Goal: Task Accomplishment & Management: Manage account settings

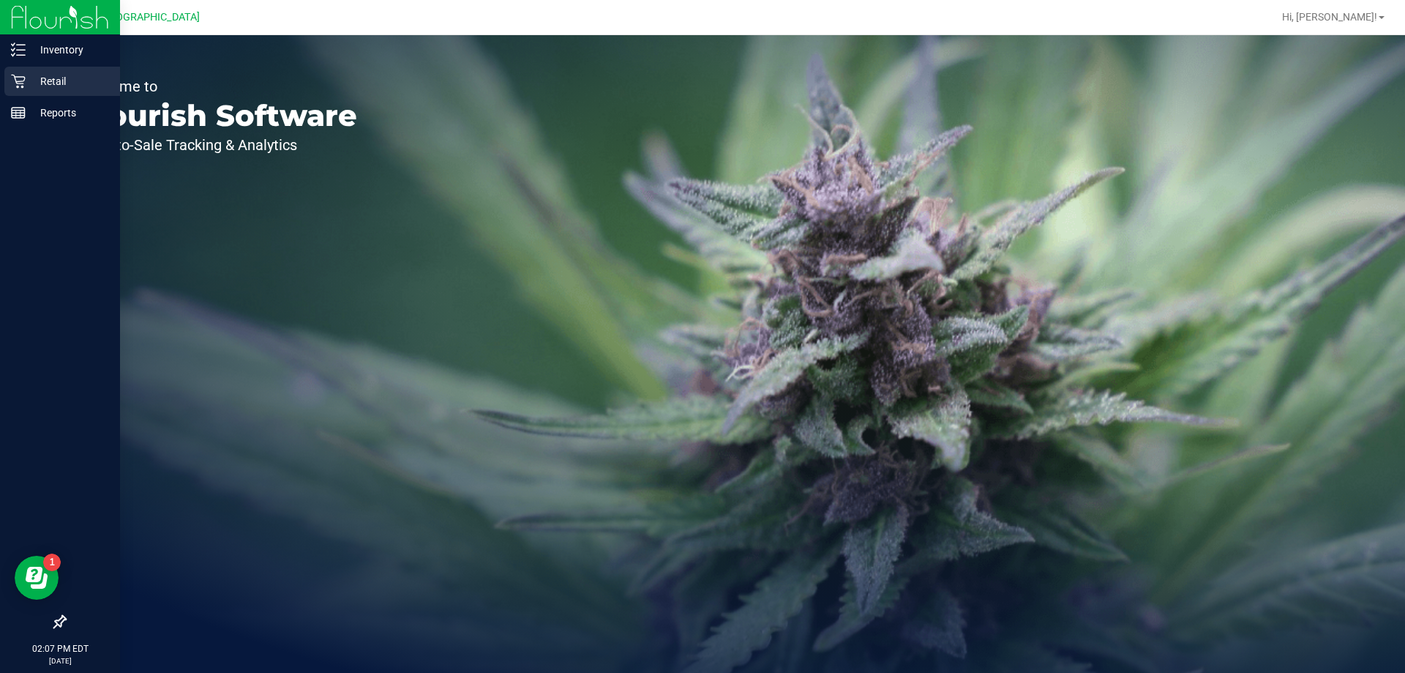
click at [15, 78] on icon at bounding box center [18, 81] width 15 height 15
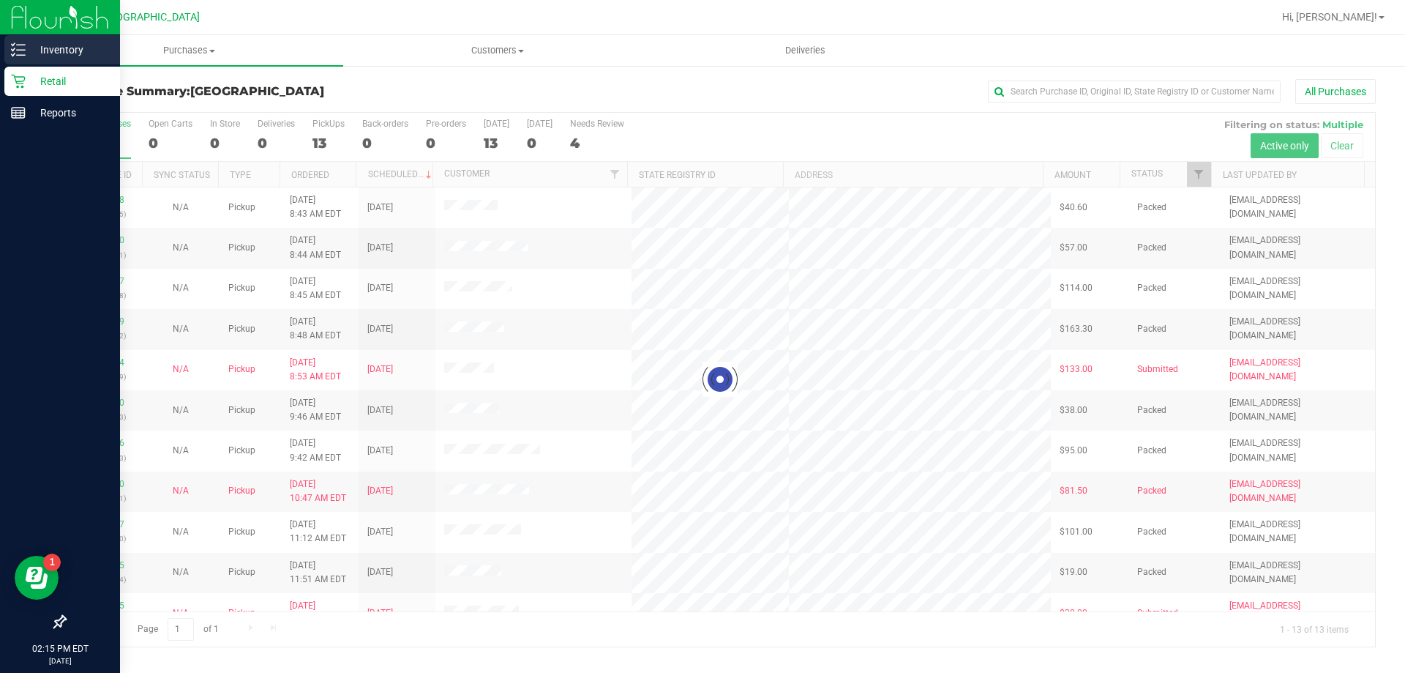
click at [16, 53] on icon at bounding box center [18, 49] width 15 height 15
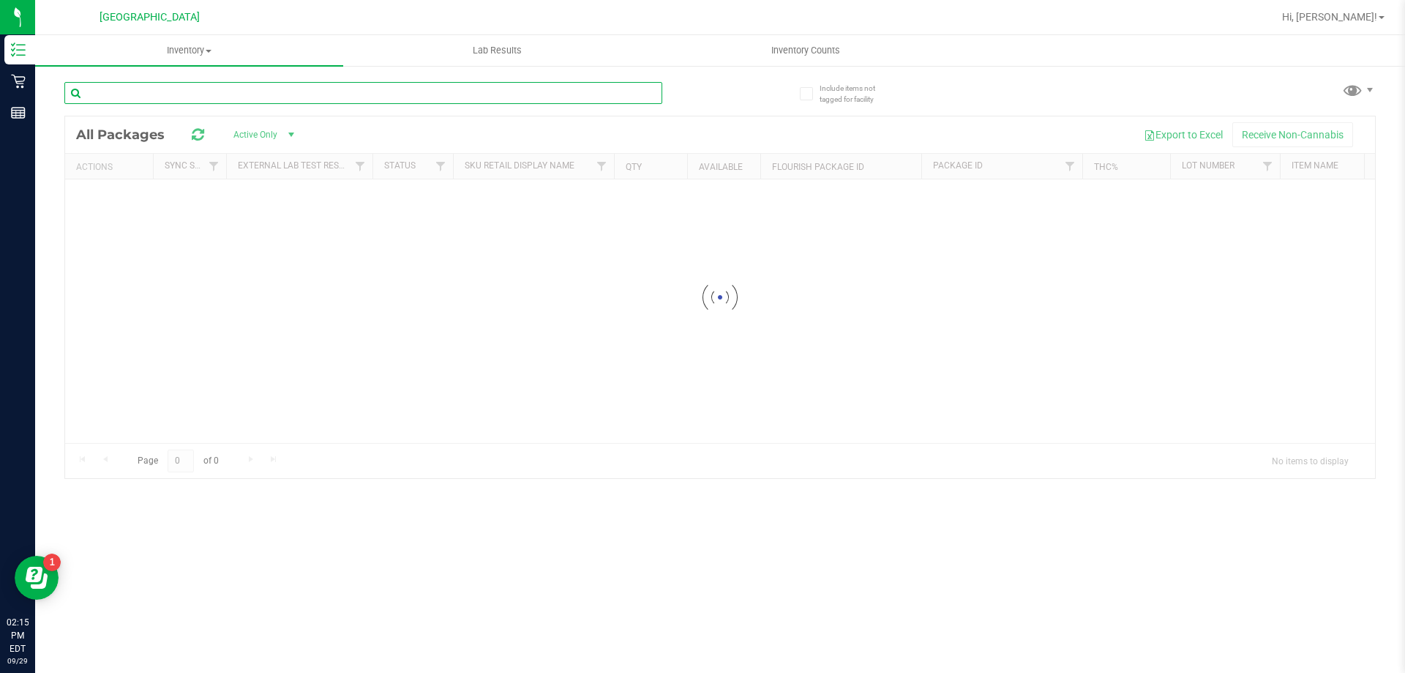
click at [250, 102] on input "text" at bounding box center [363, 93] width 598 height 22
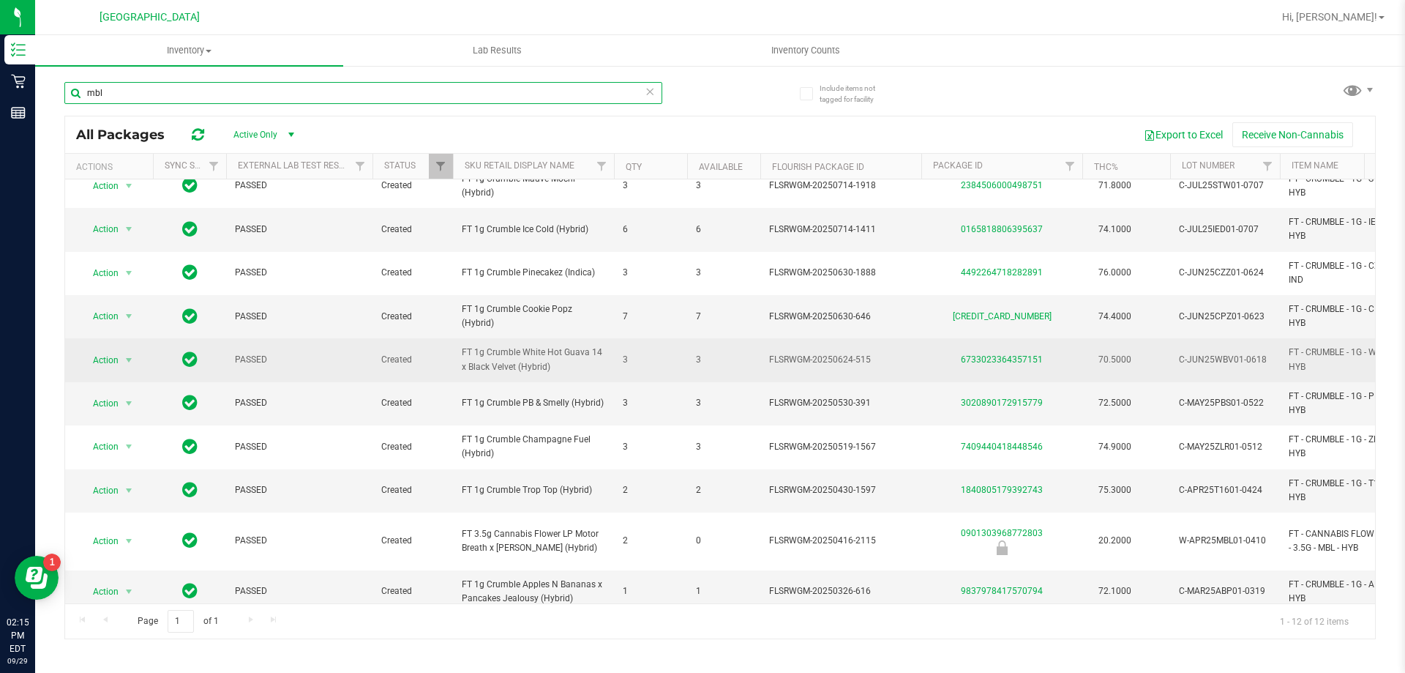
scroll to position [108, 0]
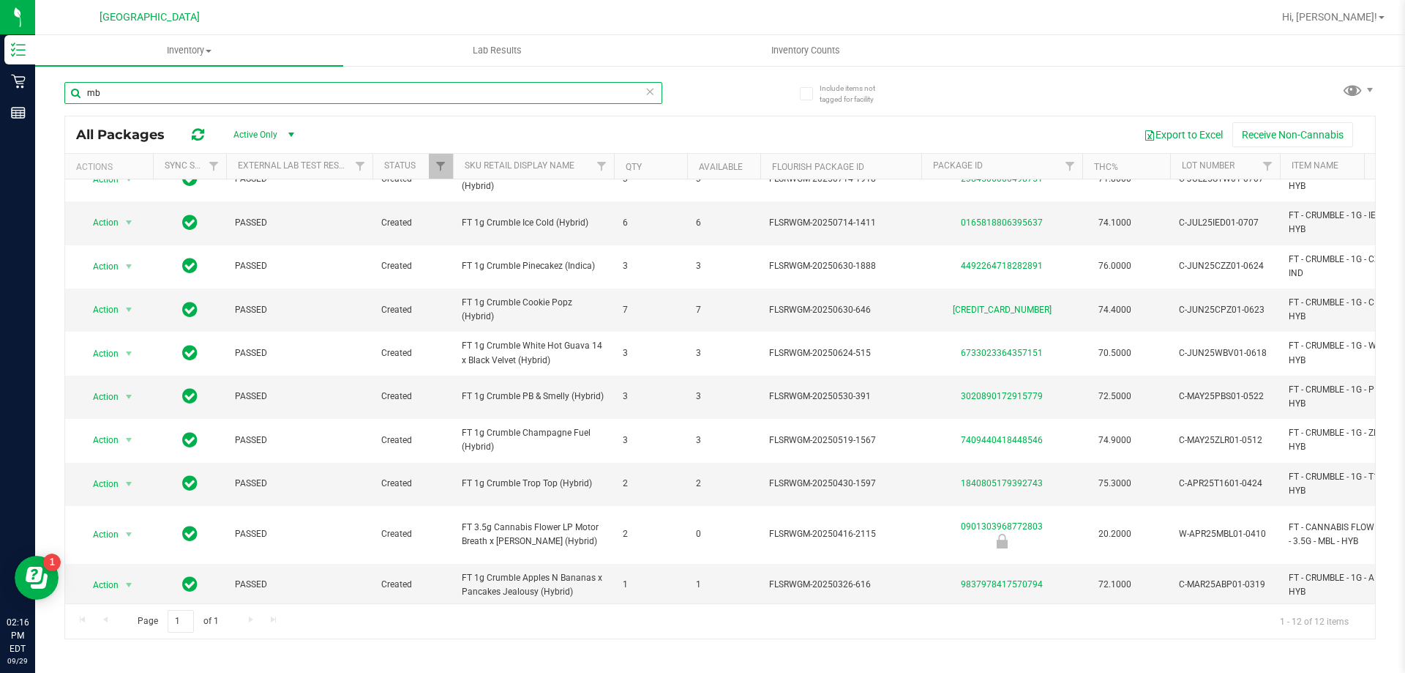
type input "m"
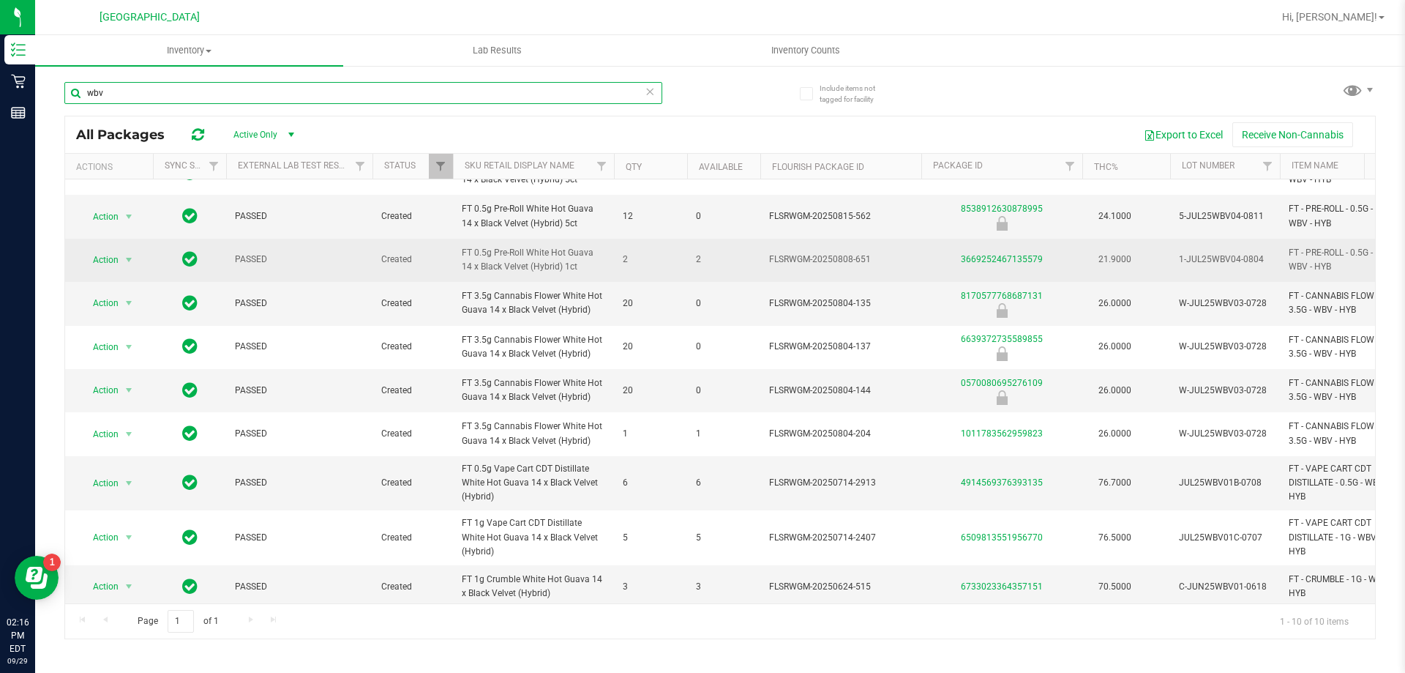
scroll to position [43, 0]
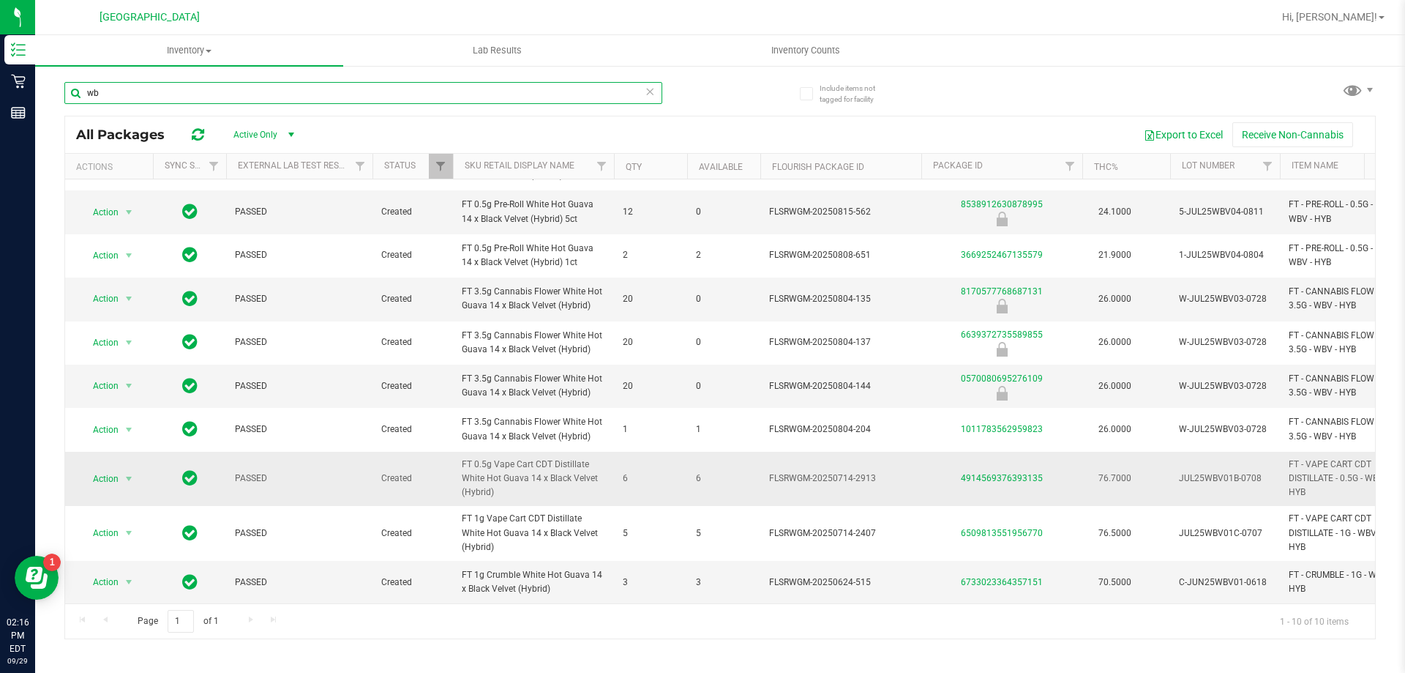
type input "w"
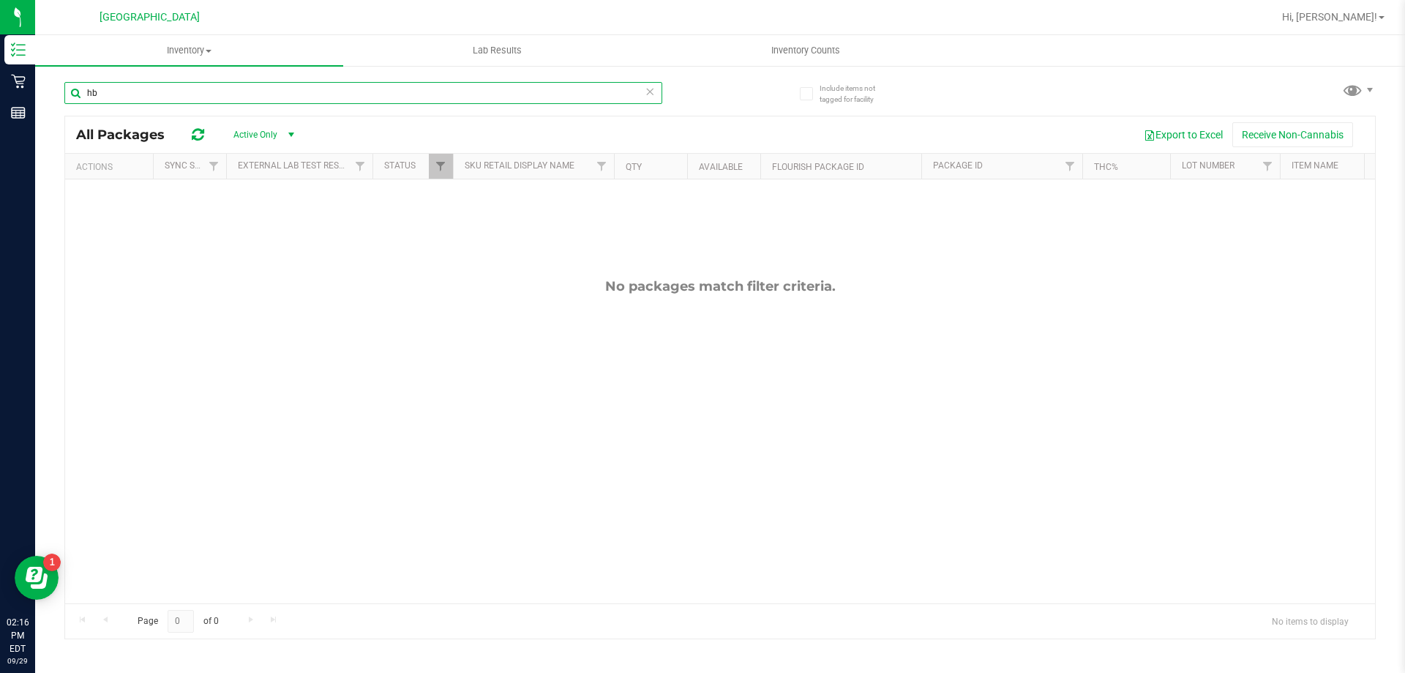
type input "h"
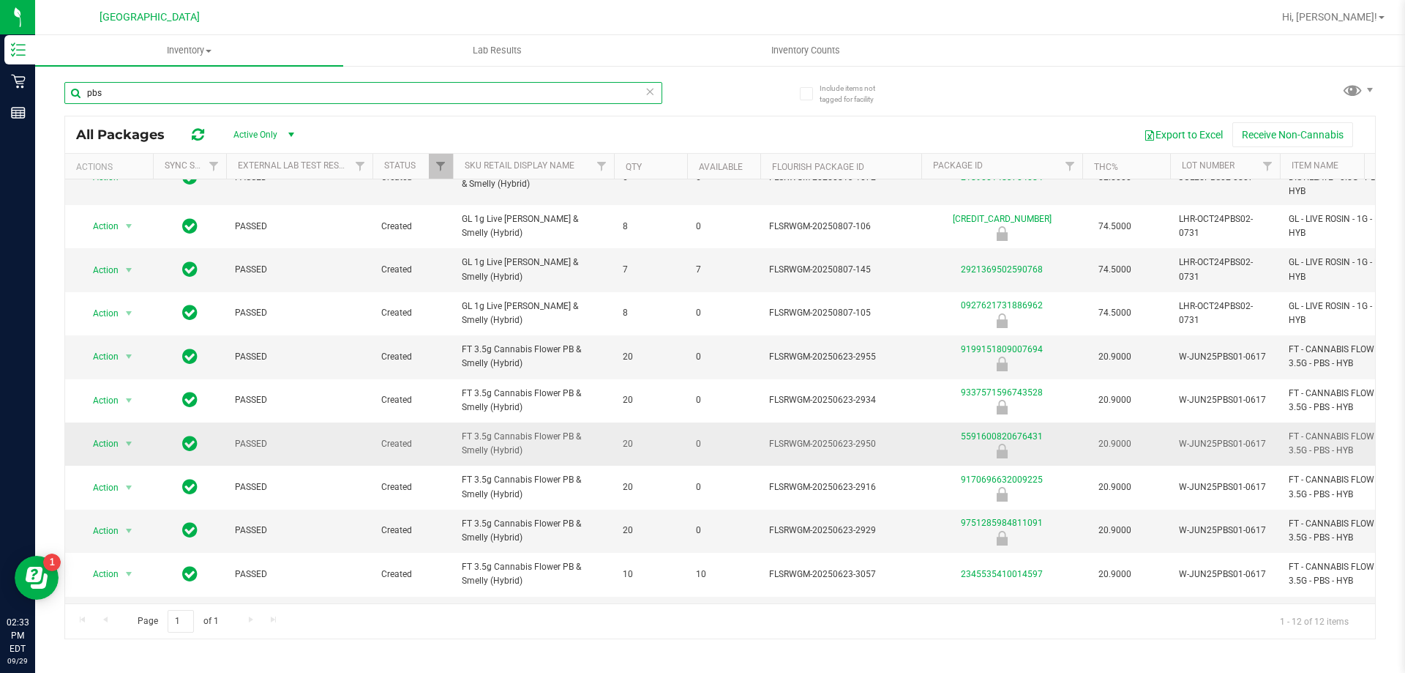
scroll to position [46, 0]
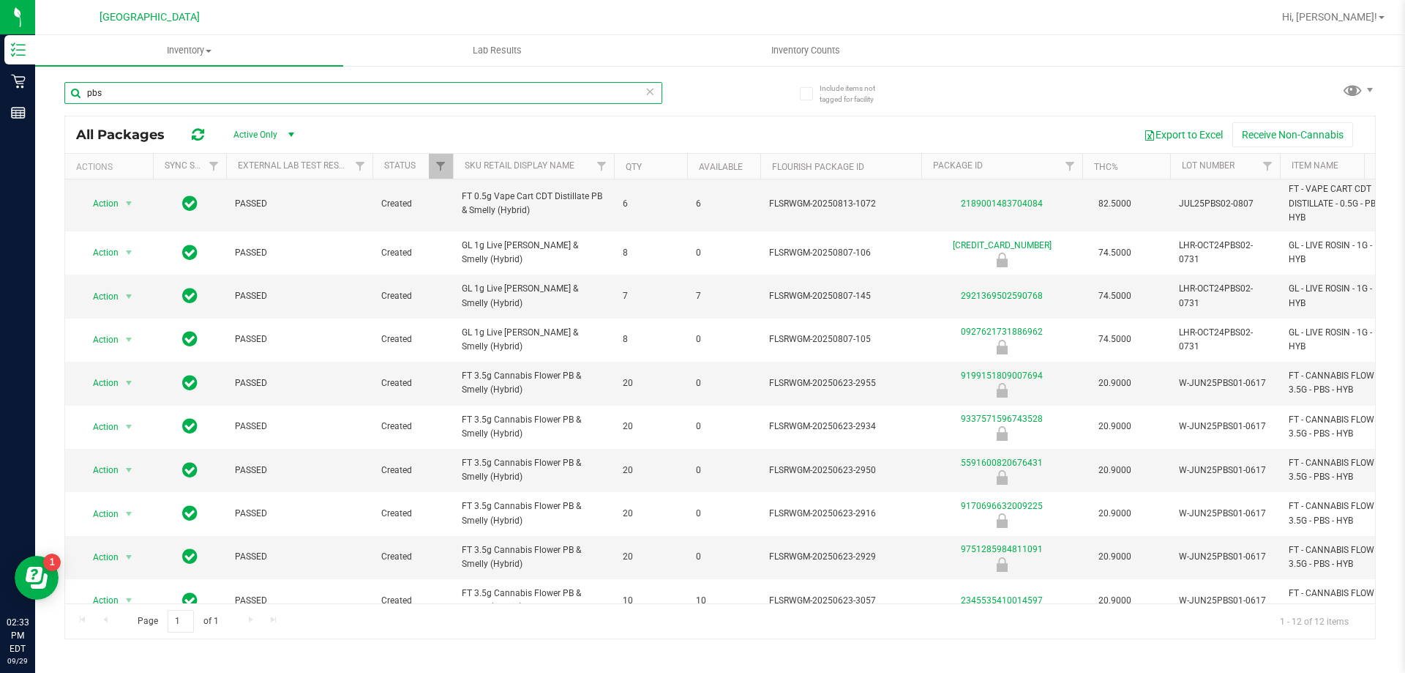
click at [129, 87] on input "pbs" at bounding box center [363, 93] width 598 height 22
type input "p"
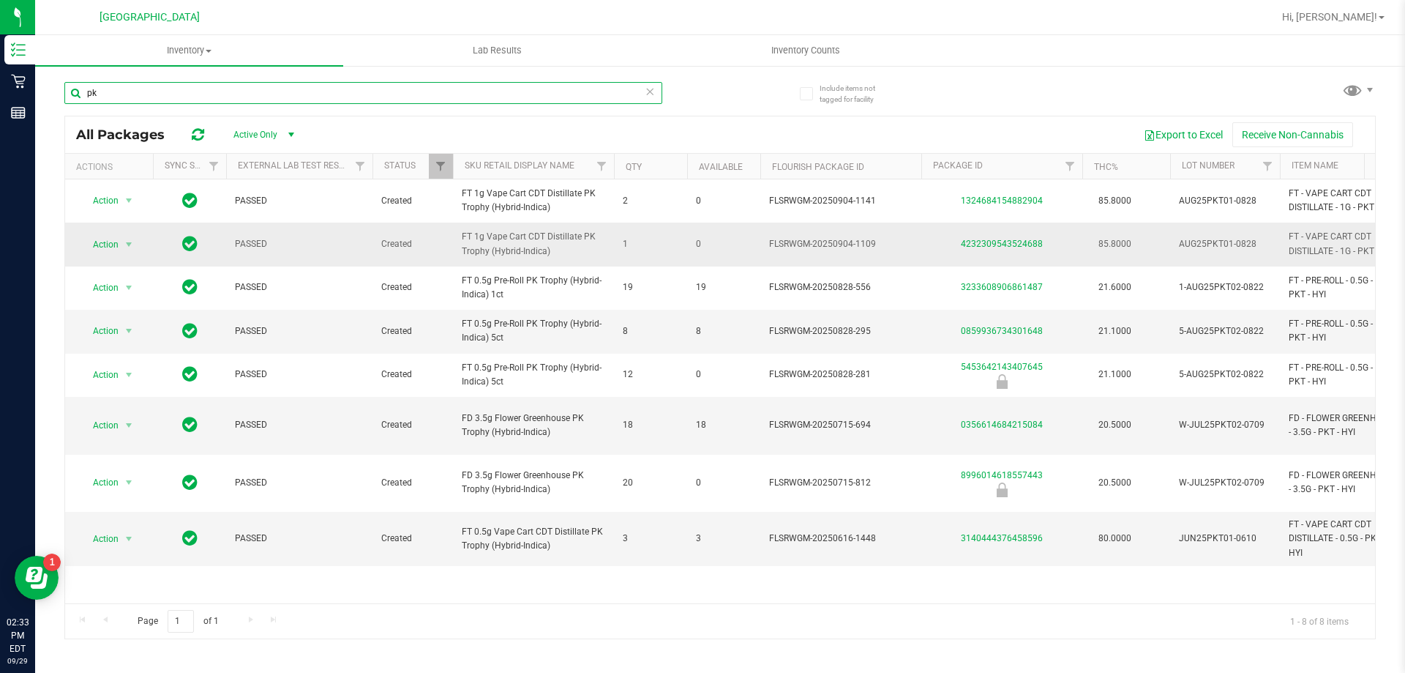
type input "p"
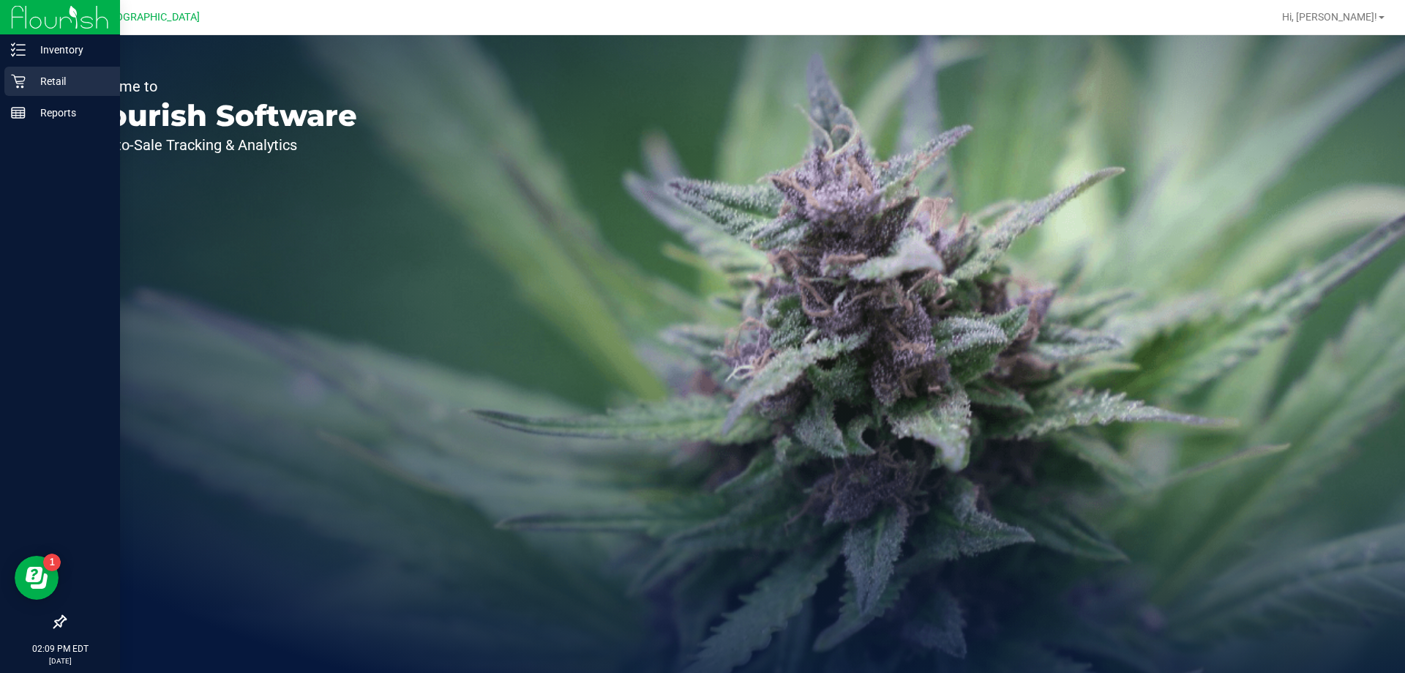
click at [19, 79] on icon at bounding box center [18, 81] width 15 height 15
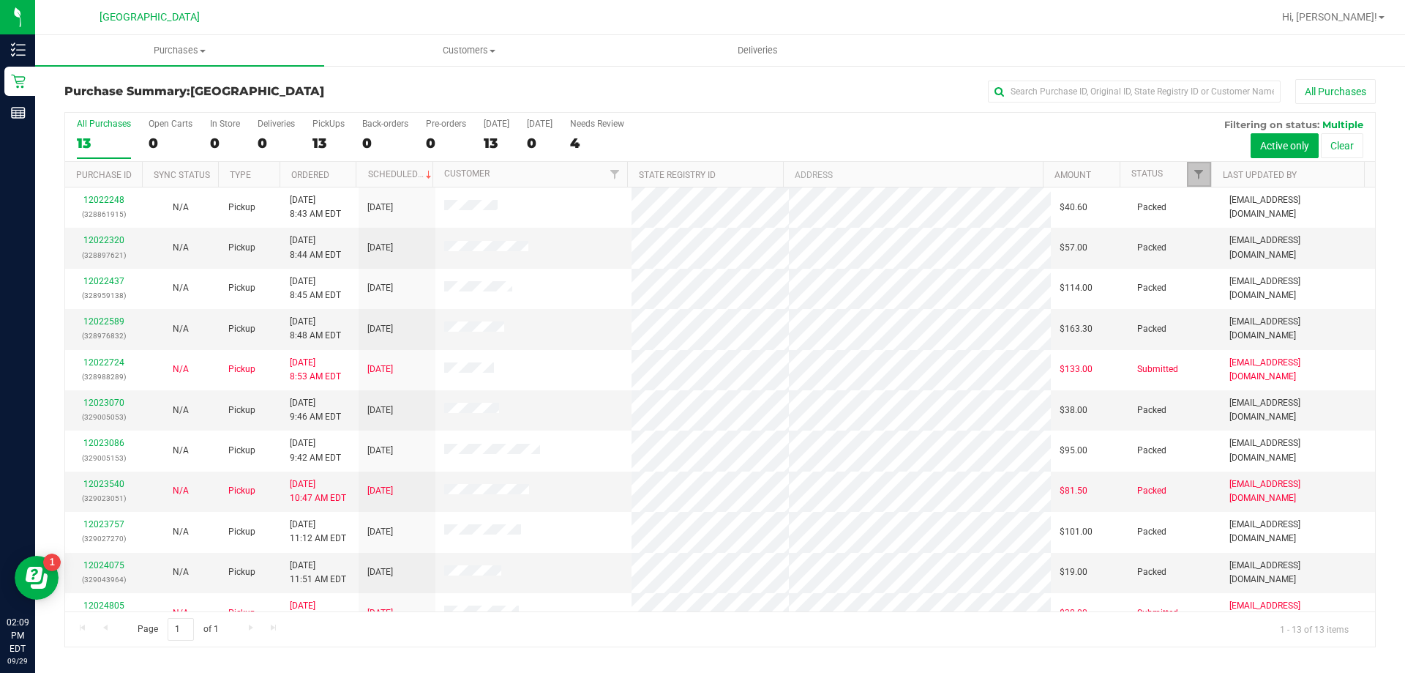
click at [1193, 168] on link "Filter" at bounding box center [1199, 174] width 24 height 25
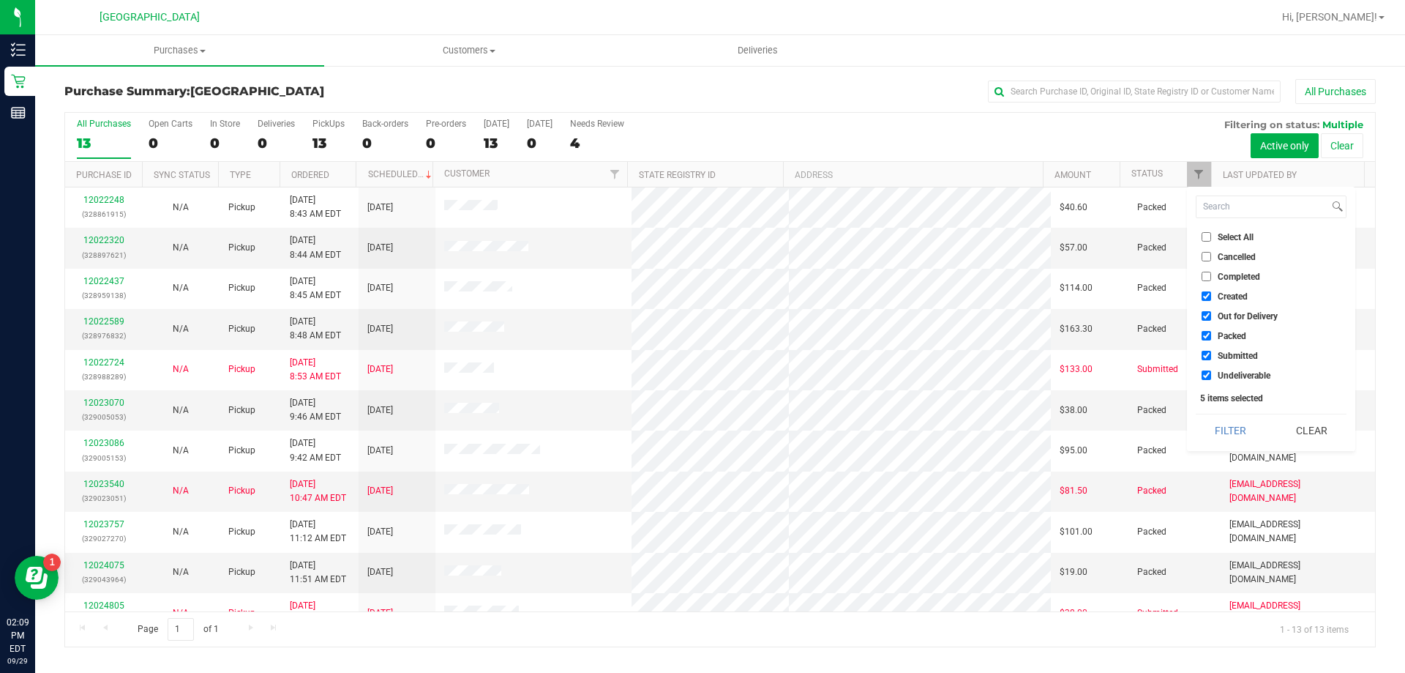
click at [1239, 299] on span "Created" at bounding box center [1233, 296] width 30 height 9
click at [1211, 299] on input "Created" at bounding box center [1207, 296] width 10 height 10
checkbox input "false"
click at [1241, 308] on li "Out for Delivery" at bounding box center [1271, 315] width 151 height 15
click at [1238, 320] on span "Out for Delivery" at bounding box center [1248, 316] width 60 height 9
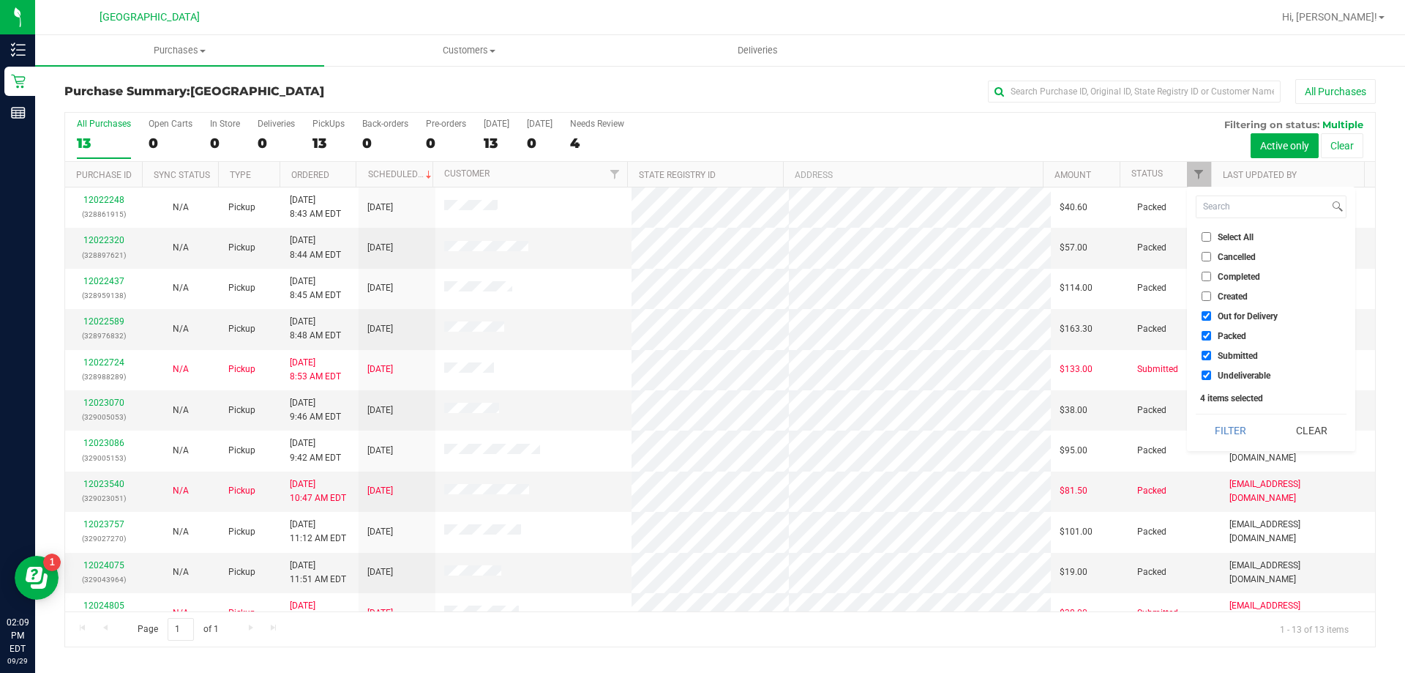
click at [1211, 320] on input "Out for Delivery" at bounding box center [1207, 316] width 10 height 10
checkbox input "false"
click at [1229, 334] on span "Packed" at bounding box center [1232, 336] width 29 height 9
click at [1211, 334] on input "Packed" at bounding box center [1207, 336] width 10 height 10
checkbox input "false"
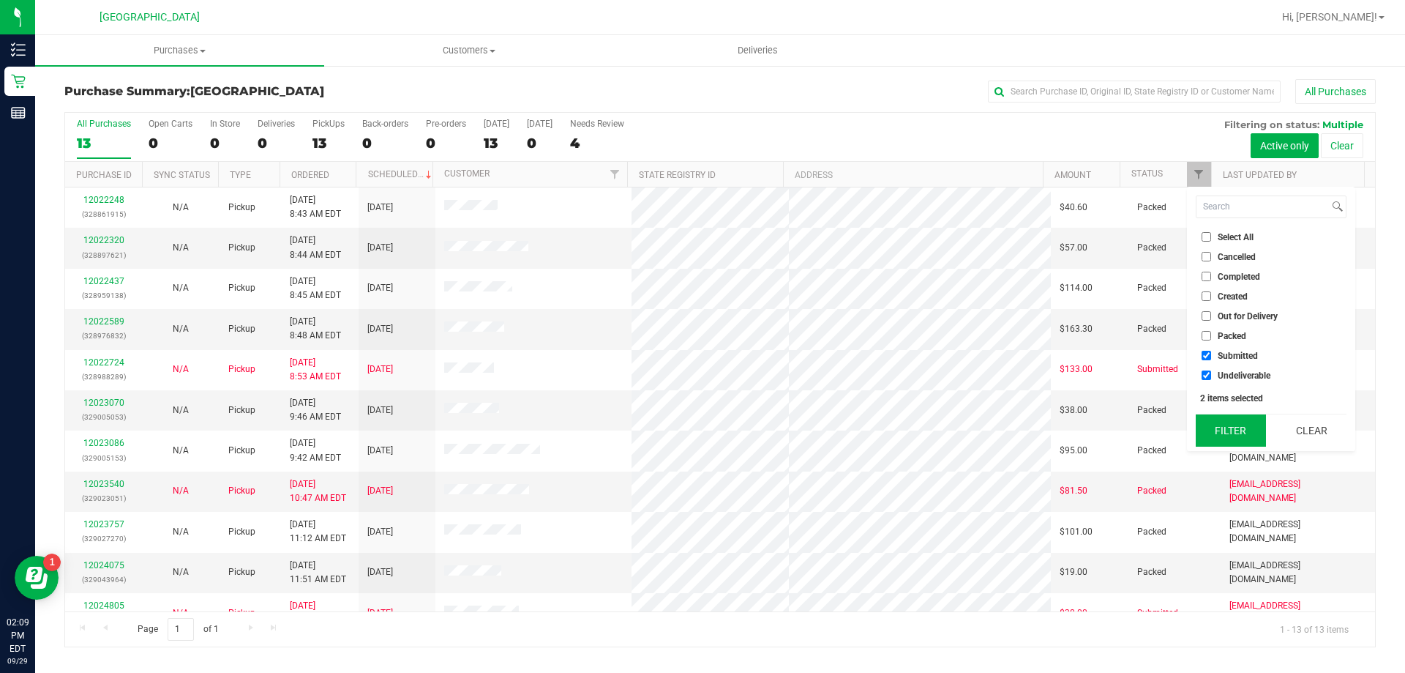
click at [1225, 429] on button "Filter" at bounding box center [1231, 430] width 70 height 32
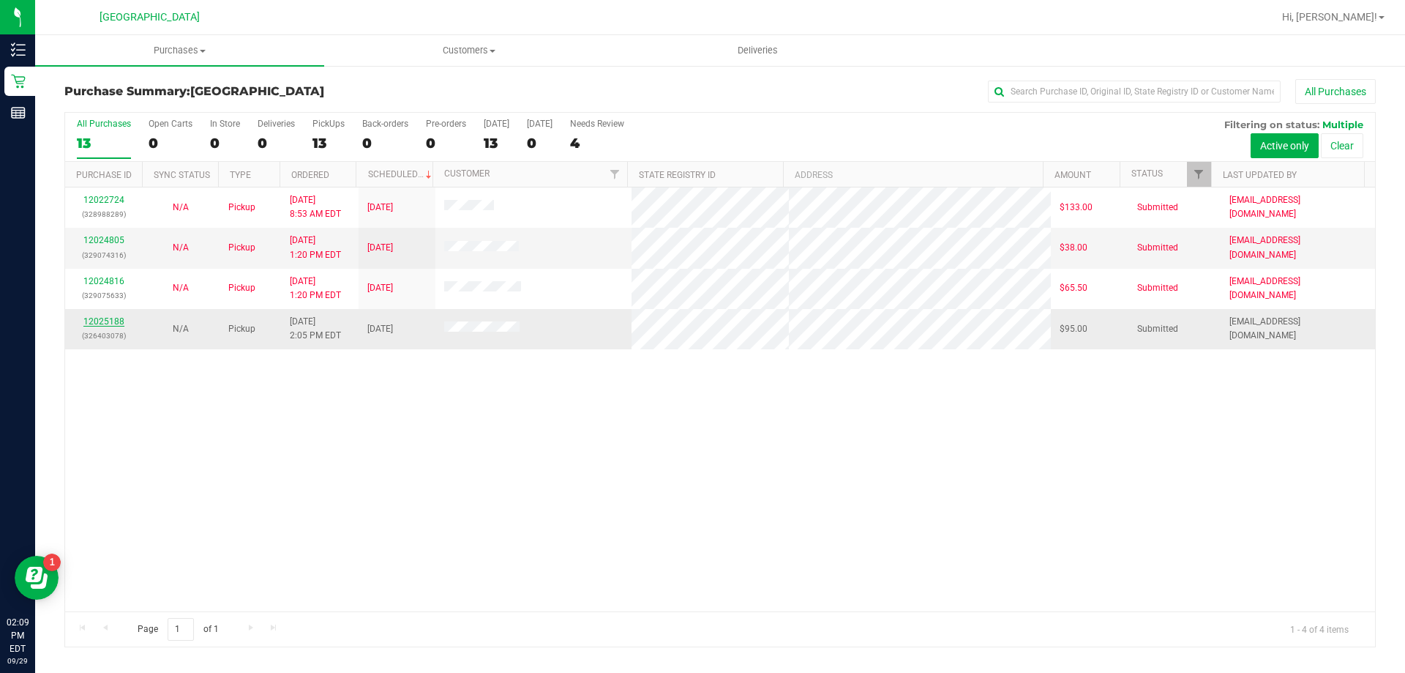
click at [101, 326] on link "12025188" at bounding box center [103, 321] width 41 height 10
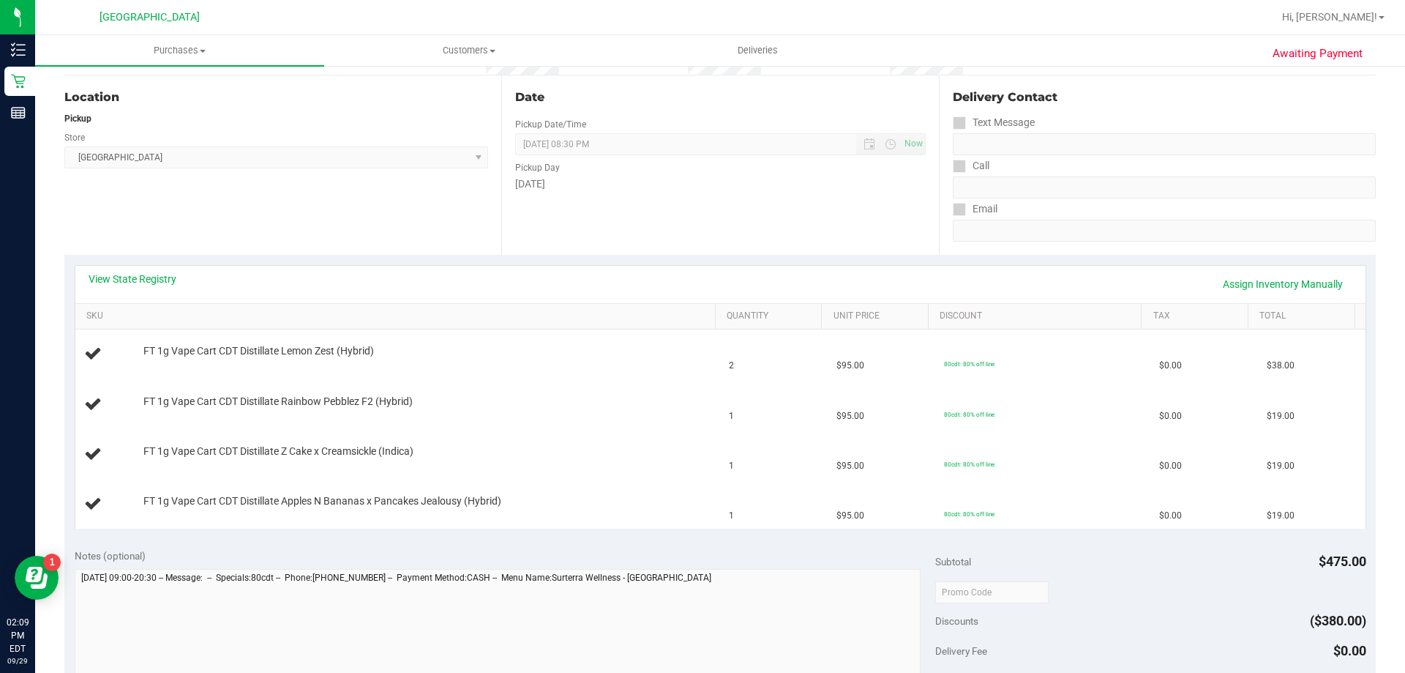
scroll to position [146, 0]
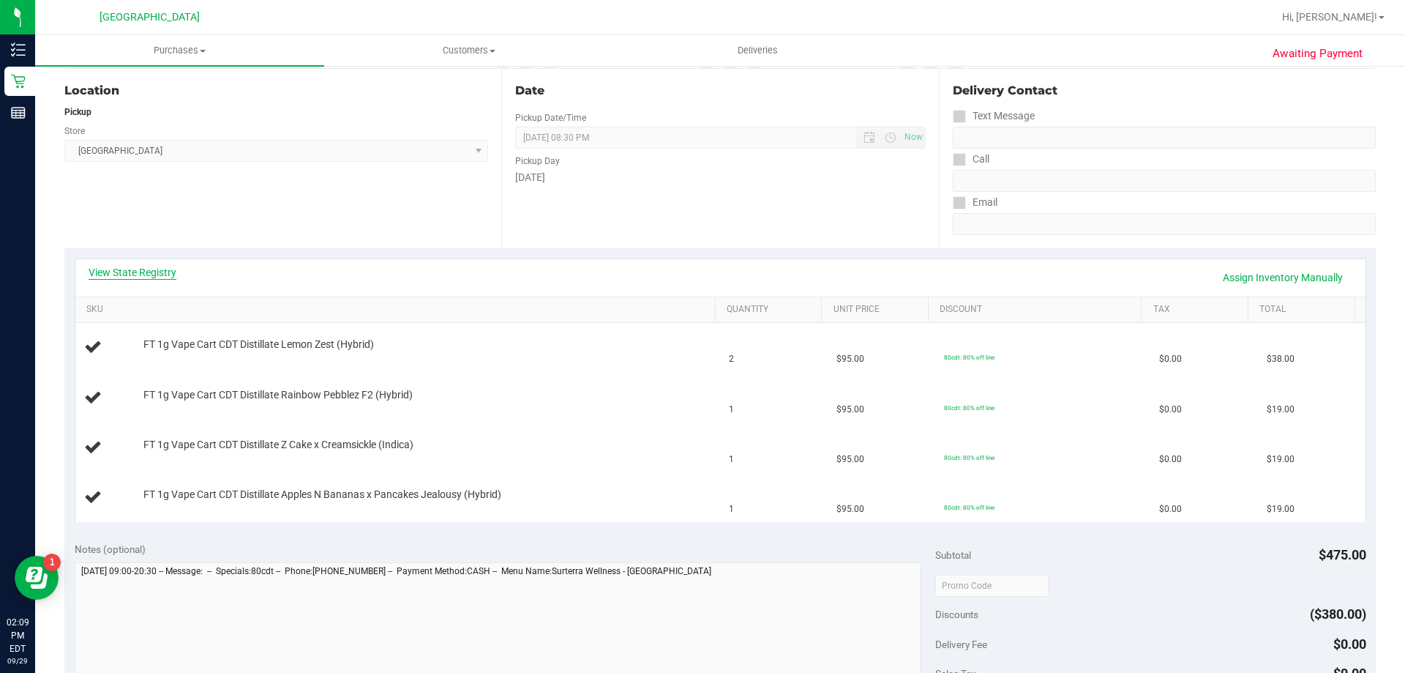
click at [142, 274] on link "View State Registry" at bounding box center [133, 272] width 88 height 15
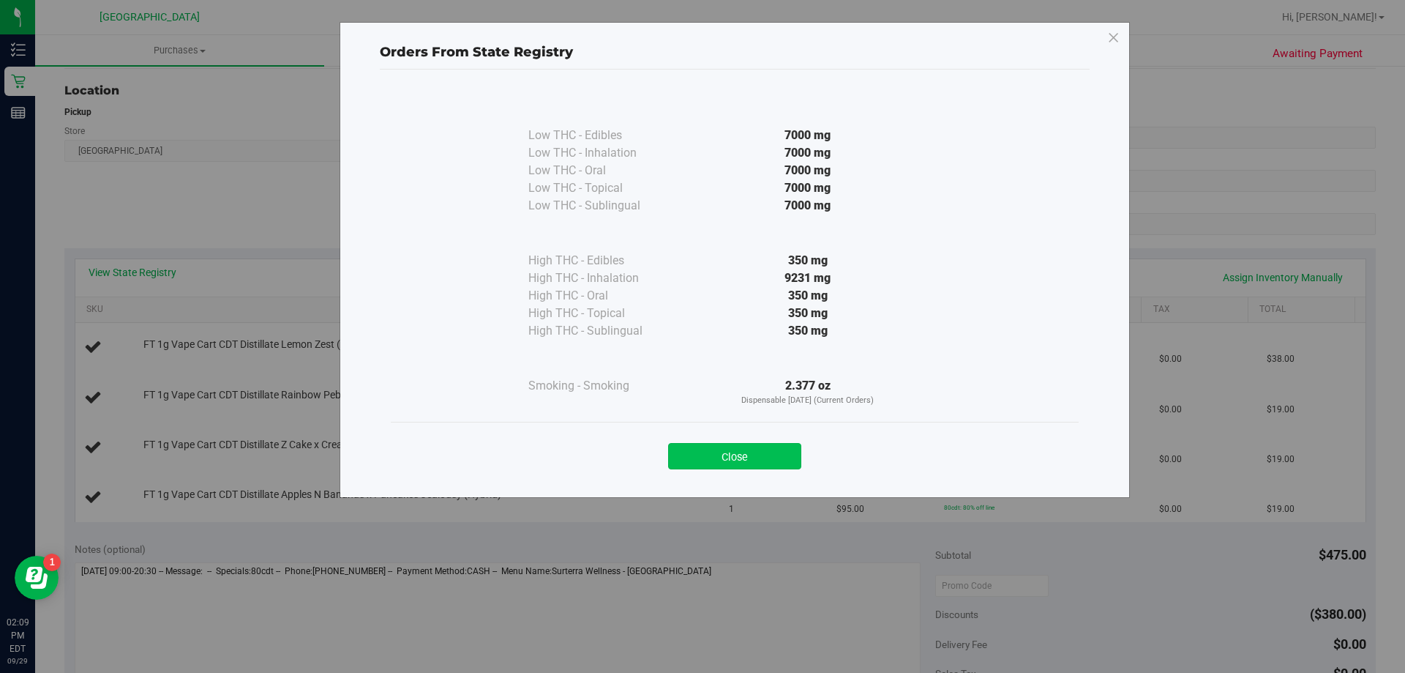
click at [722, 455] on button "Close" at bounding box center [734, 456] width 133 height 26
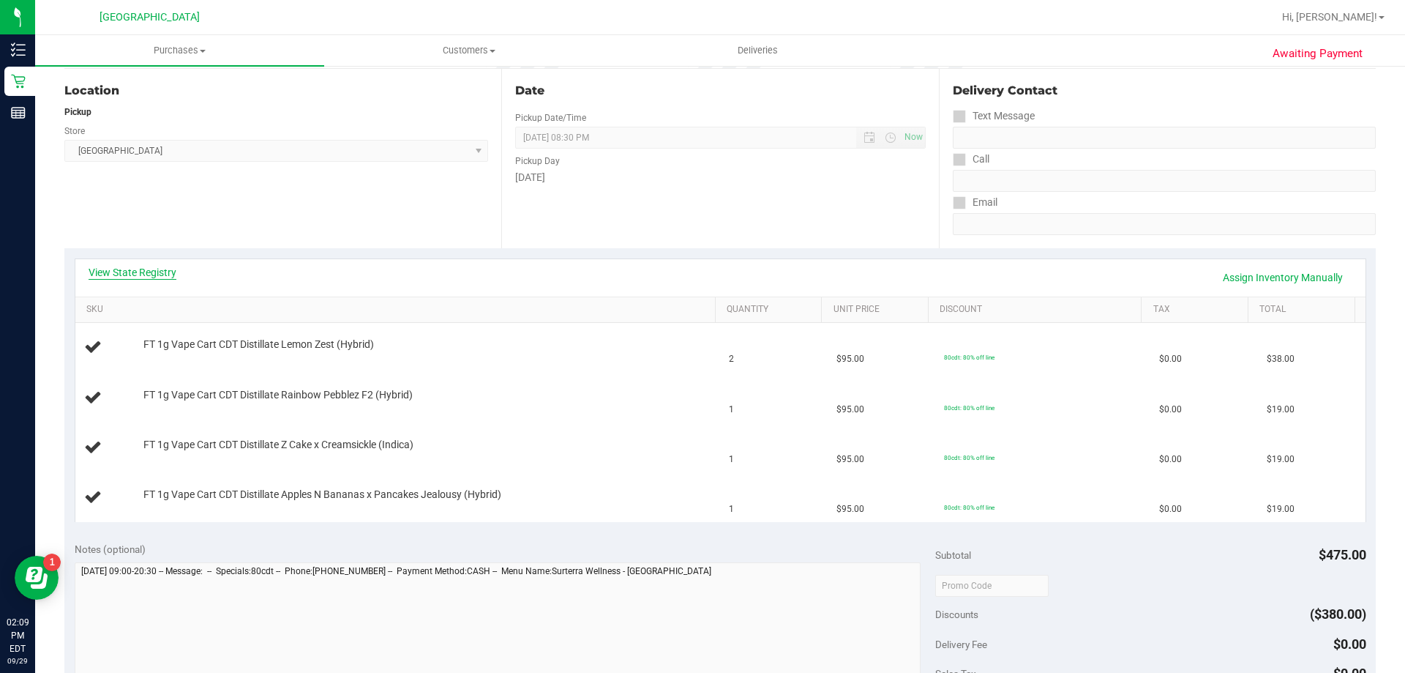
click at [139, 272] on link "View State Registry" at bounding box center [133, 272] width 88 height 15
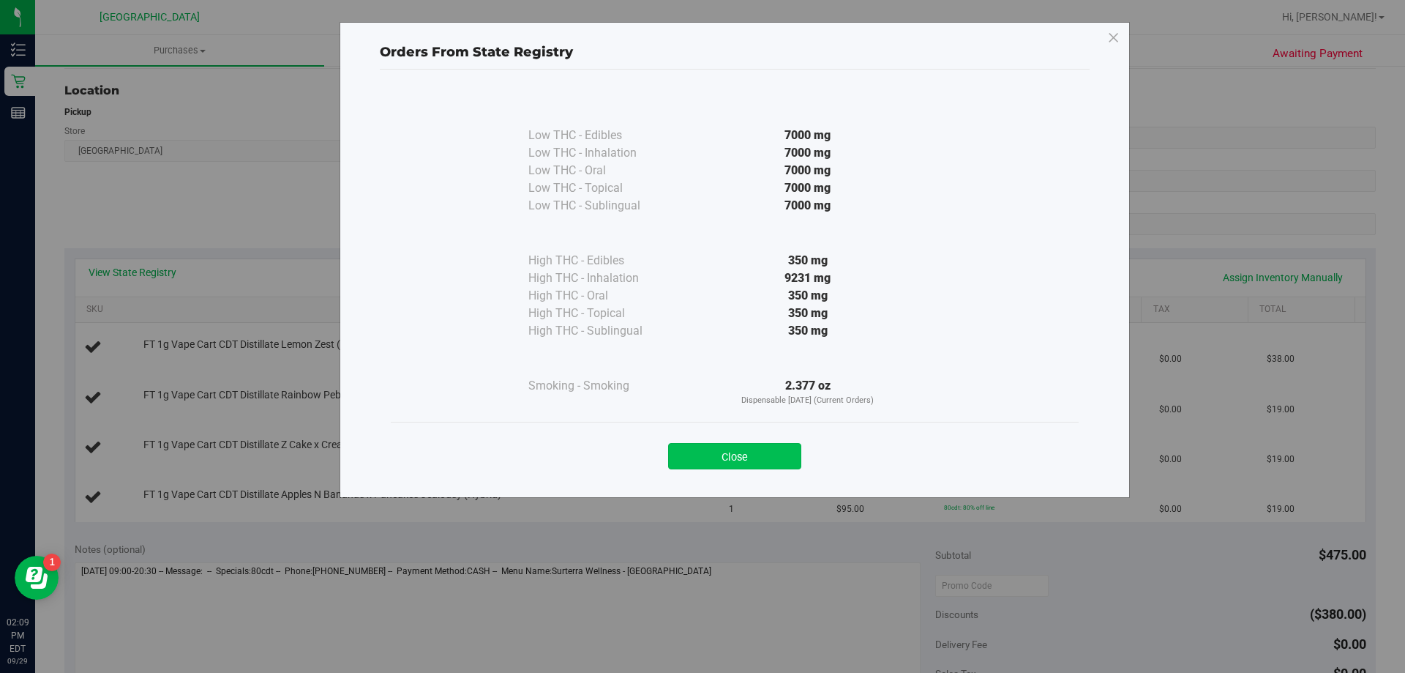
click at [733, 446] on button "Close" at bounding box center [734, 456] width 133 height 26
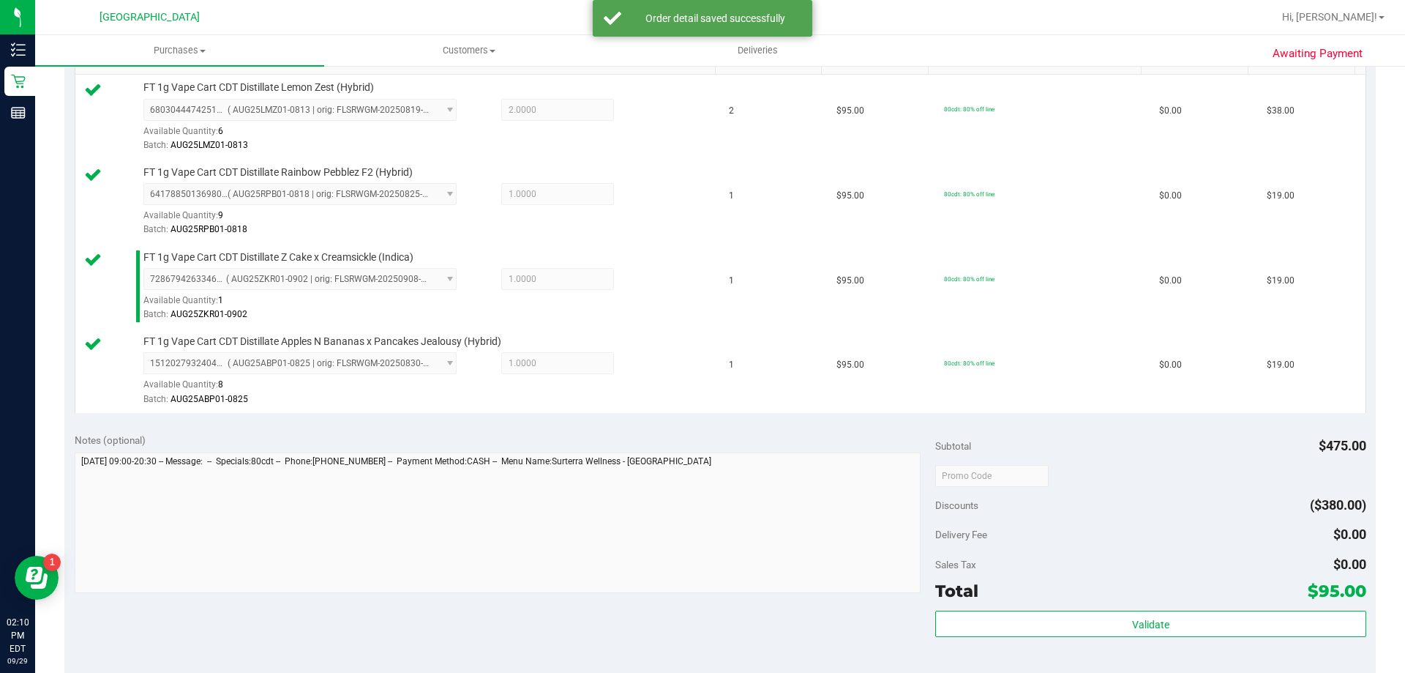
scroll to position [394, 0]
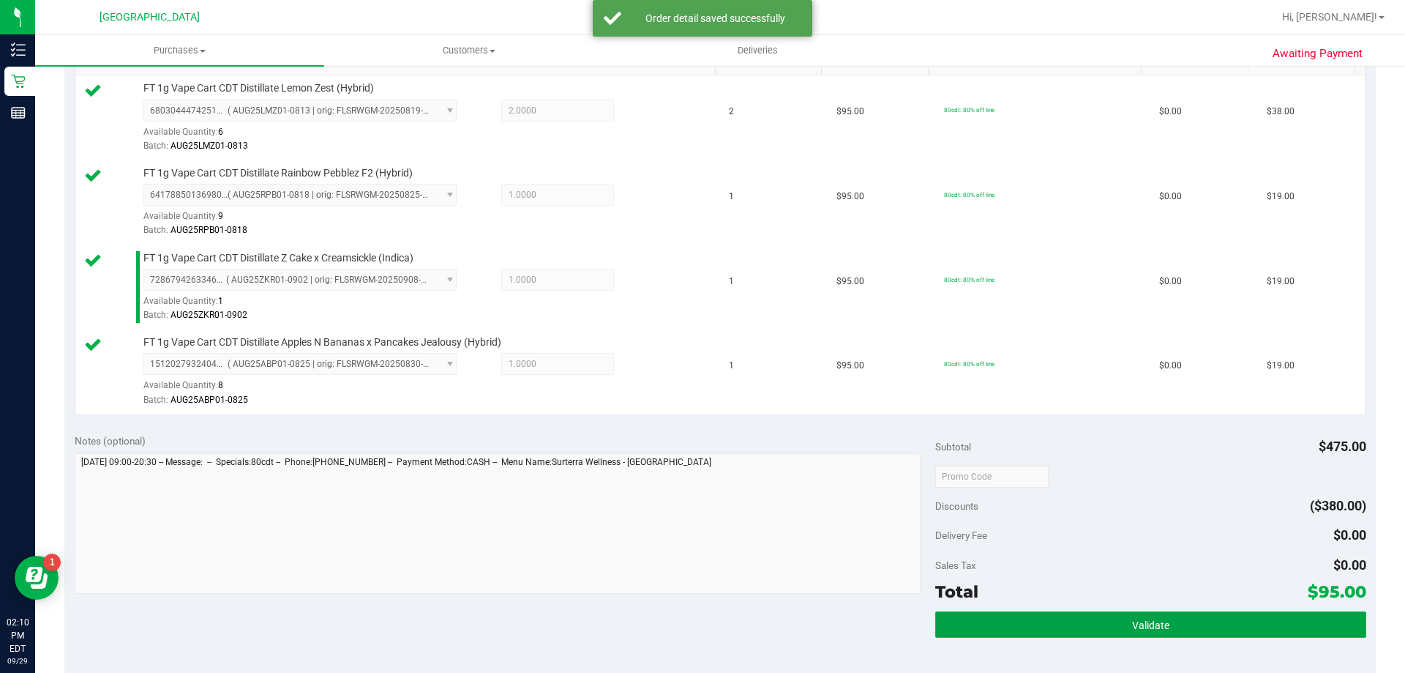
click at [1115, 635] on button "Validate" at bounding box center [1150, 624] width 430 height 26
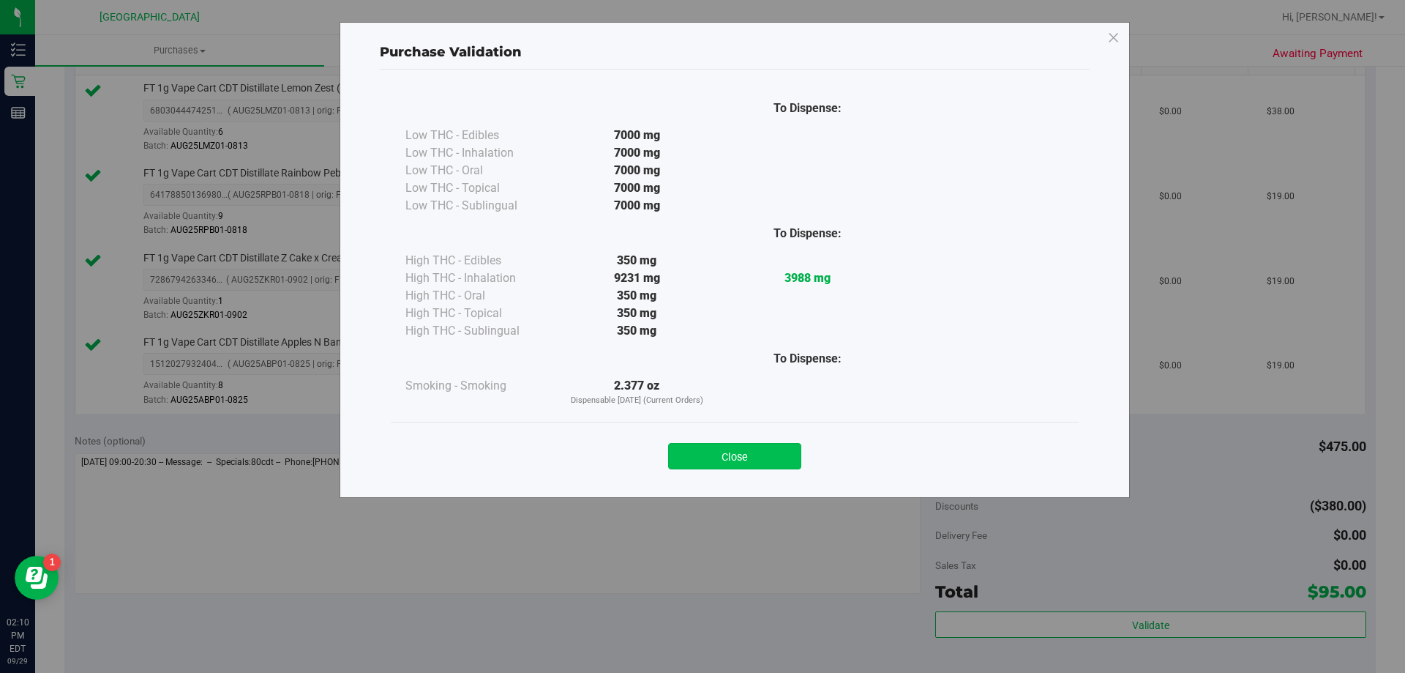
click at [727, 467] on button "Close" at bounding box center [734, 456] width 133 height 26
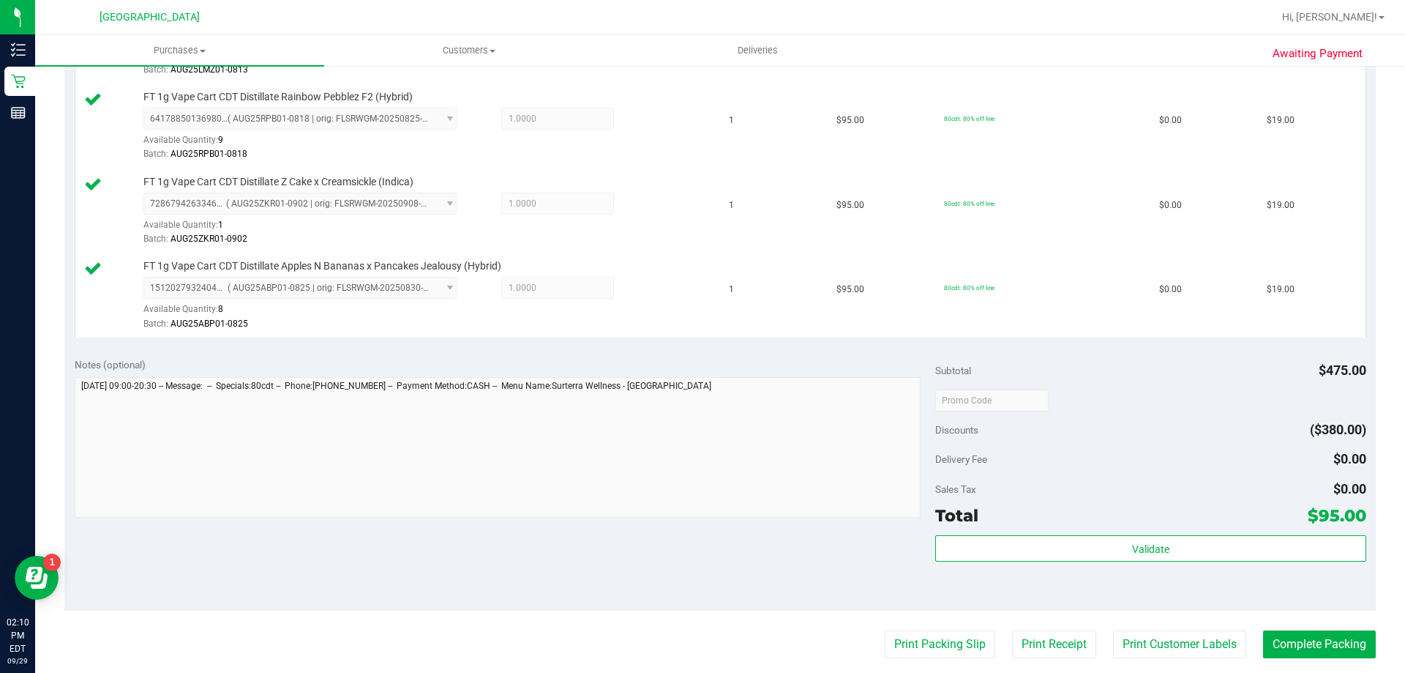
scroll to position [520, 0]
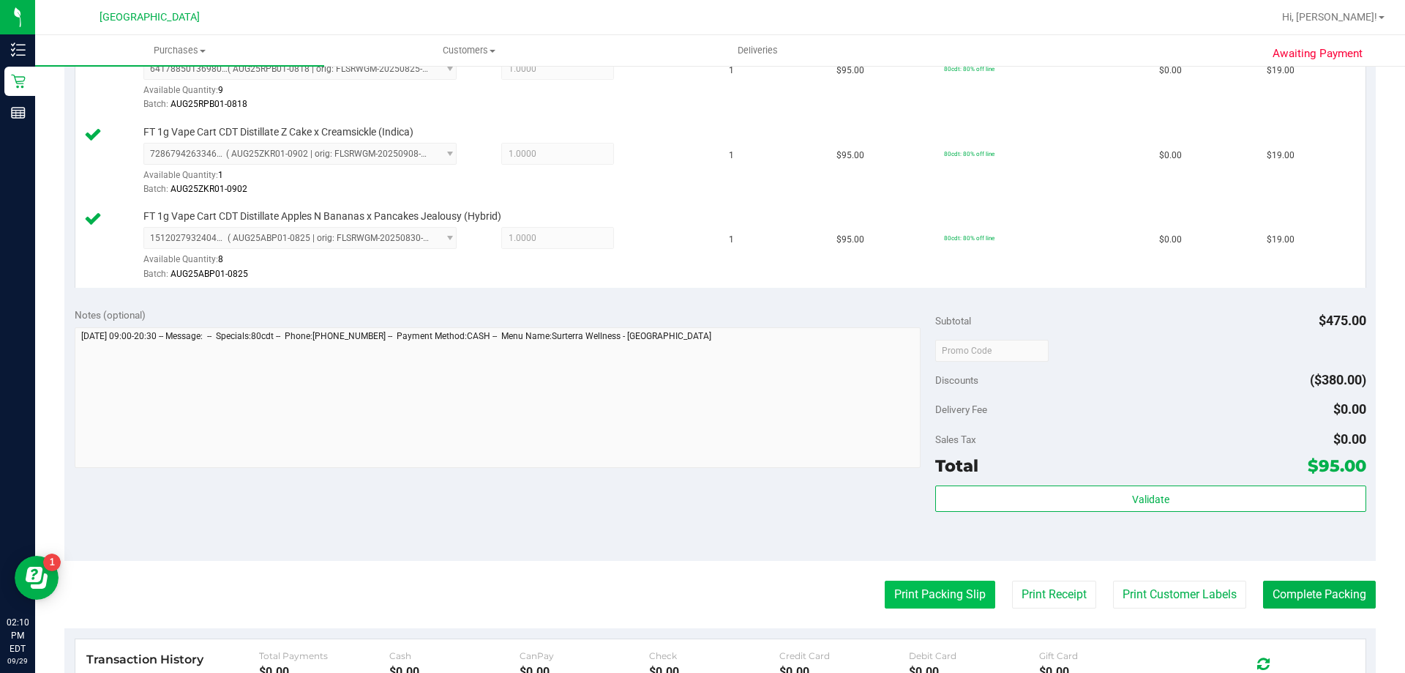
click at [934, 605] on button "Print Packing Slip" at bounding box center [940, 594] width 111 height 28
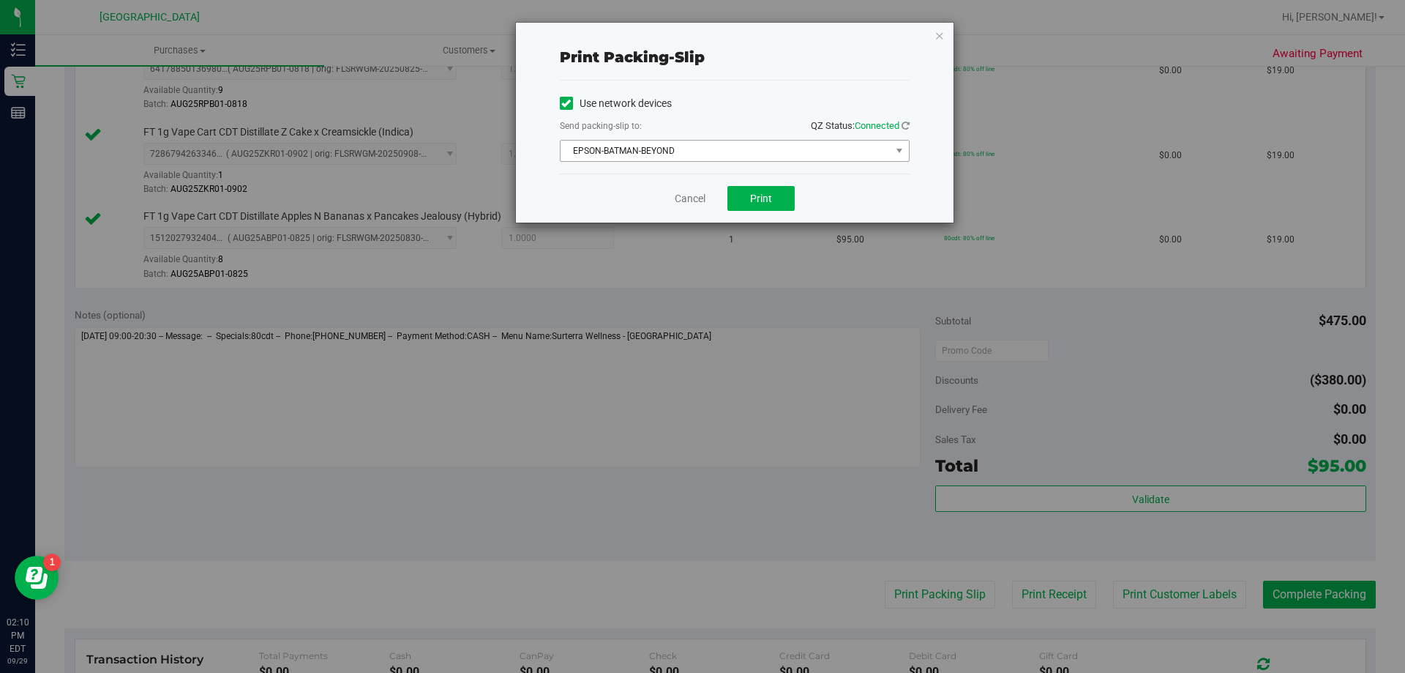
click at [863, 153] on span "EPSON-BATMAN-BEYOND" at bounding box center [726, 151] width 330 height 20
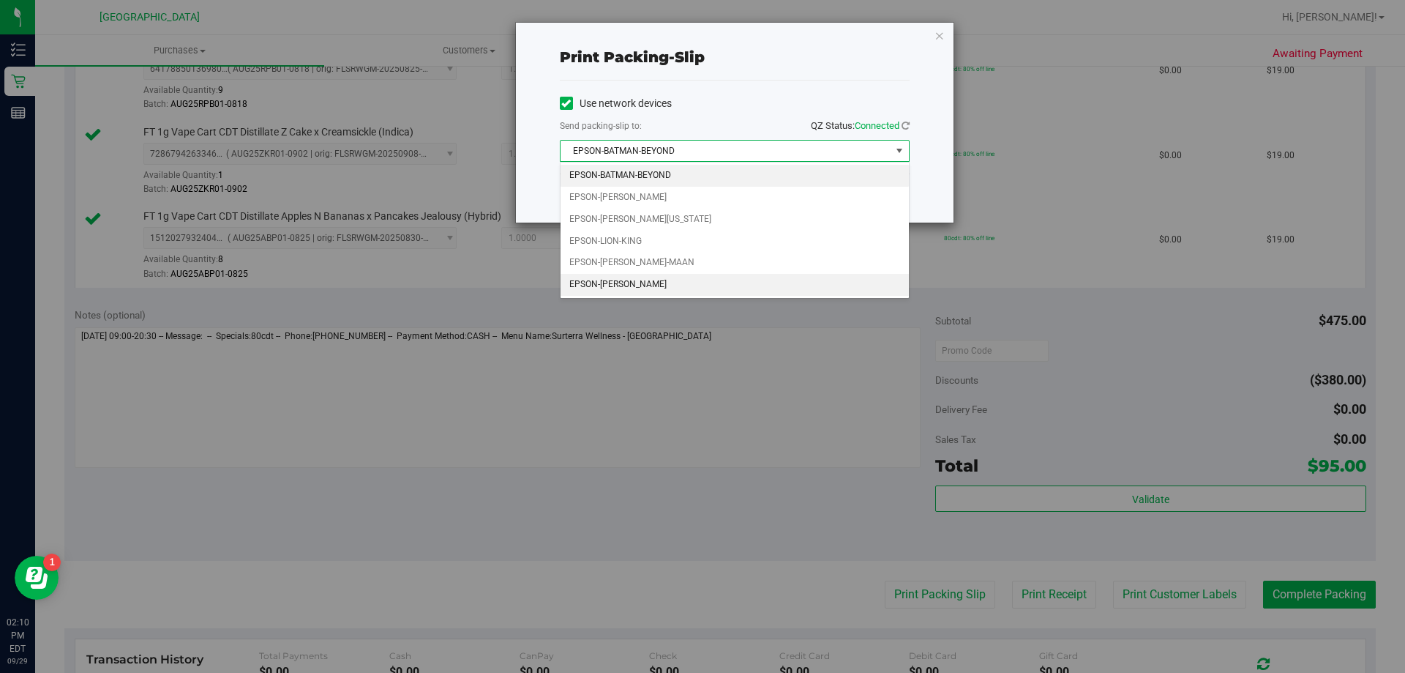
click at [672, 280] on li "EPSON-STEVIE-WONDER" at bounding box center [735, 285] width 348 height 22
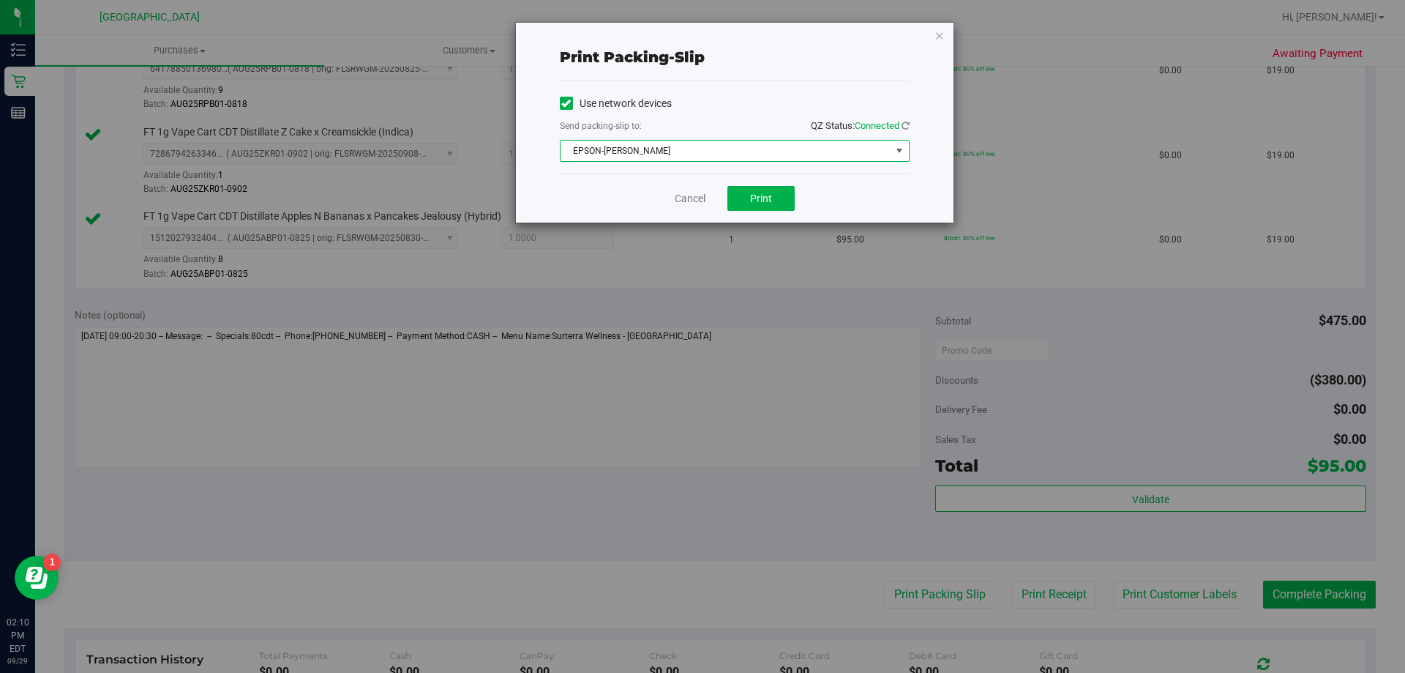
click at [707, 142] on span "EPSON-STEVIE-WONDER" at bounding box center [726, 151] width 330 height 20
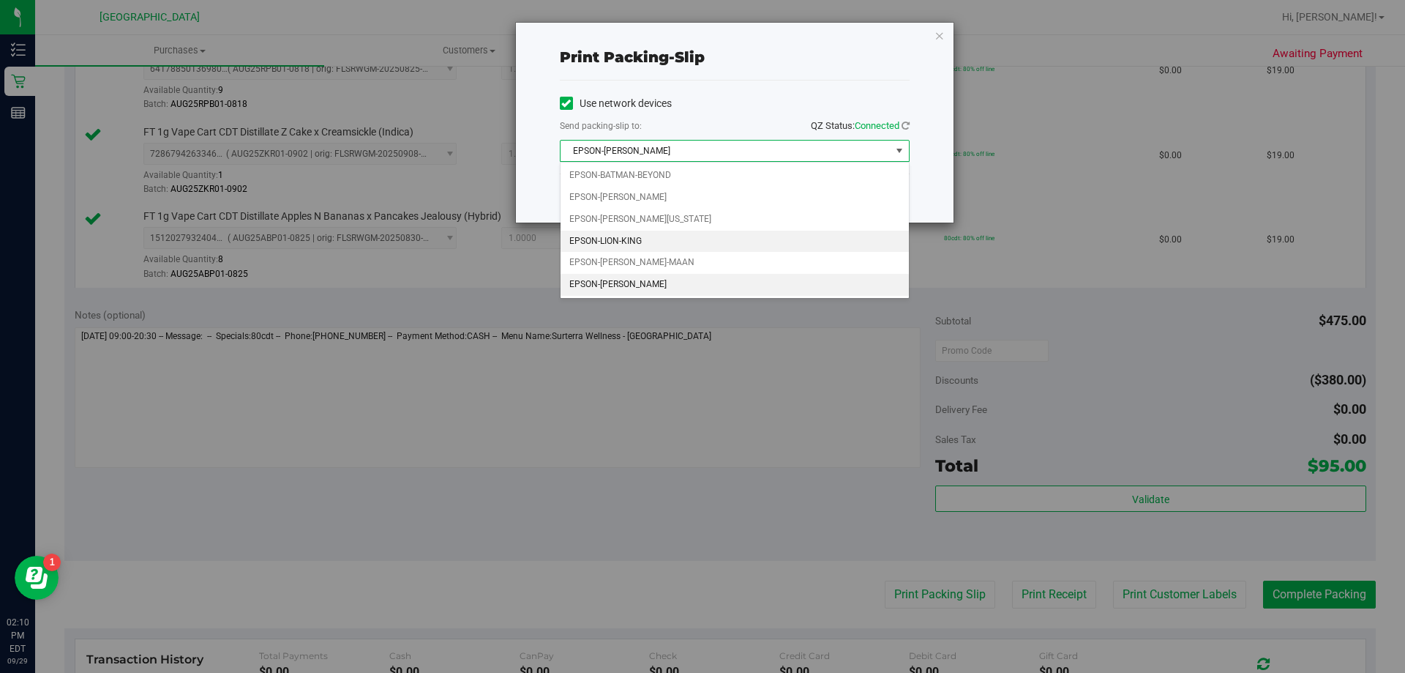
click at [648, 244] on li "EPSON-LION-KING" at bounding box center [735, 242] width 348 height 22
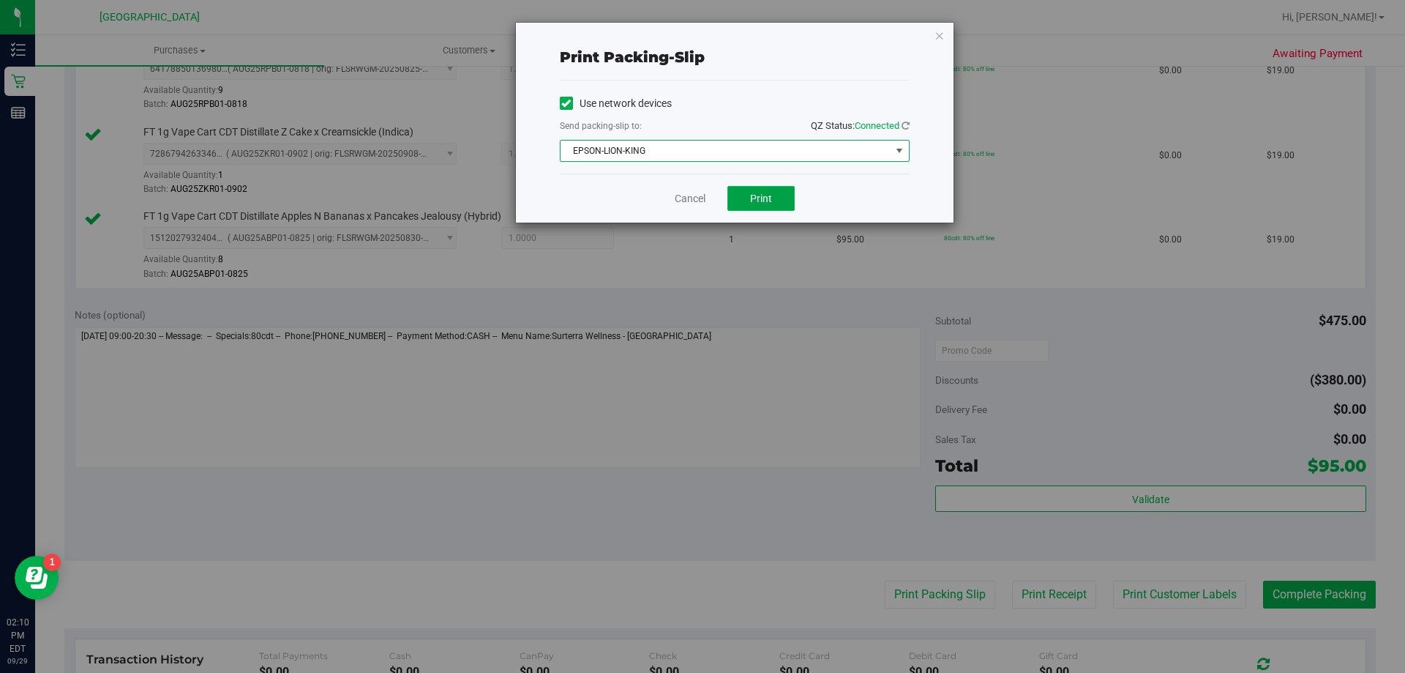
click at [781, 201] on button "Print" at bounding box center [761, 198] width 67 height 25
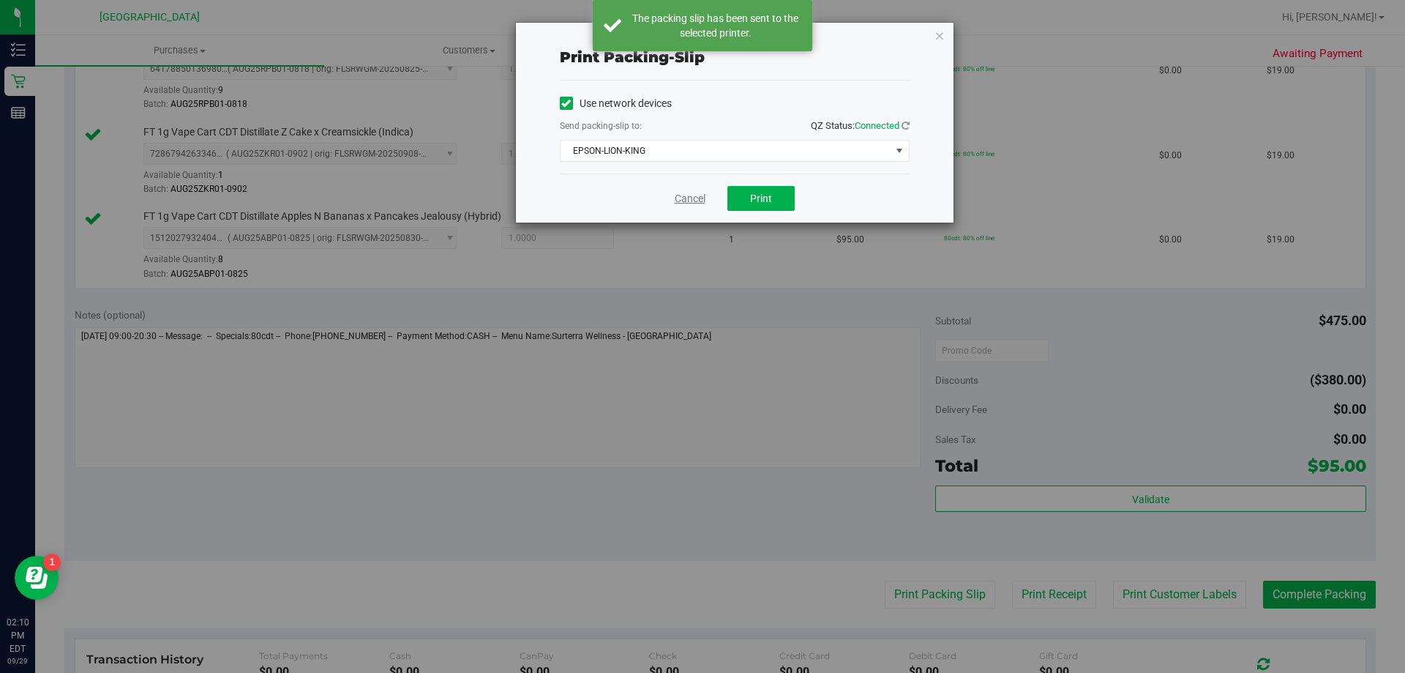
click at [685, 201] on link "Cancel" at bounding box center [690, 198] width 31 height 15
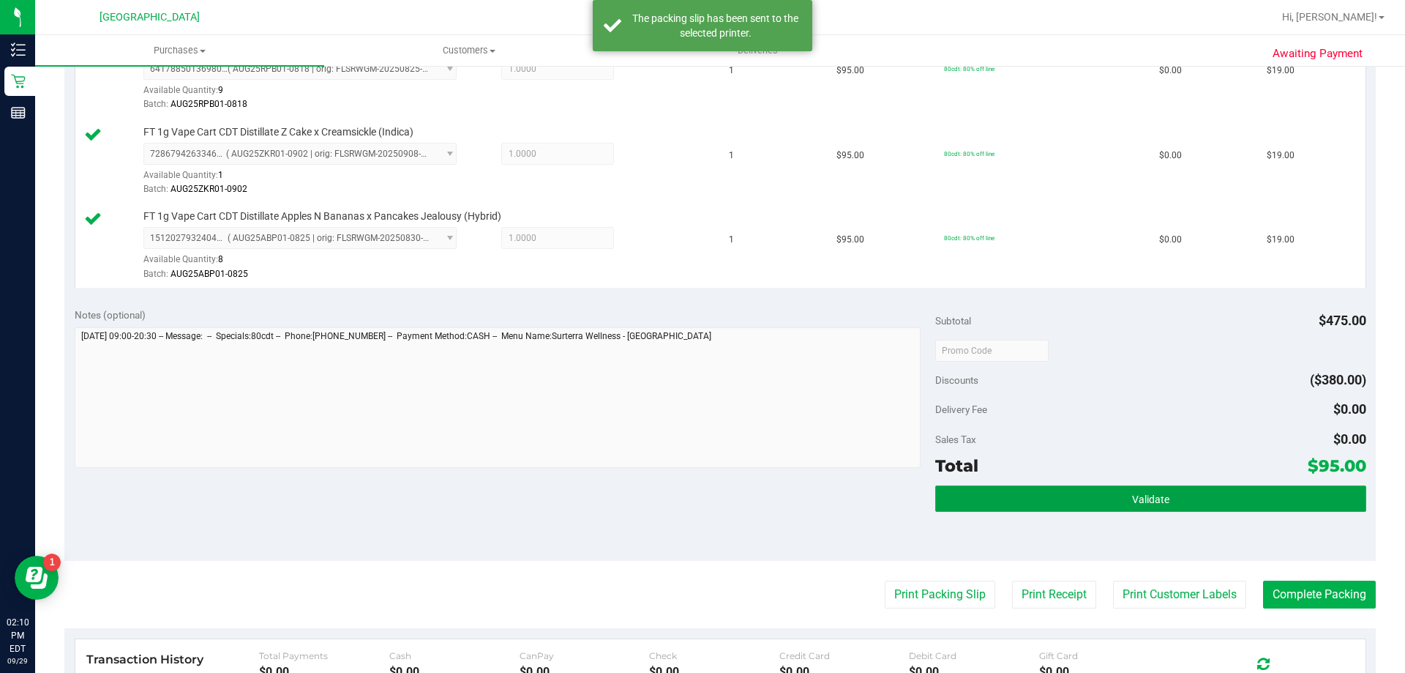
click at [1087, 486] on button "Validate" at bounding box center [1150, 498] width 430 height 26
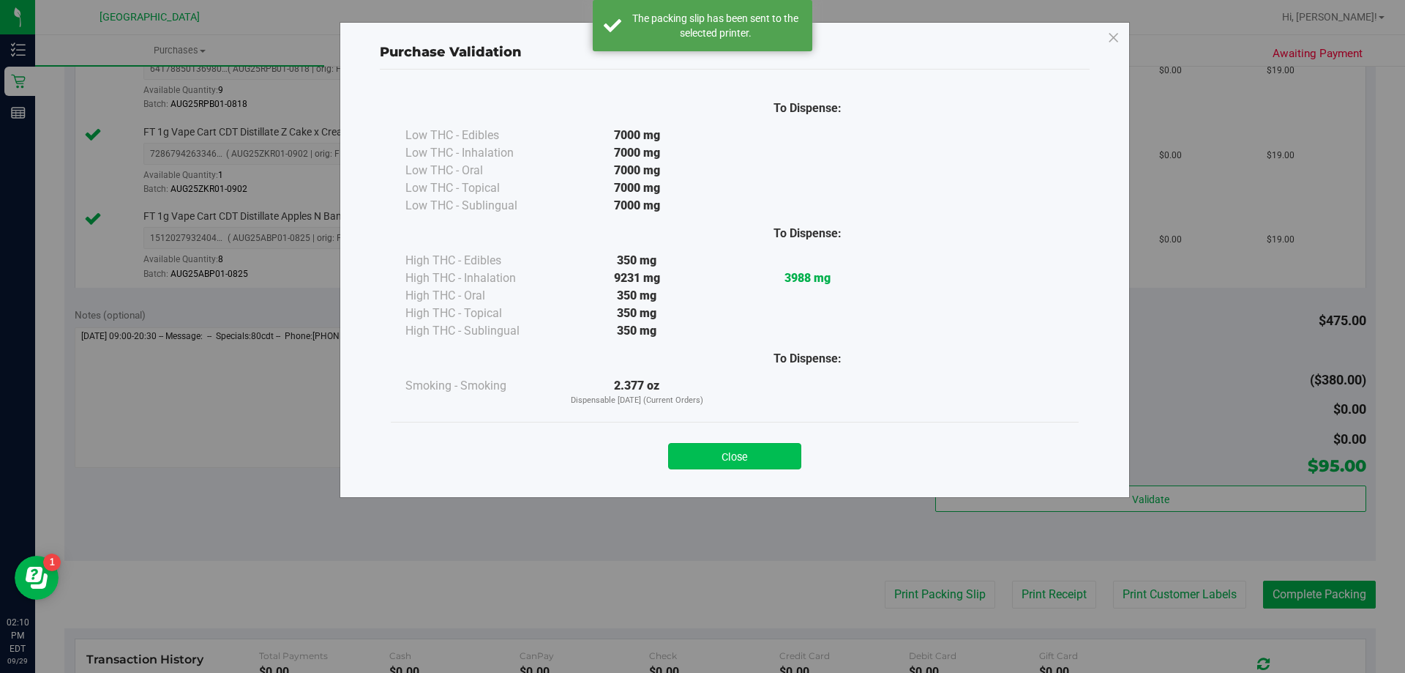
click at [752, 466] on button "Close" at bounding box center [734, 456] width 133 height 26
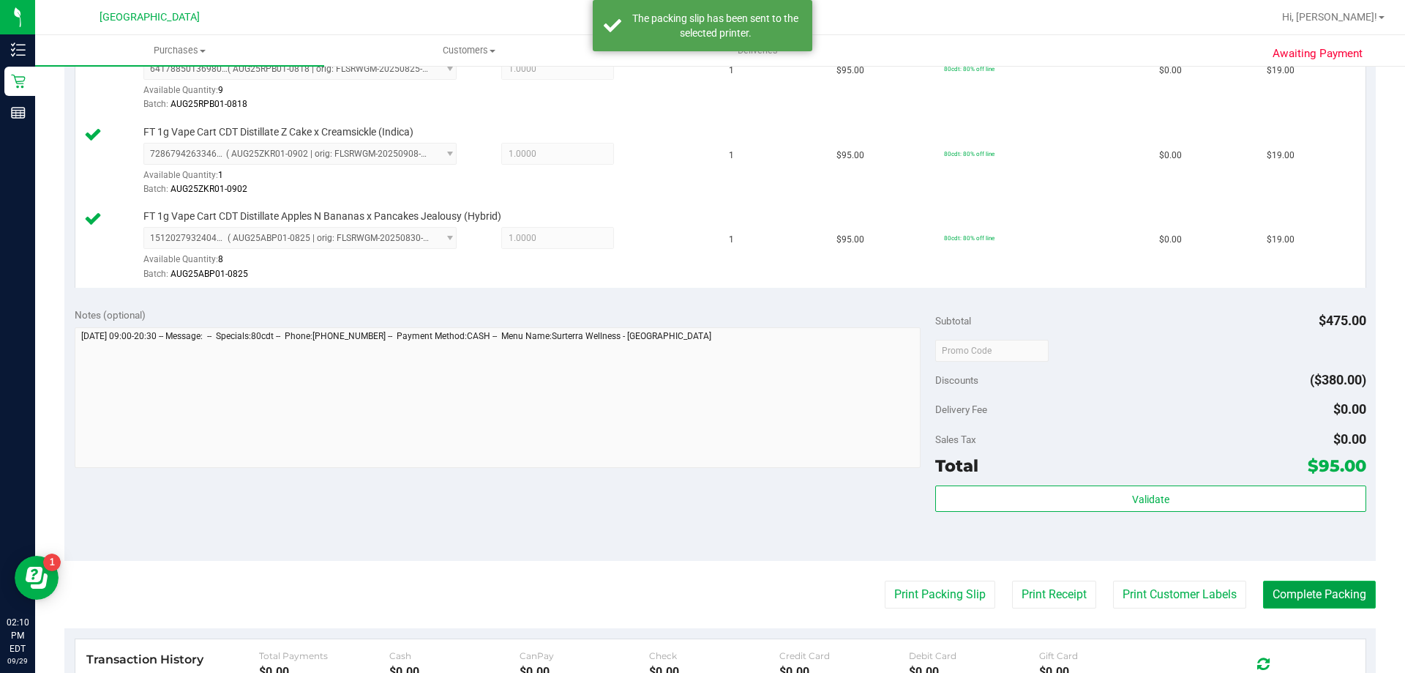
click at [1263, 588] on button "Complete Packing" at bounding box center [1319, 594] width 113 height 28
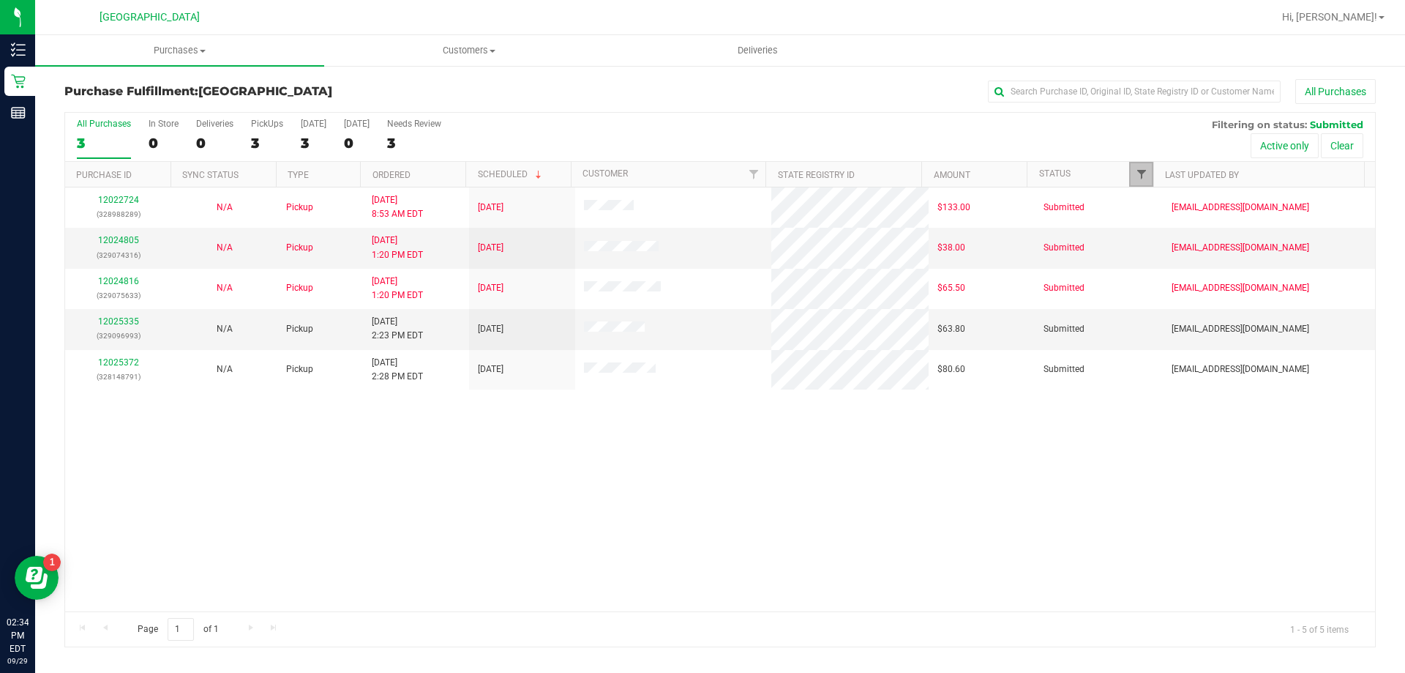
click at [1140, 173] on span "Filter" at bounding box center [1142, 174] width 12 height 12
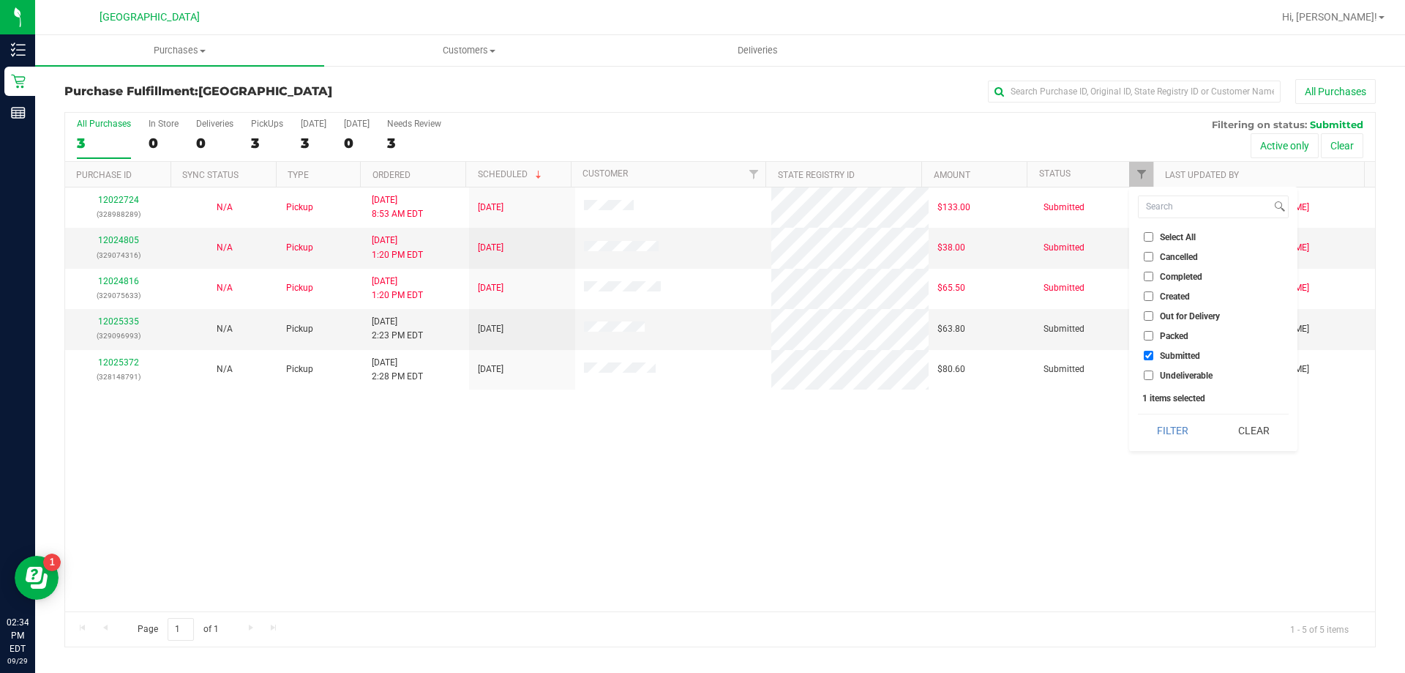
click at [1179, 380] on span "Undeliverable" at bounding box center [1186, 375] width 53 height 9
click at [1153, 380] on input "Undeliverable" at bounding box center [1149, 375] width 10 height 10
checkbox input "true"
click at [1179, 425] on button "Filter" at bounding box center [1173, 430] width 70 height 32
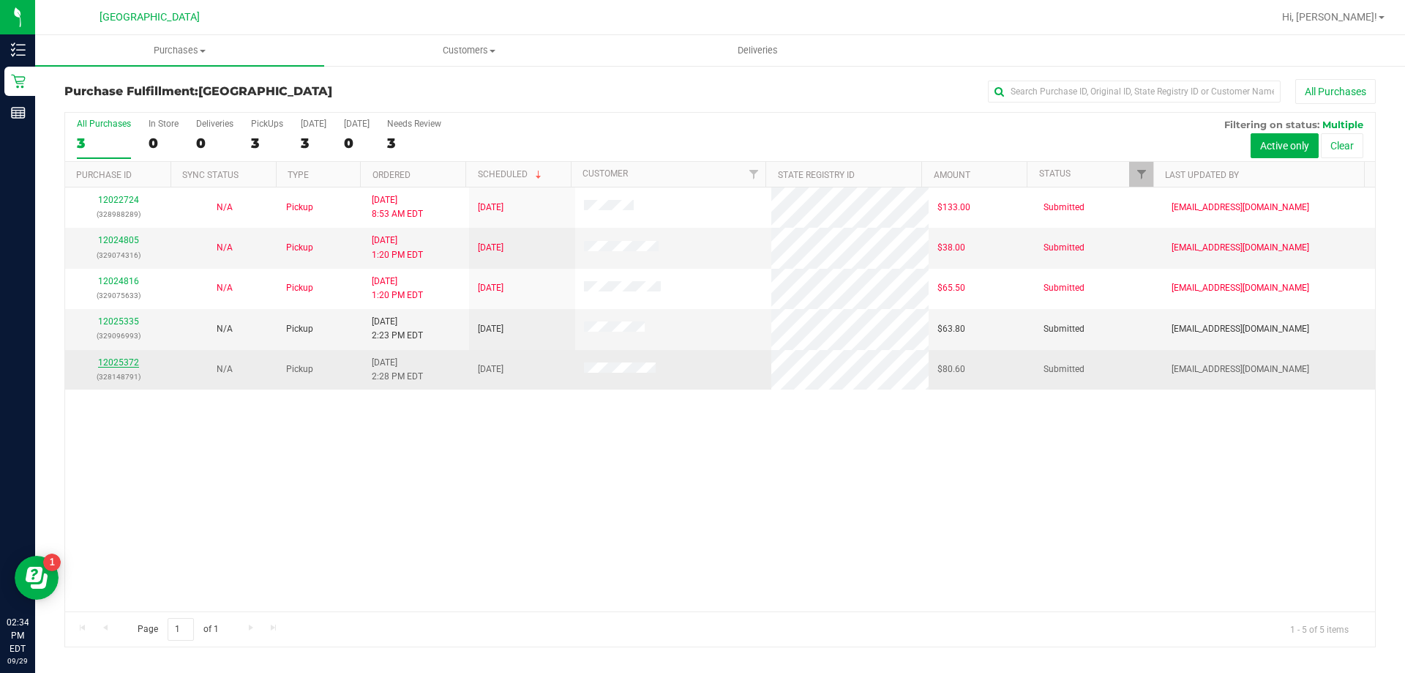
click at [121, 362] on link "12025372" at bounding box center [118, 362] width 41 height 10
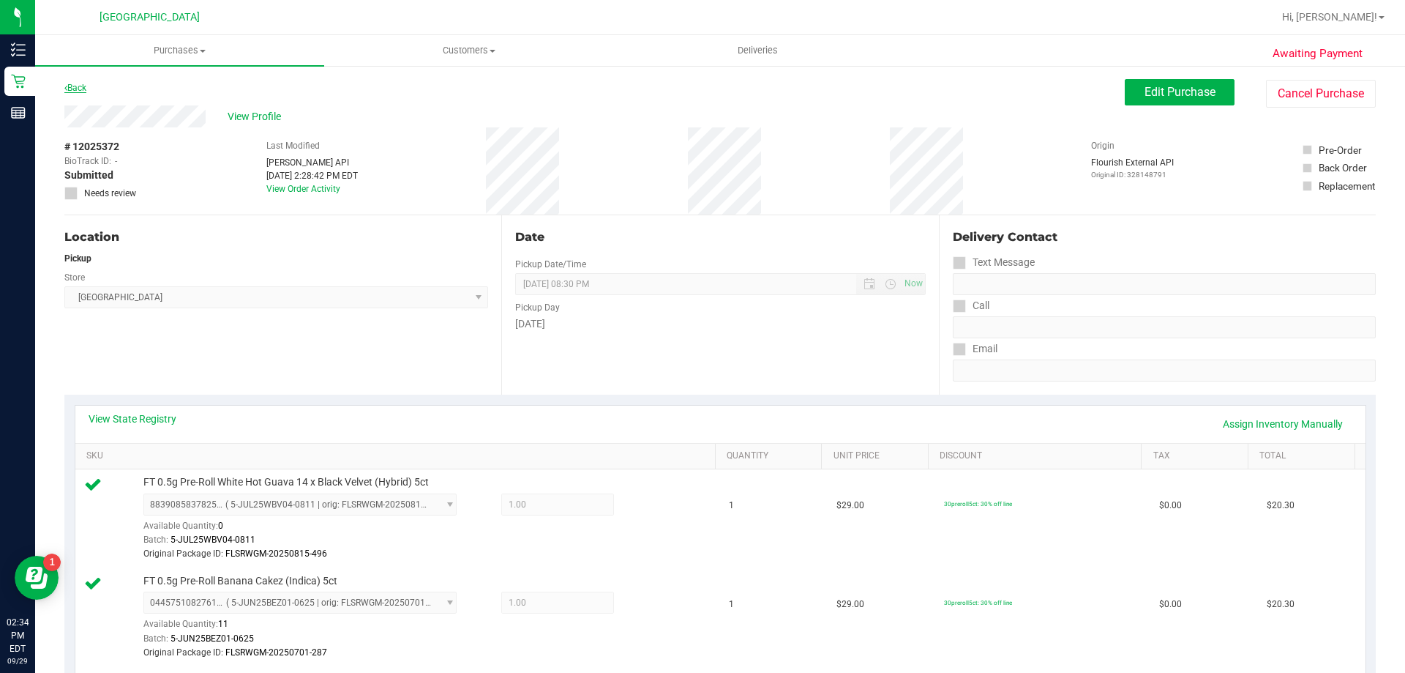
click at [80, 88] on link "Back" at bounding box center [75, 88] width 22 height 10
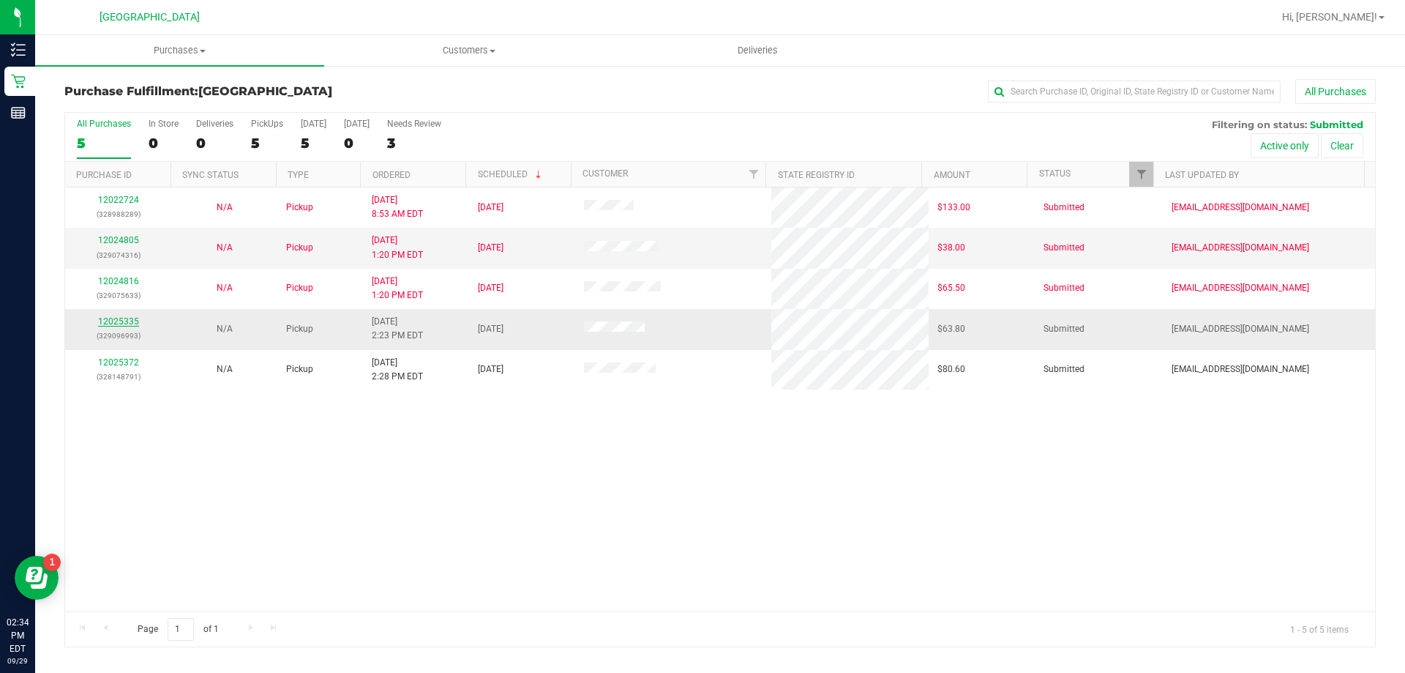
click at [121, 326] on link "12025335" at bounding box center [118, 321] width 41 height 10
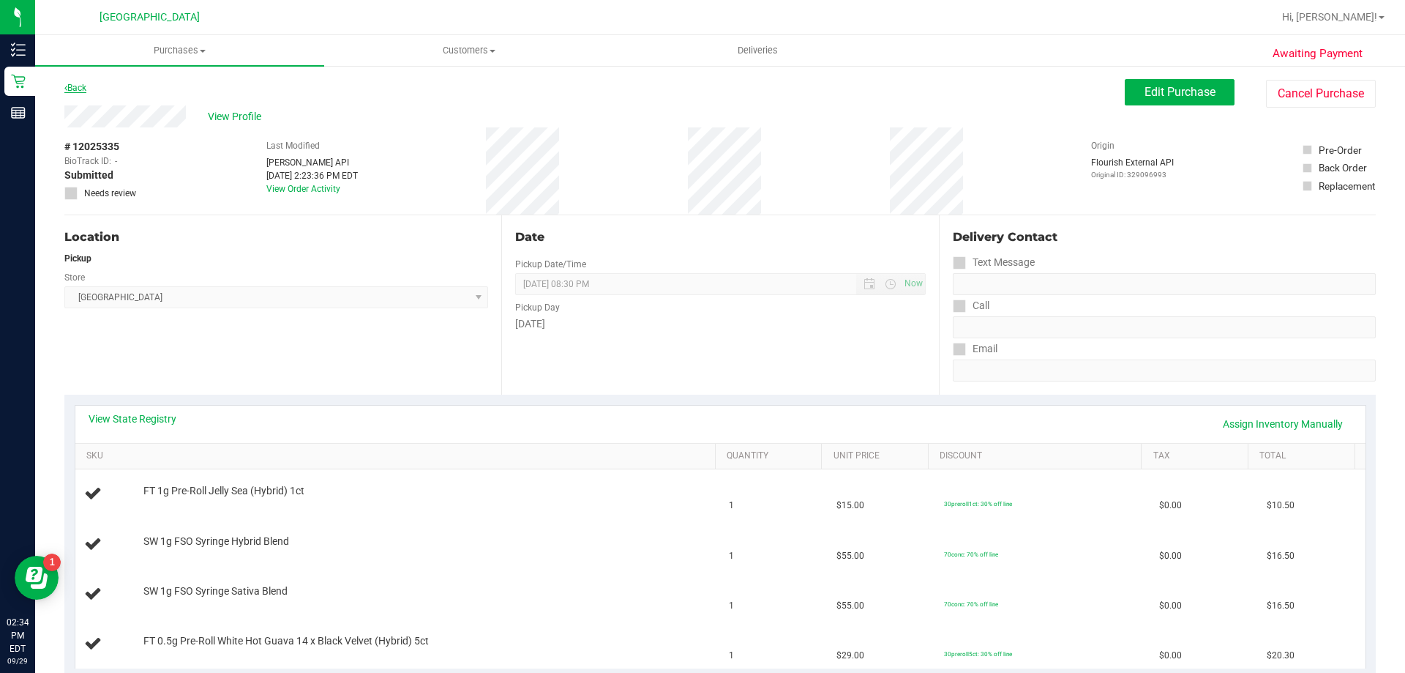
click at [82, 85] on link "Back" at bounding box center [75, 88] width 22 height 10
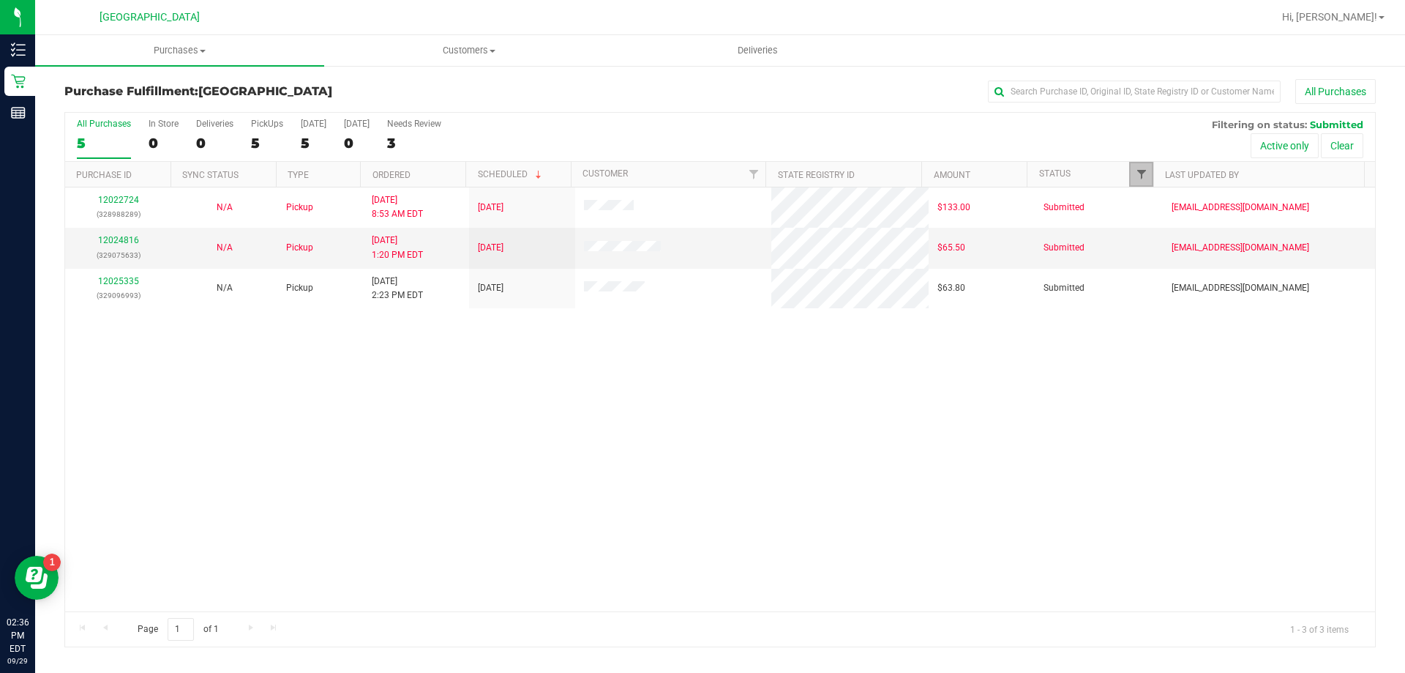
click at [1140, 170] on span "Filter" at bounding box center [1142, 174] width 12 height 12
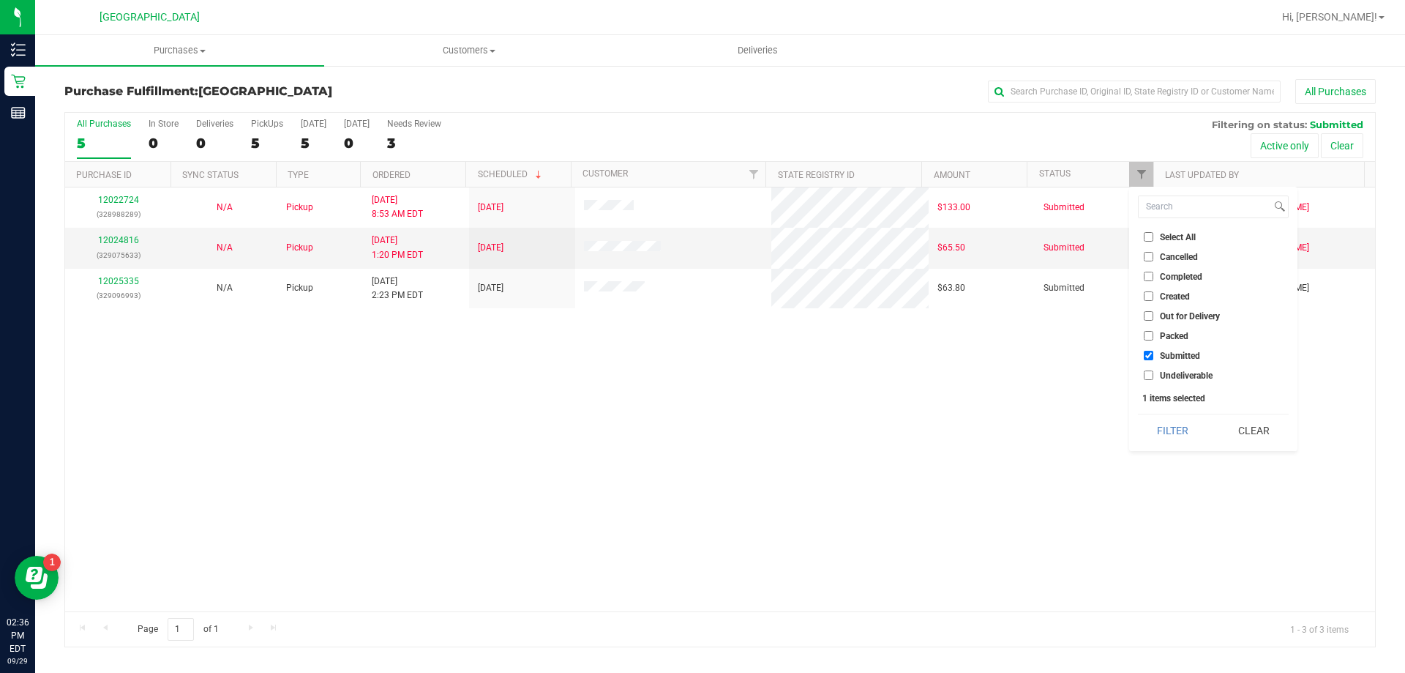
click at [1175, 378] on span "Undeliverable" at bounding box center [1186, 375] width 53 height 9
click at [1153, 378] on input "Undeliverable" at bounding box center [1149, 375] width 10 height 10
checkbox input "true"
click at [1170, 426] on button "Filter" at bounding box center [1173, 430] width 70 height 32
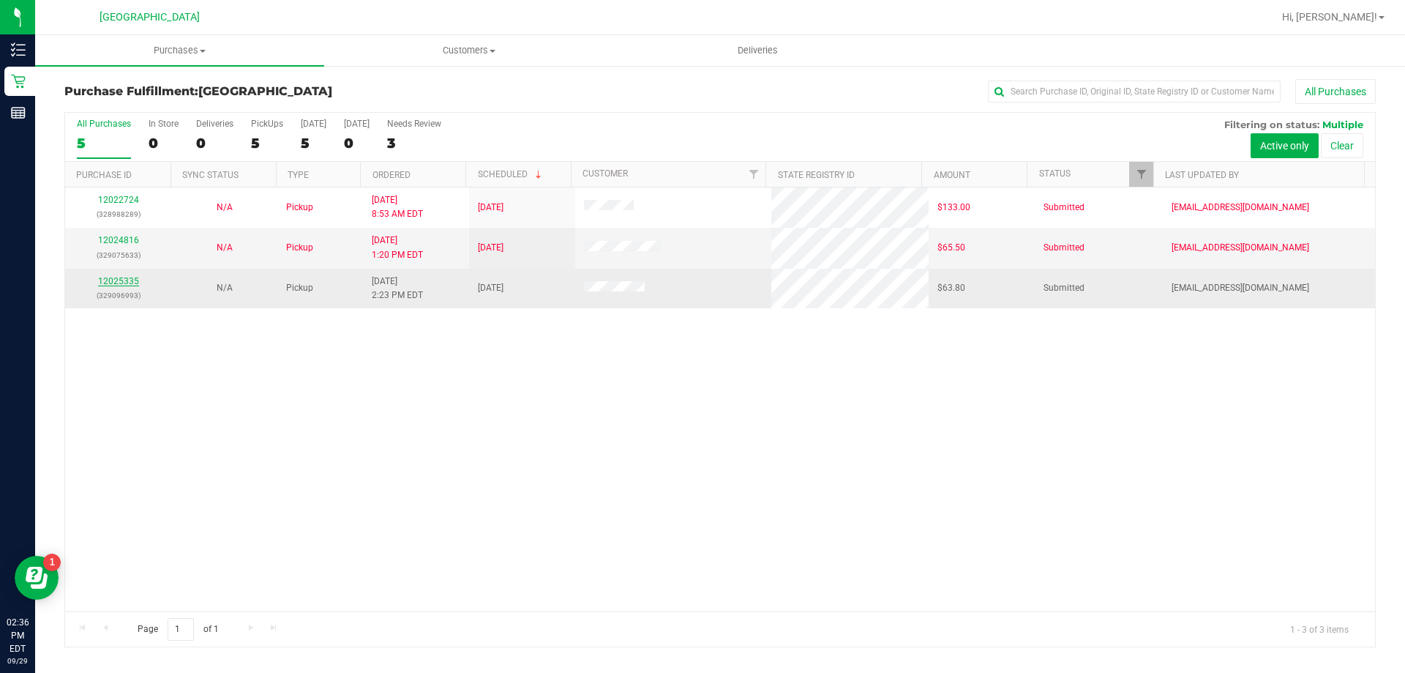
click at [116, 280] on link "12025335" at bounding box center [118, 281] width 41 height 10
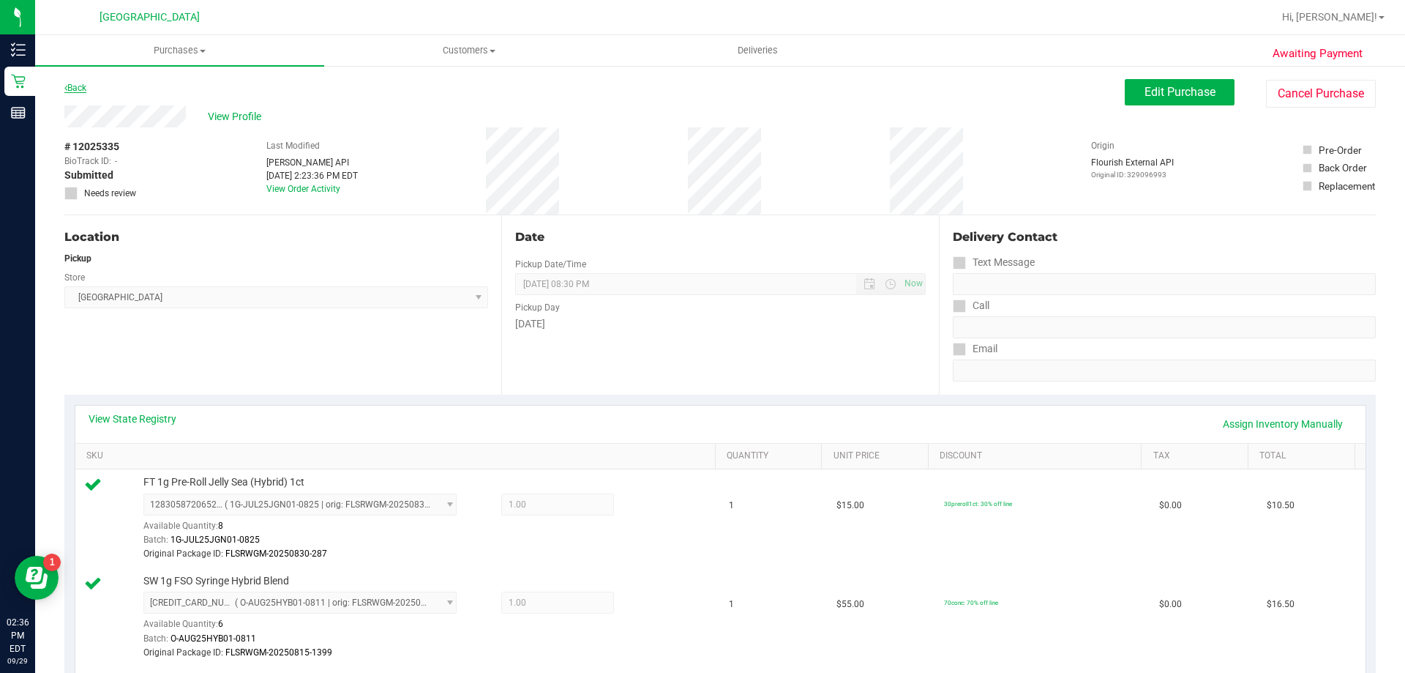
click at [83, 87] on link "Back" at bounding box center [75, 88] width 22 height 10
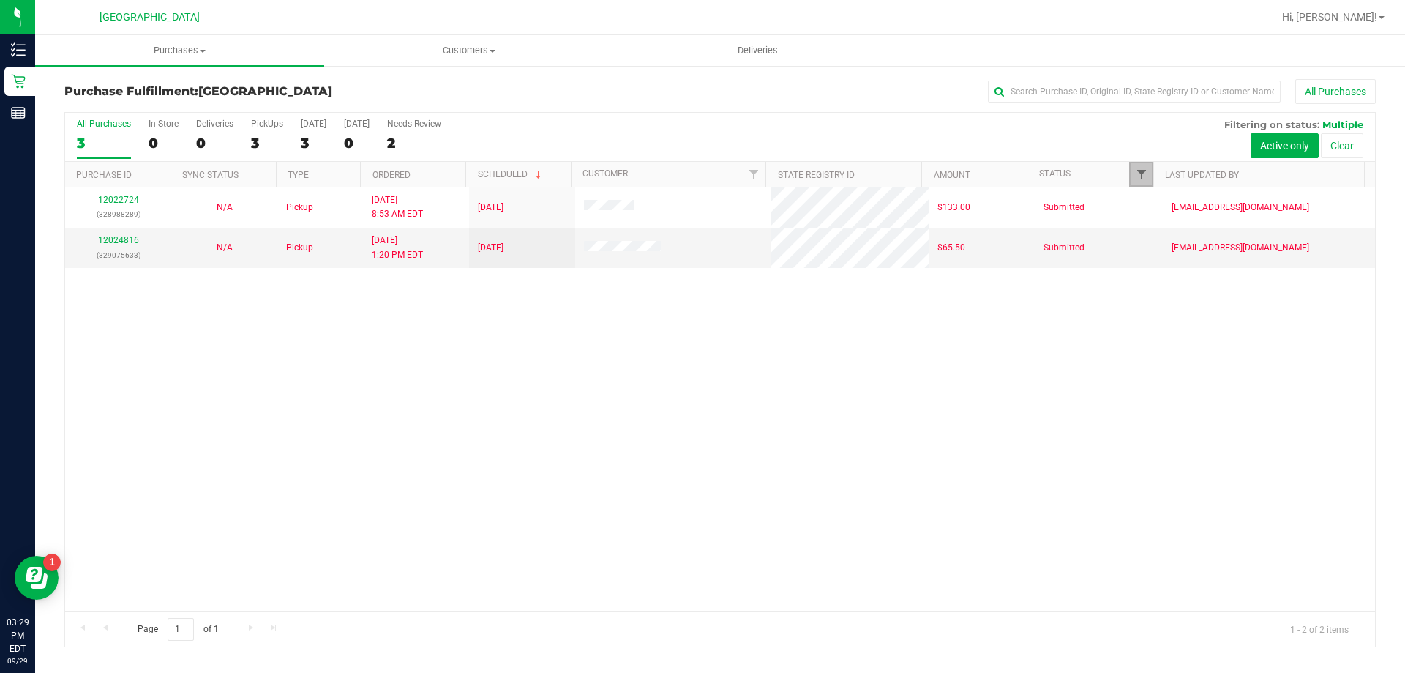
click at [1143, 171] on span "Filter" at bounding box center [1142, 174] width 12 height 12
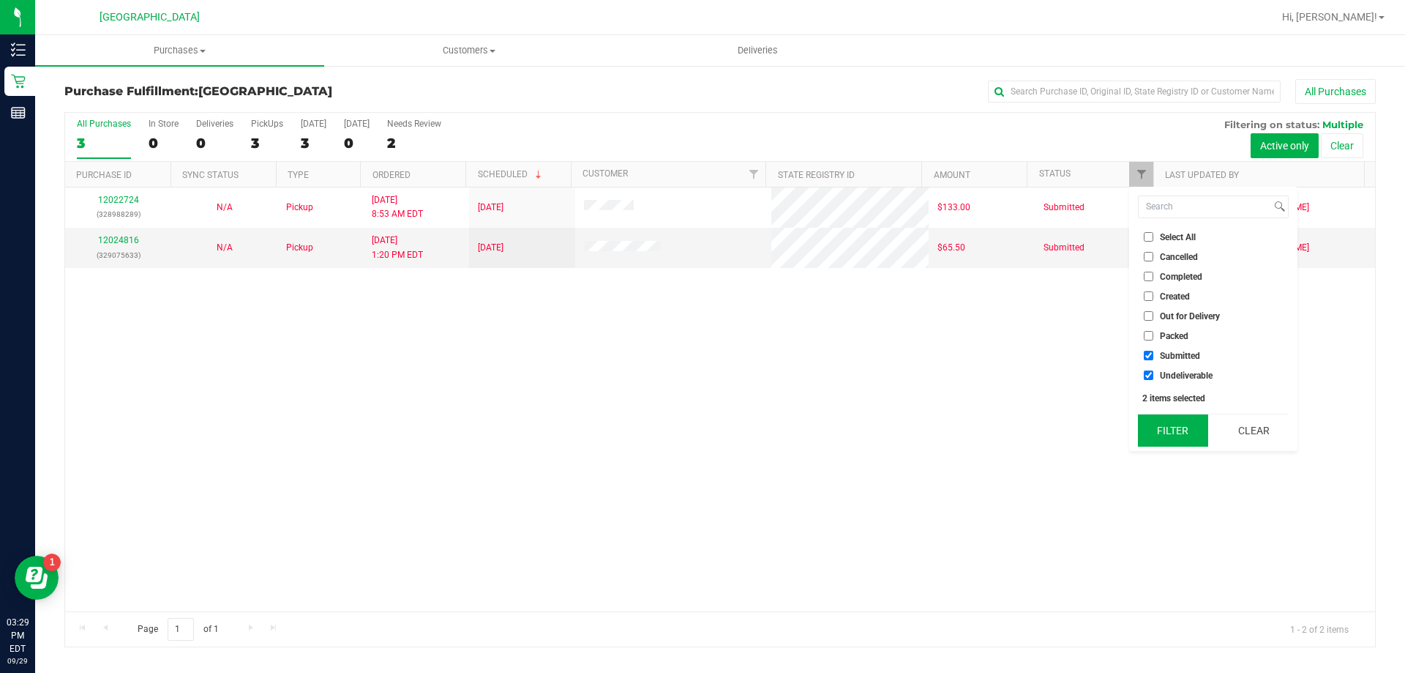
click at [1180, 425] on button "Filter" at bounding box center [1173, 430] width 70 height 32
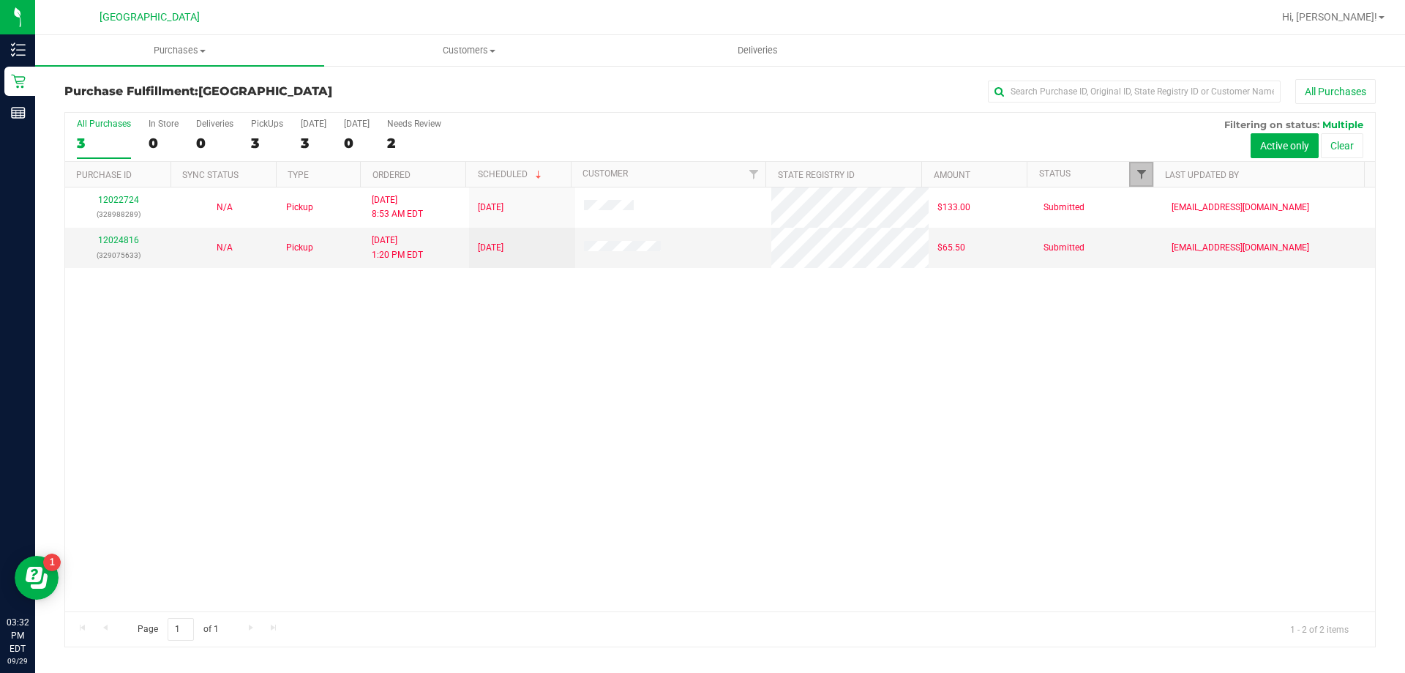
click at [1140, 171] on span "Filter" at bounding box center [1142, 174] width 12 height 12
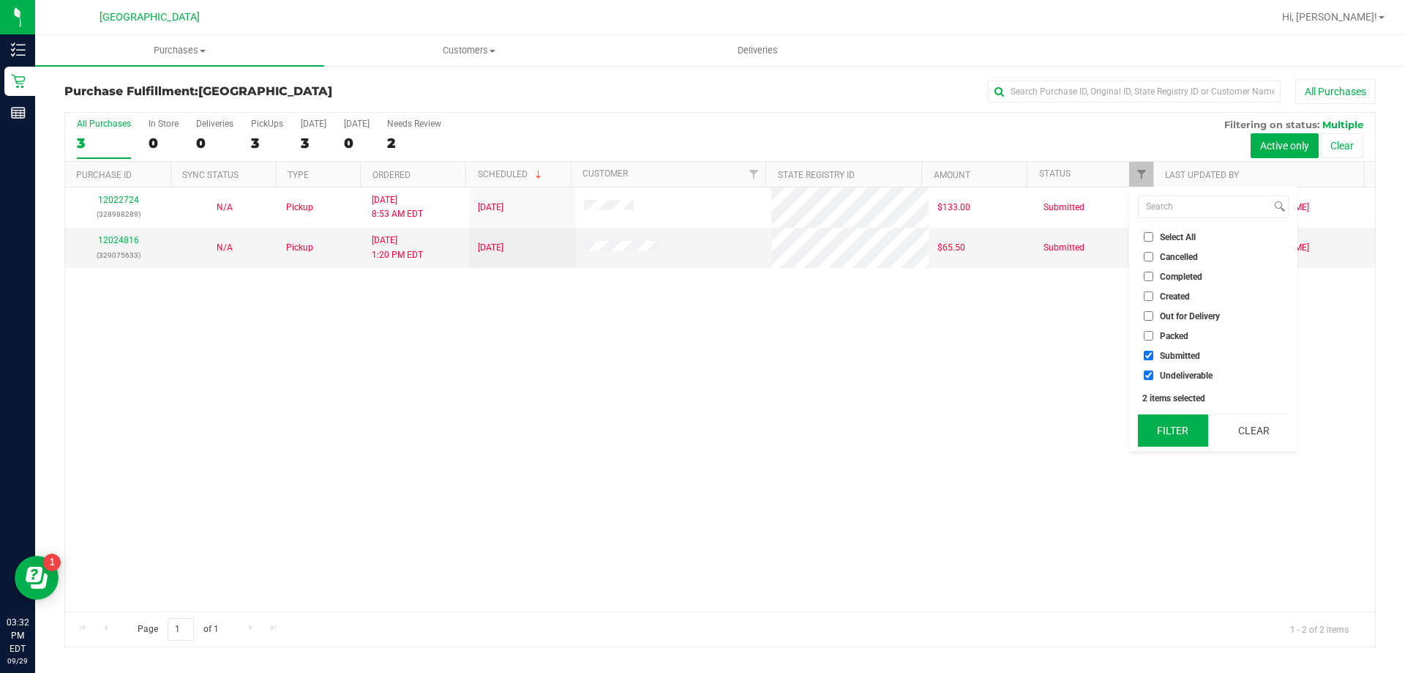
click at [1181, 428] on button "Filter" at bounding box center [1173, 430] width 70 height 32
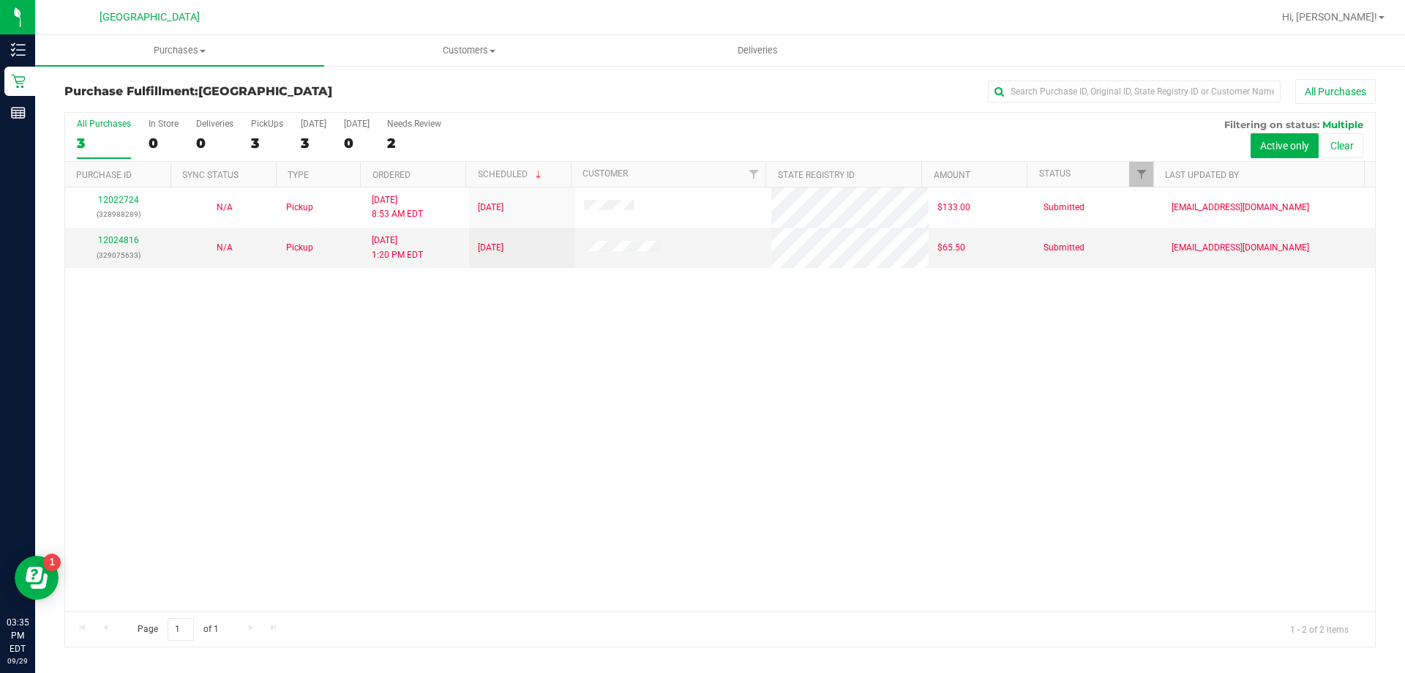
click at [362, 562] on div "12022724 (328988289) N/A Pickup 9/29/2025 8:53 AM EDT 9/29/2025 $133.00 Submitt…" at bounding box center [720, 399] width 1310 height 424
click at [1137, 176] on span "Filter" at bounding box center [1142, 174] width 12 height 12
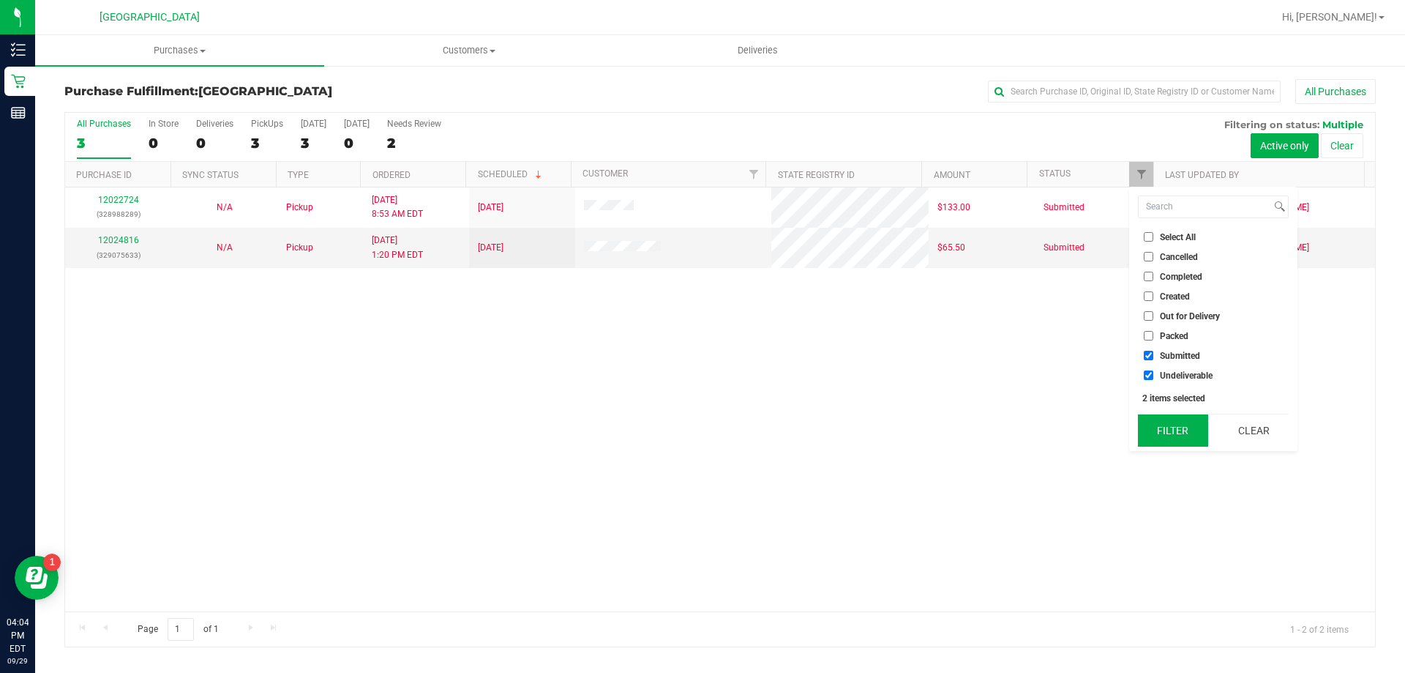
click at [1187, 430] on button "Filter" at bounding box center [1173, 430] width 70 height 32
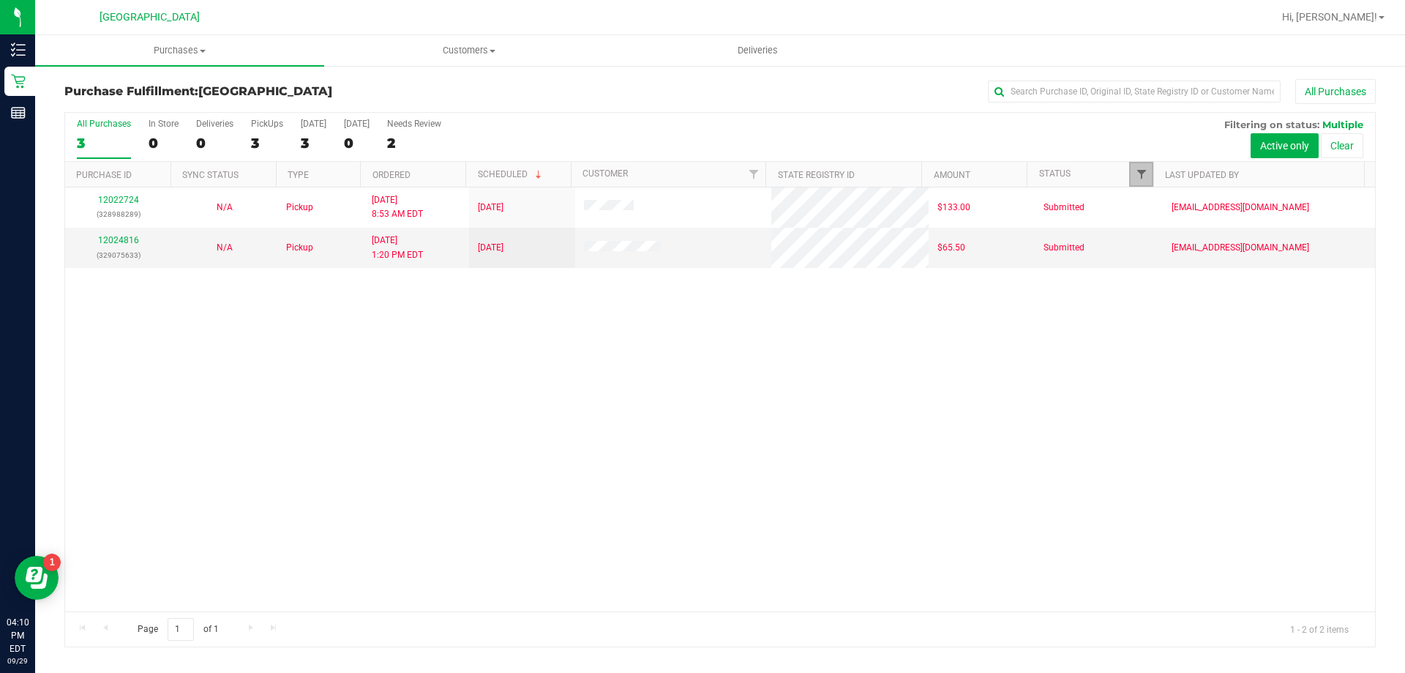
click at [1138, 171] on span "Filter" at bounding box center [1142, 174] width 12 height 12
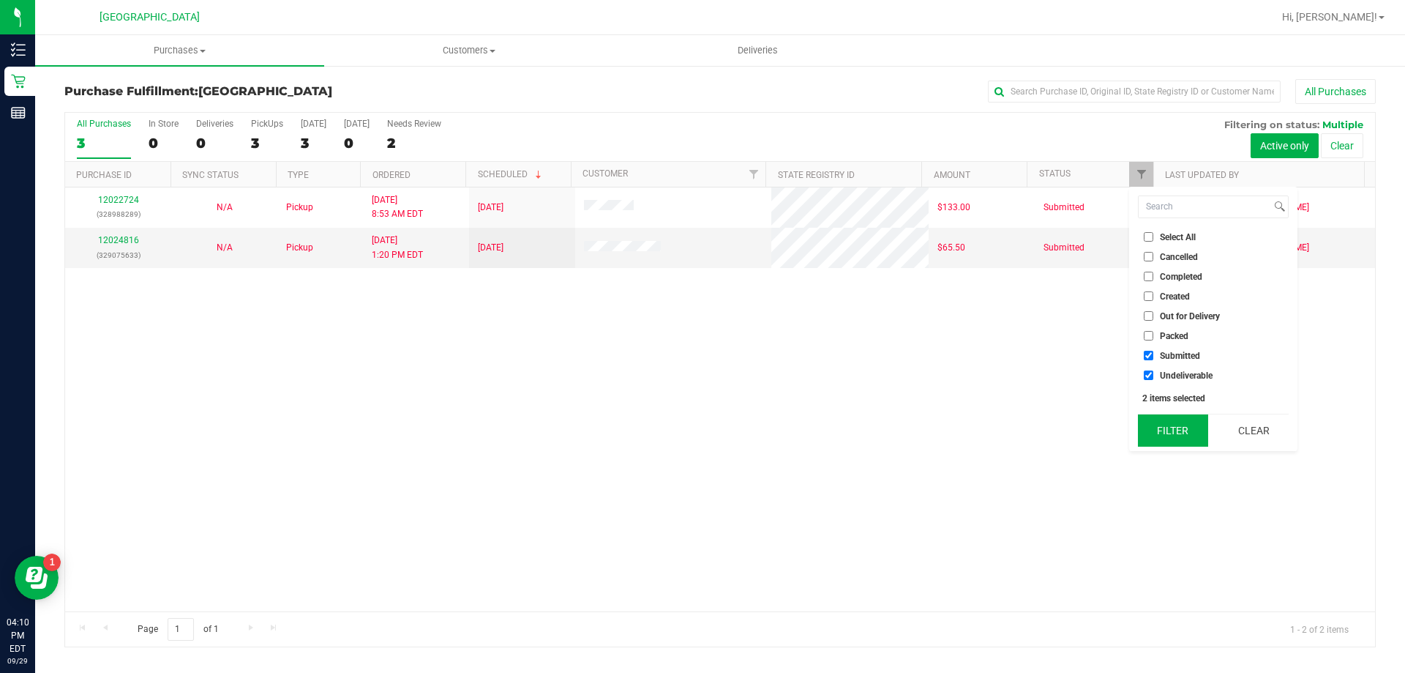
click at [1186, 425] on button "Filter" at bounding box center [1173, 430] width 70 height 32
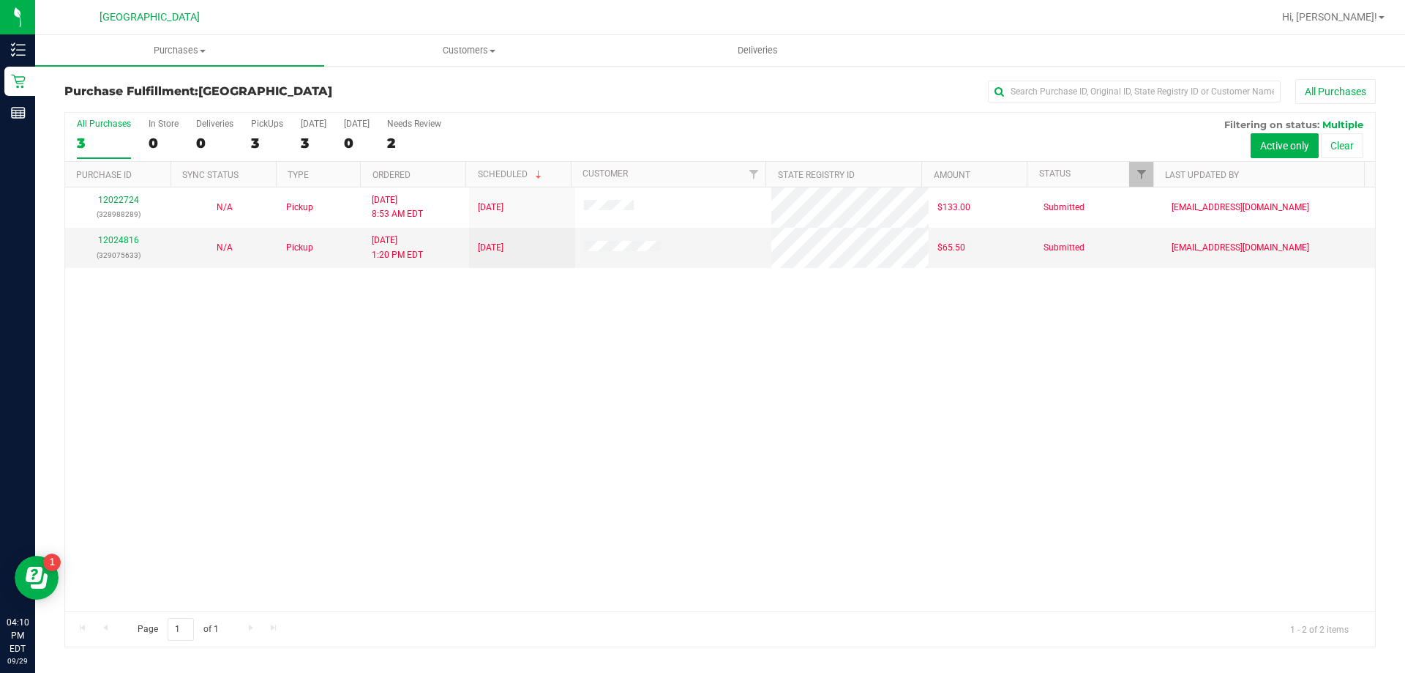
click at [369, 331] on div "12022724 (328988289) N/A Pickup 9/29/2025 8:53 AM EDT 9/29/2025 $133.00 Submitt…" at bounding box center [720, 399] width 1310 height 424
click at [1134, 173] on link "Filter" at bounding box center [1141, 174] width 24 height 25
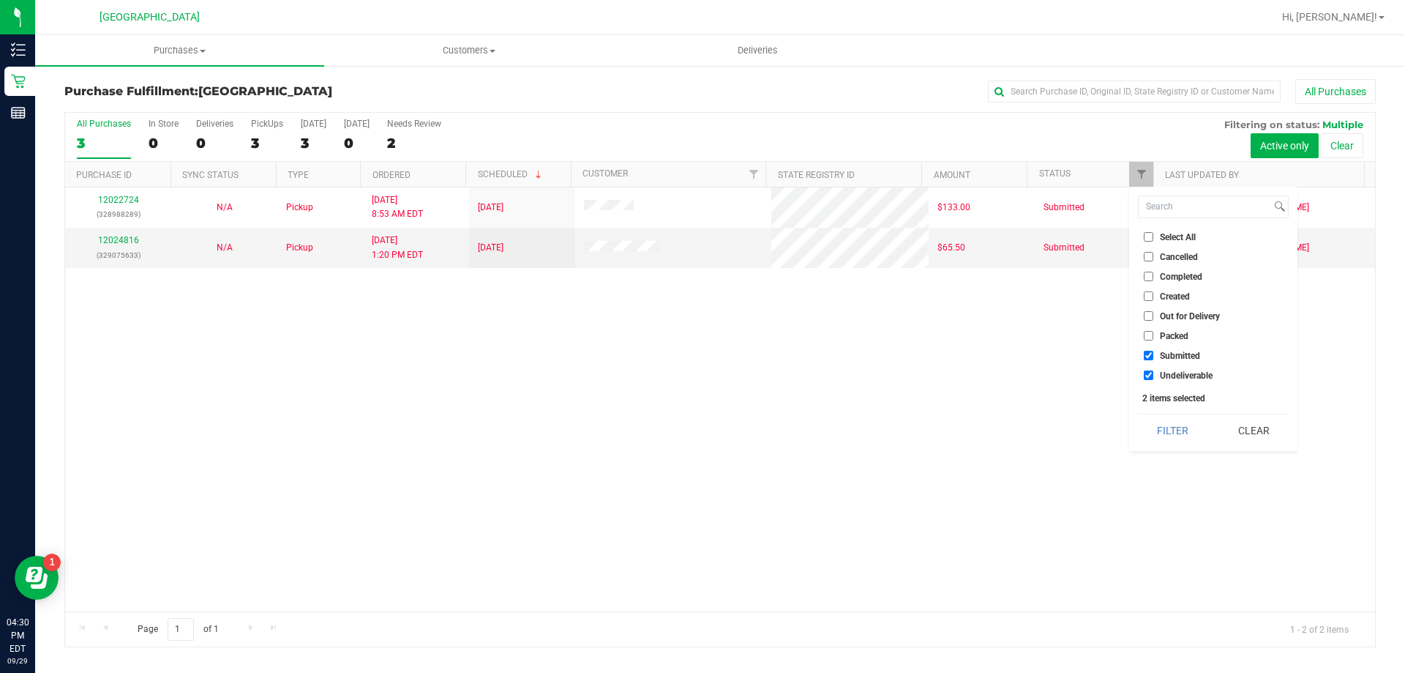
drag, startPoint x: 1162, startPoint y: 433, endPoint x: 1140, endPoint y: 421, distance: 24.2
click at [1162, 433] on button "Filter" at bounding box center [1173, 430] width 70 height 32
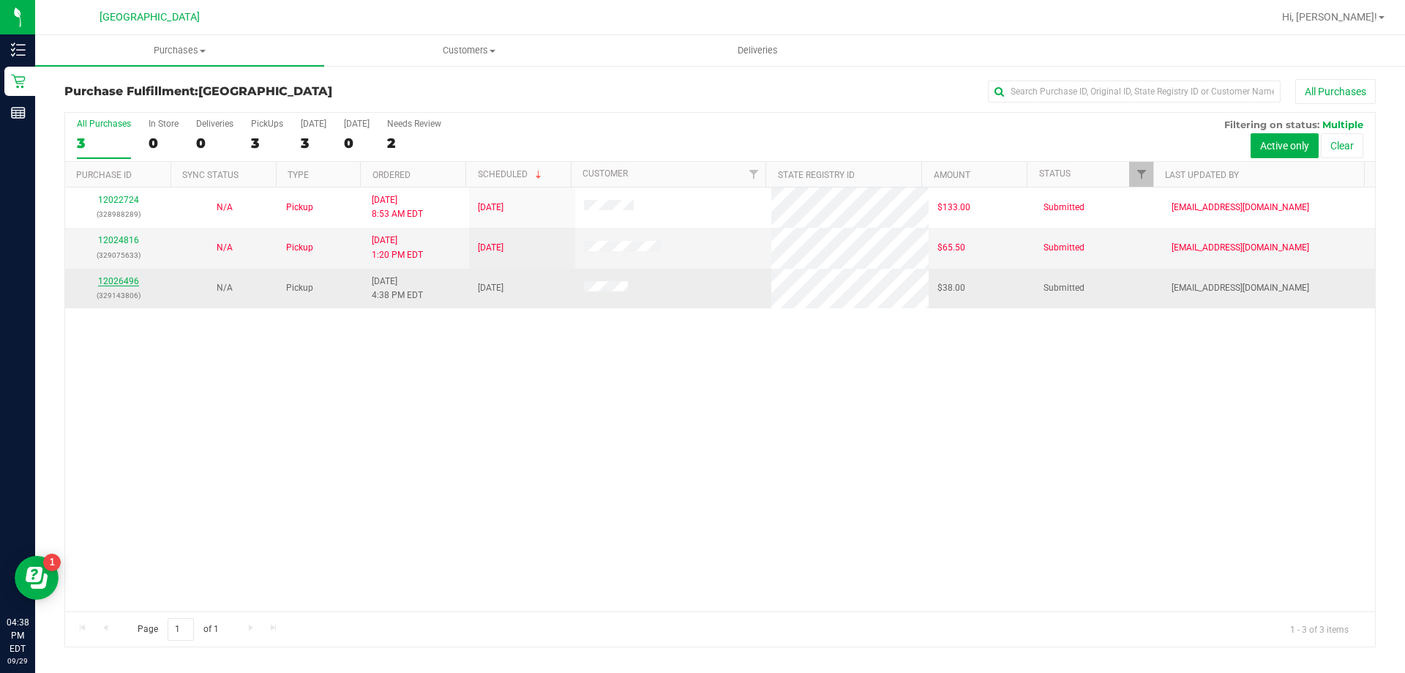
click at [124, 280] on link "12026496" at bounding box center [118, 281] width 41 height 10
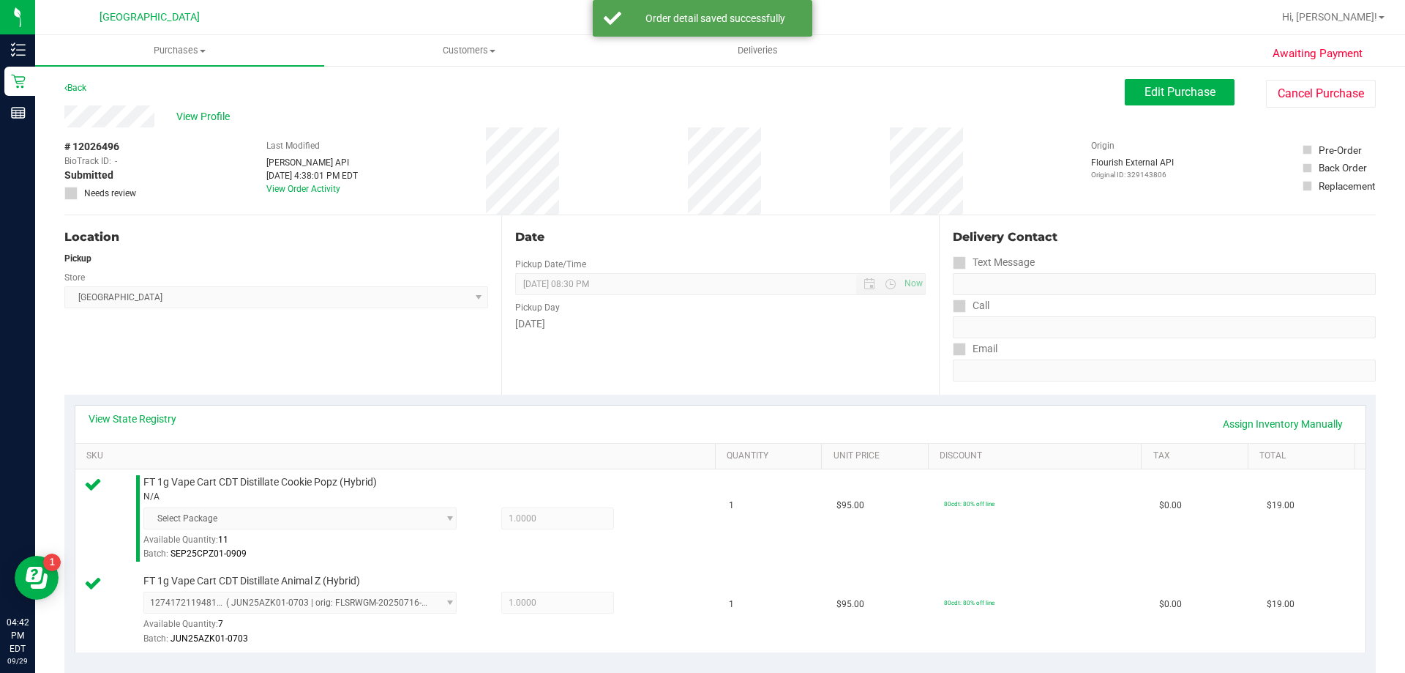
scroll to position [294, 0]
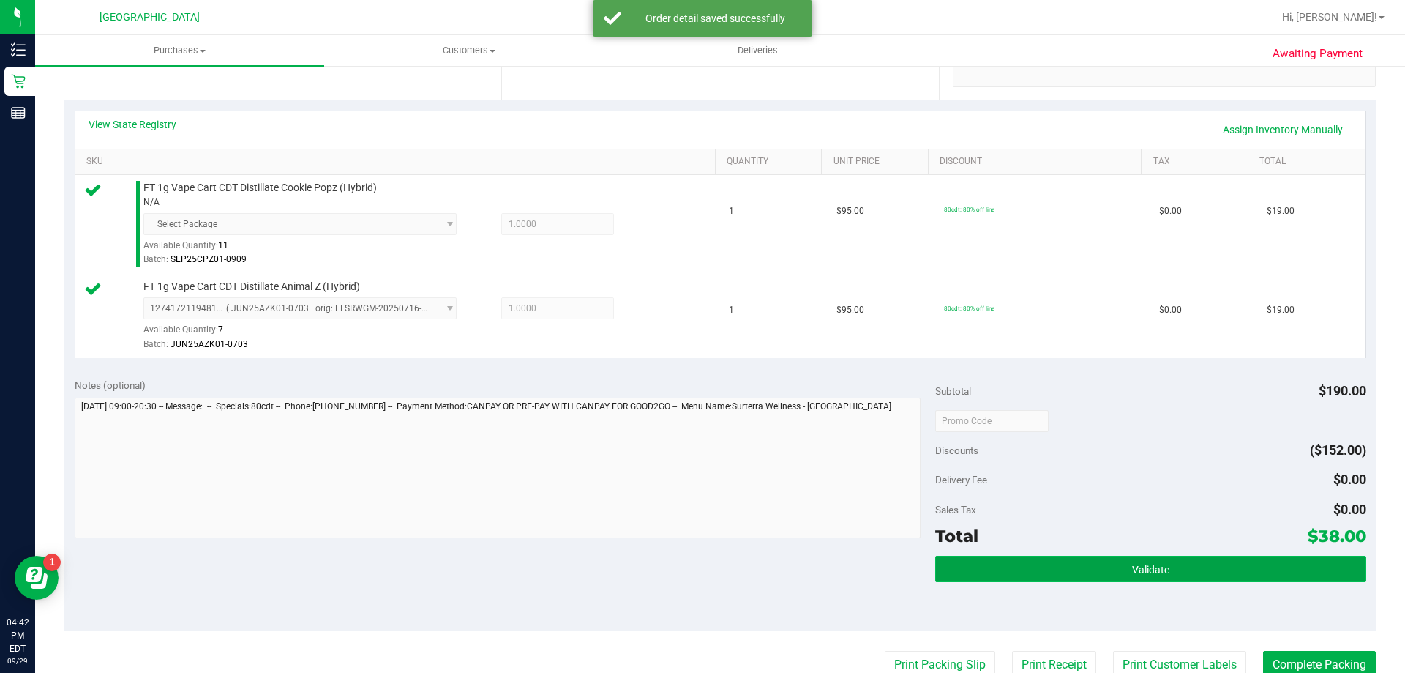
click at [1217, 567] on button "Validate" at bounding box center [1150, 569] width 430 height 26
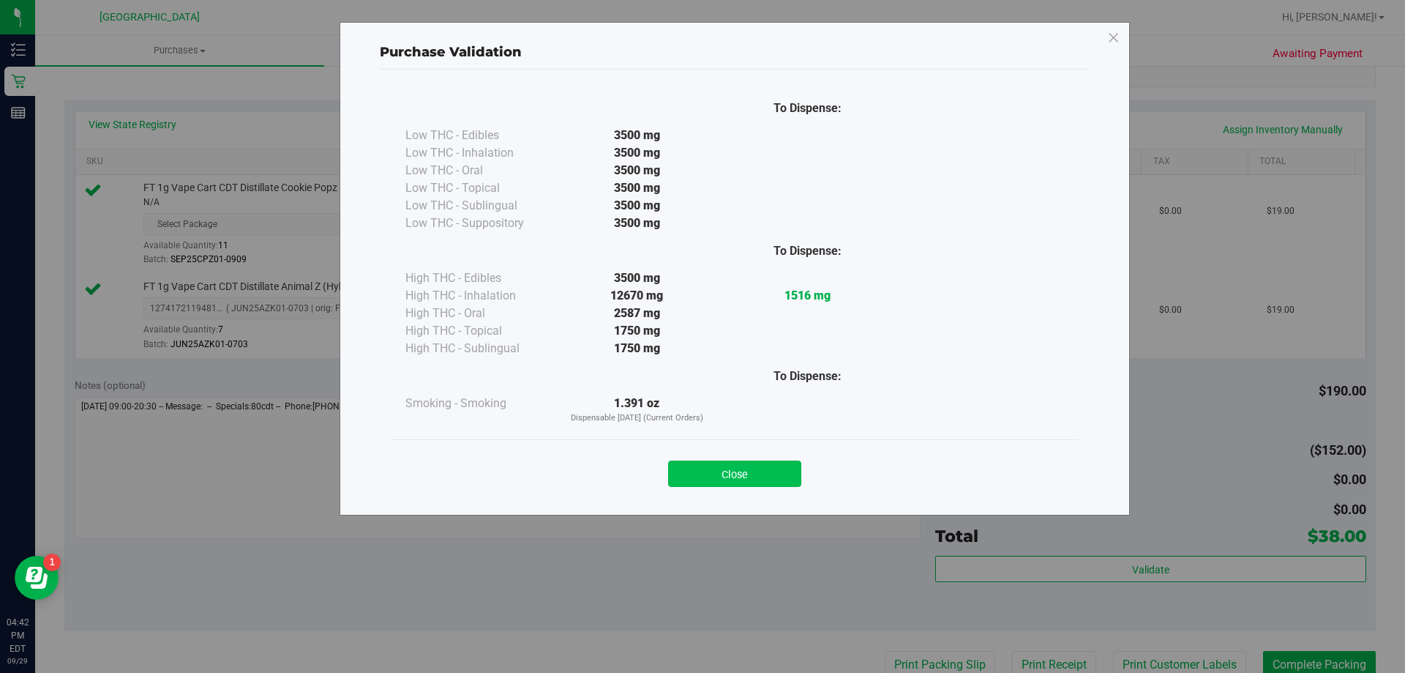
click at [744, 476] on button "Close" at bounding box center [734, 473] width 133 height 26
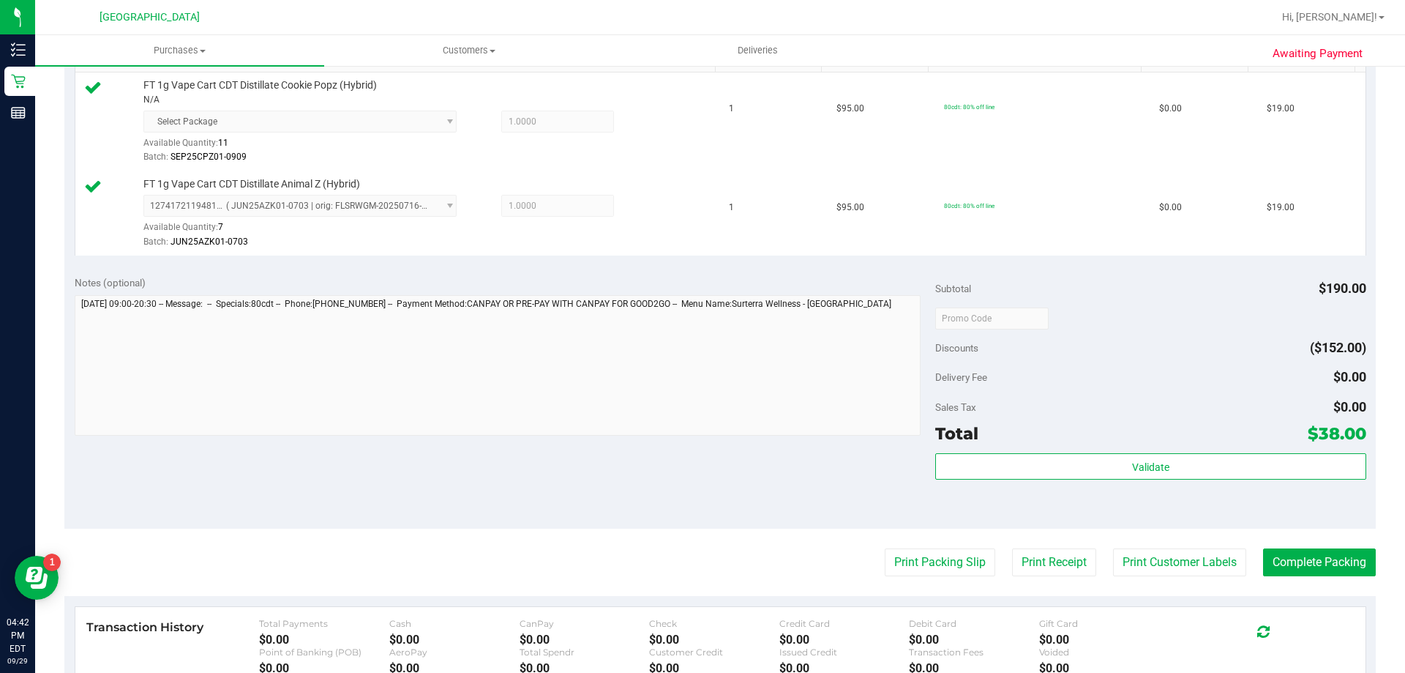
scroll to position [460, 0]
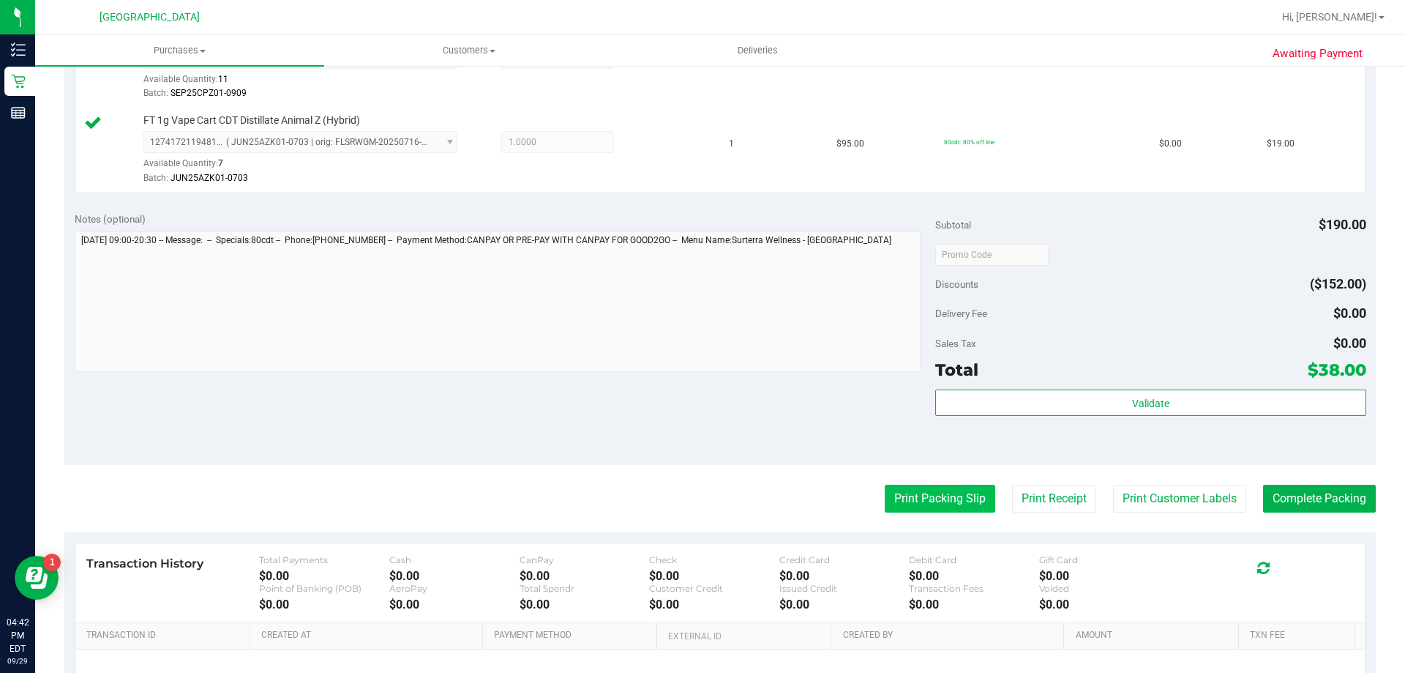
click at [938, 512] on button "Print Packing Slip" at bounding box center [940, 499] width 111 height 28
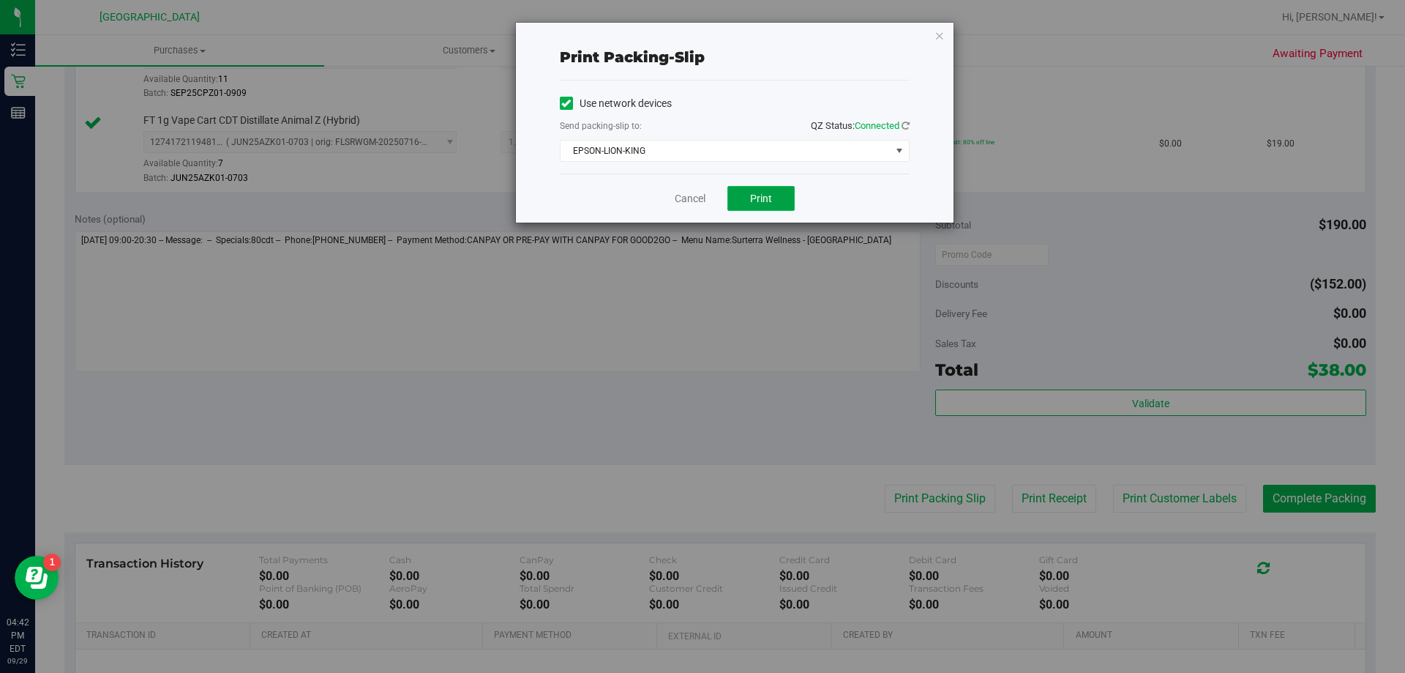
click at [772, 206] on button "Print" at bounding box center [761, 198] width 67 height 25
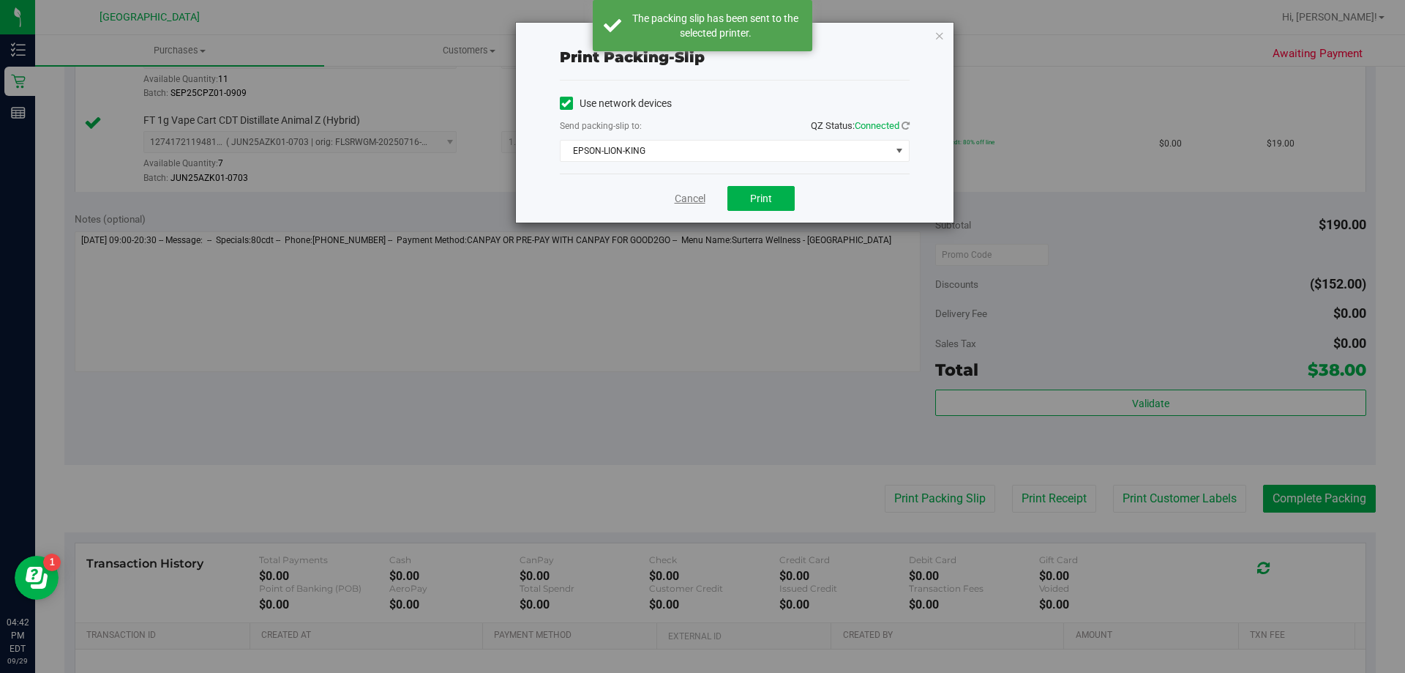
click at [681, 193] on link "Cancel" at bounding box center [690, 198] width 31 height 15
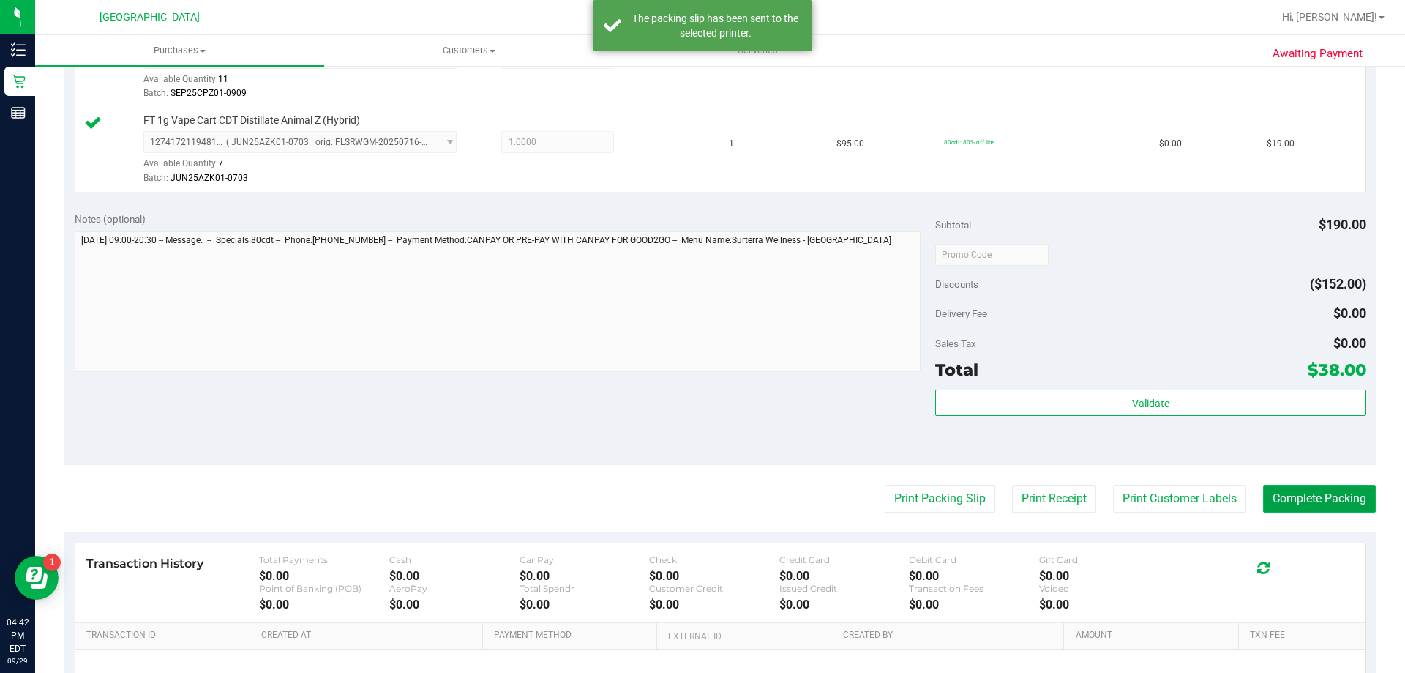
click at [1282, 508] on button "Complete Packing" at bounding box center [1319, 499] width 113 height 28
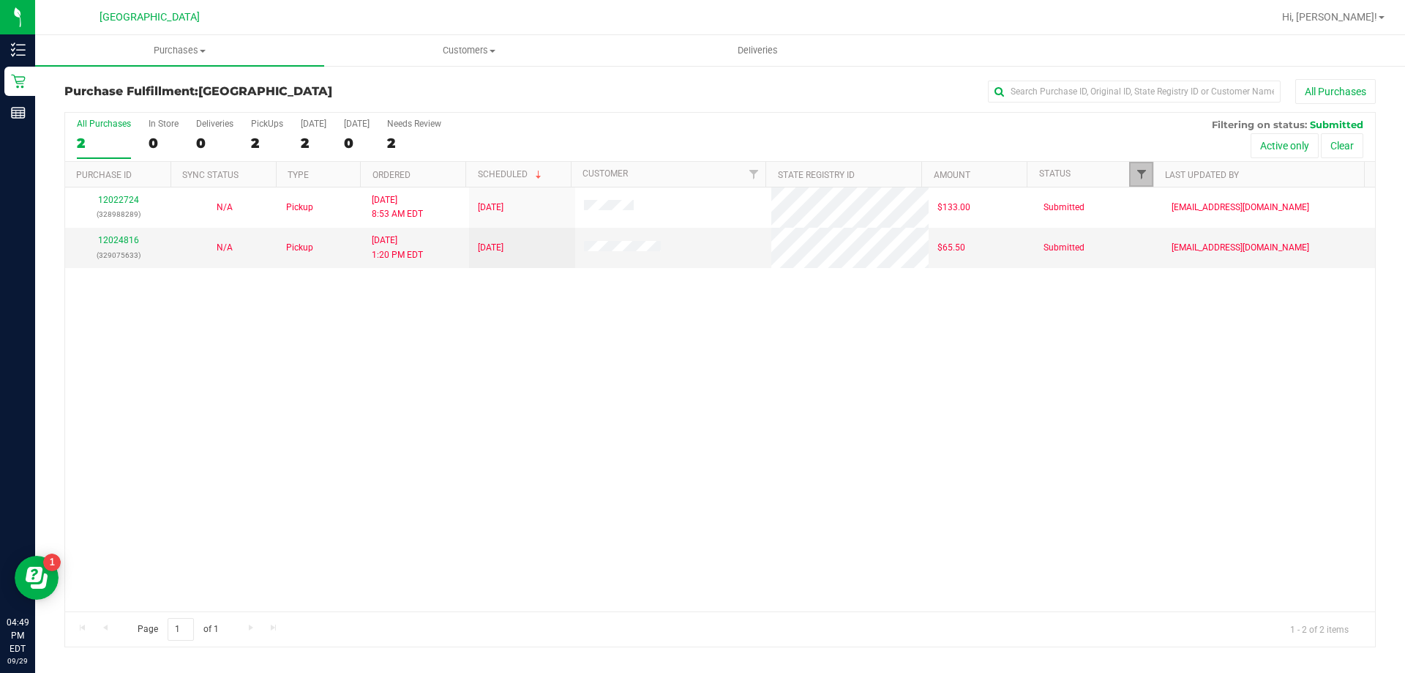
click at [1145, 171] on span "Filter" at bounding box center [1142, 174] width 12 height 12
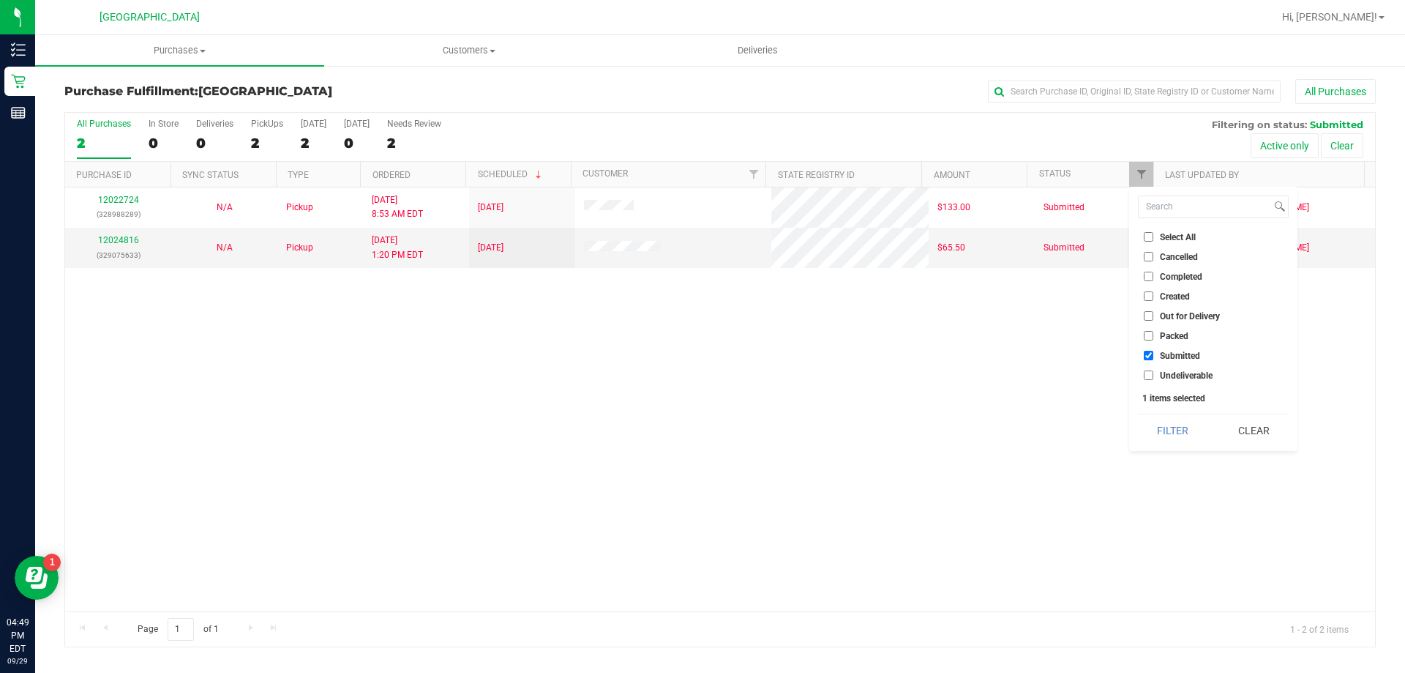
click at [1169, 381] on li "Undeliverable" at bounding box center [1213, 374] width 151 height 15
click at [1164, 435] on button "Filter" at bounding box center [1173, 430] width 70 height 32
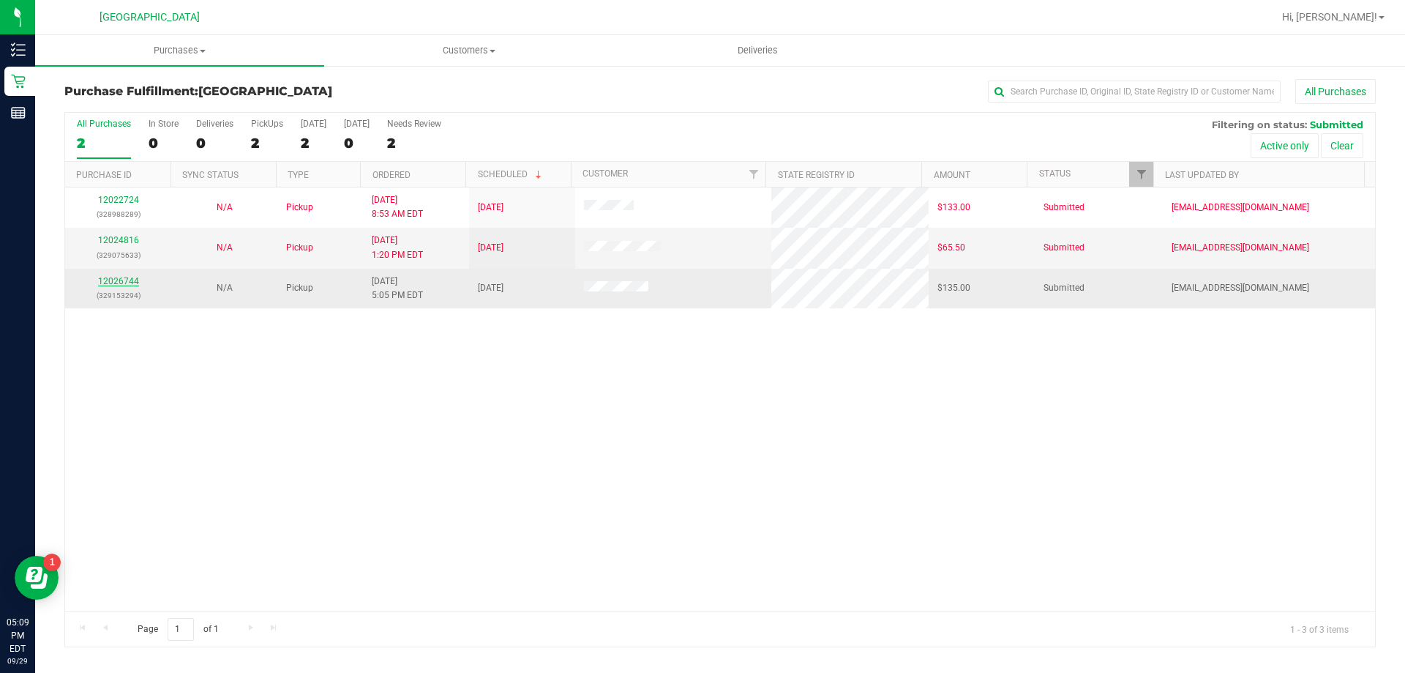
click at [119, 278] on link "12026744" at bounding box center [118, 281] width 41 height 10
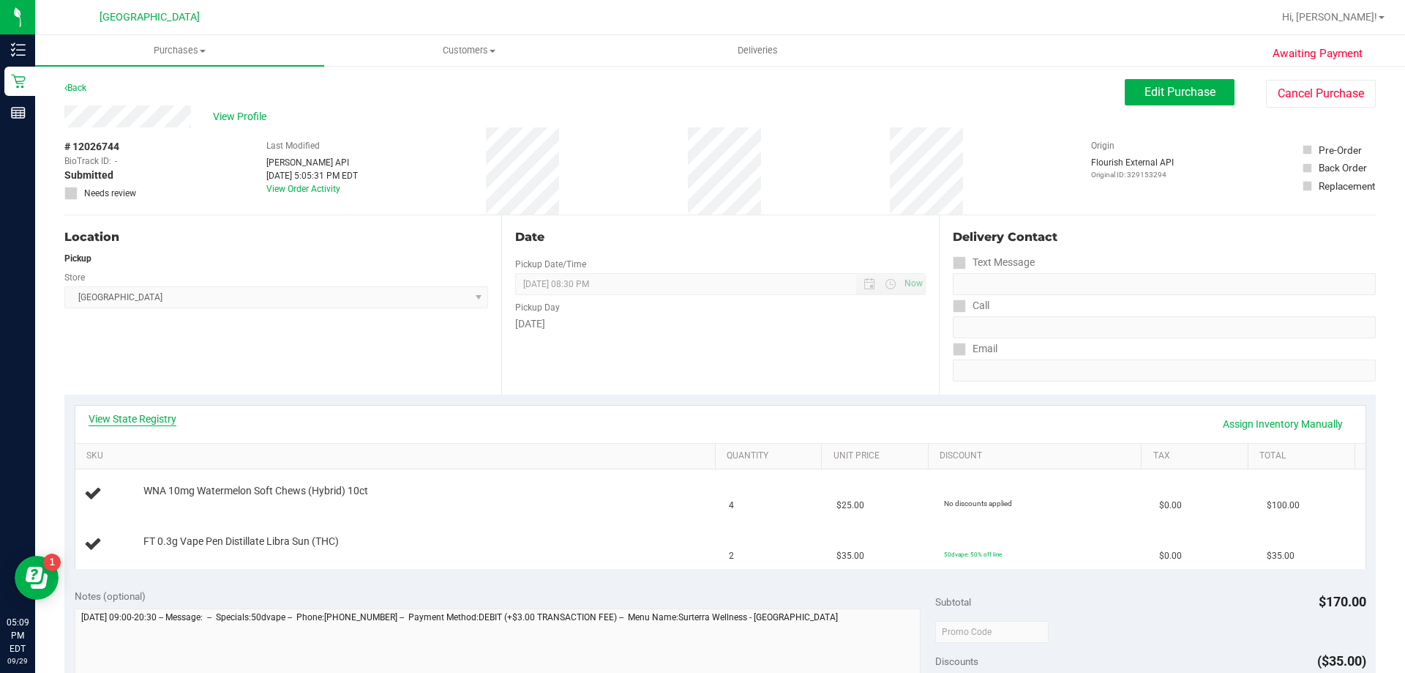
click at [153, 418] on link "View State Registry" at bounding box center [133, 418] width 88 height 15
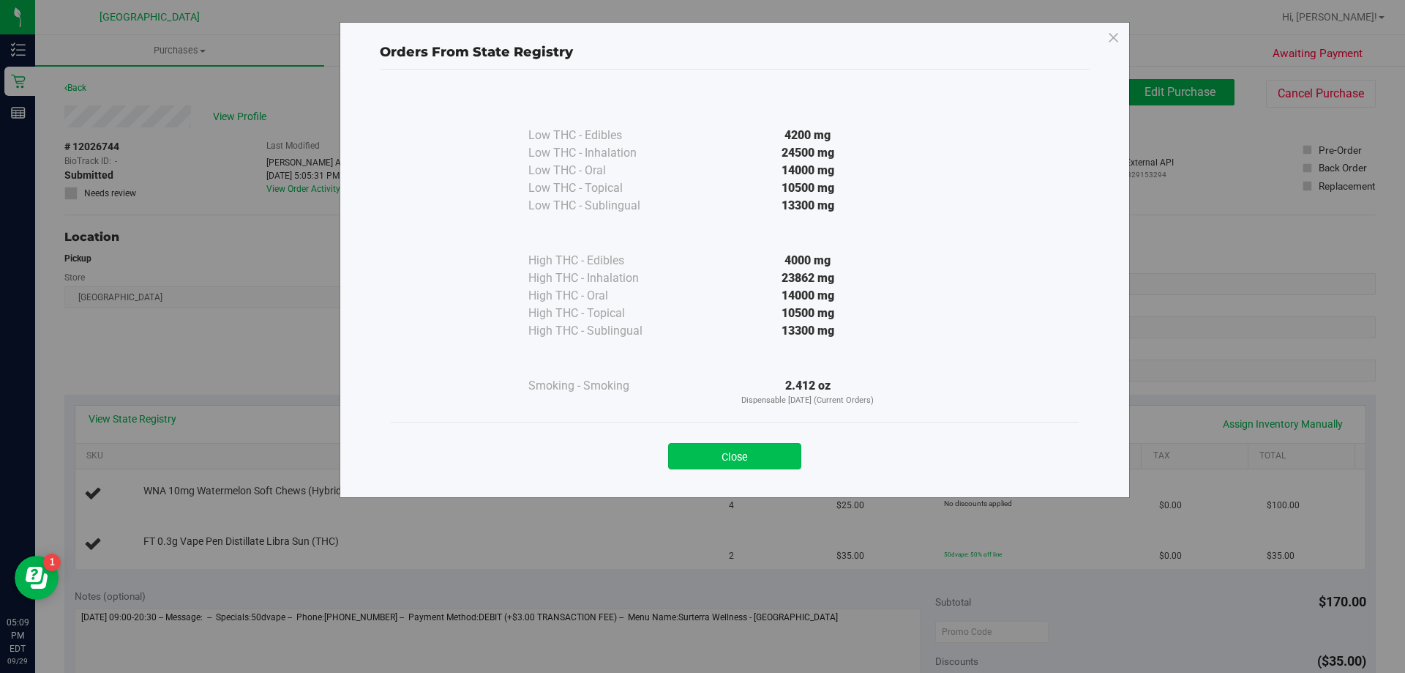
click at [759, 453] on button "Close" at bounding box center [734, 456] width 133 height 26
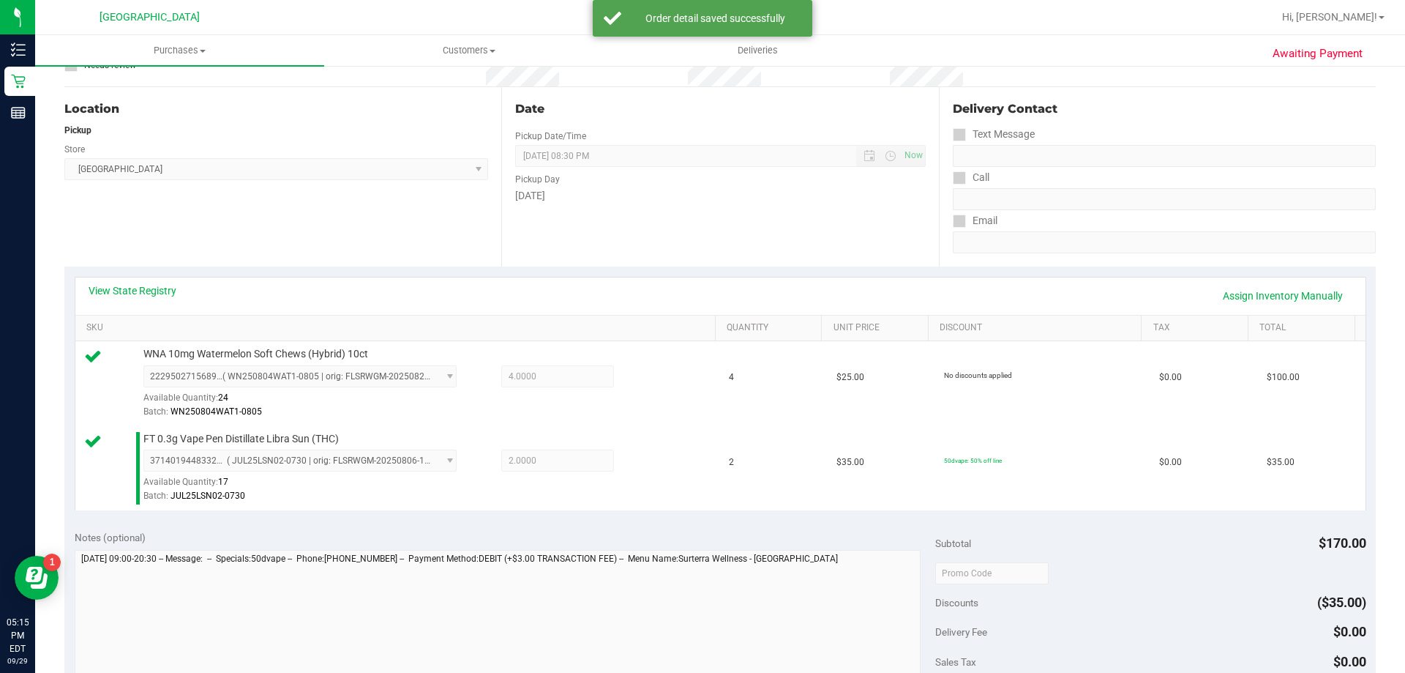
scroll to position [366, 0]
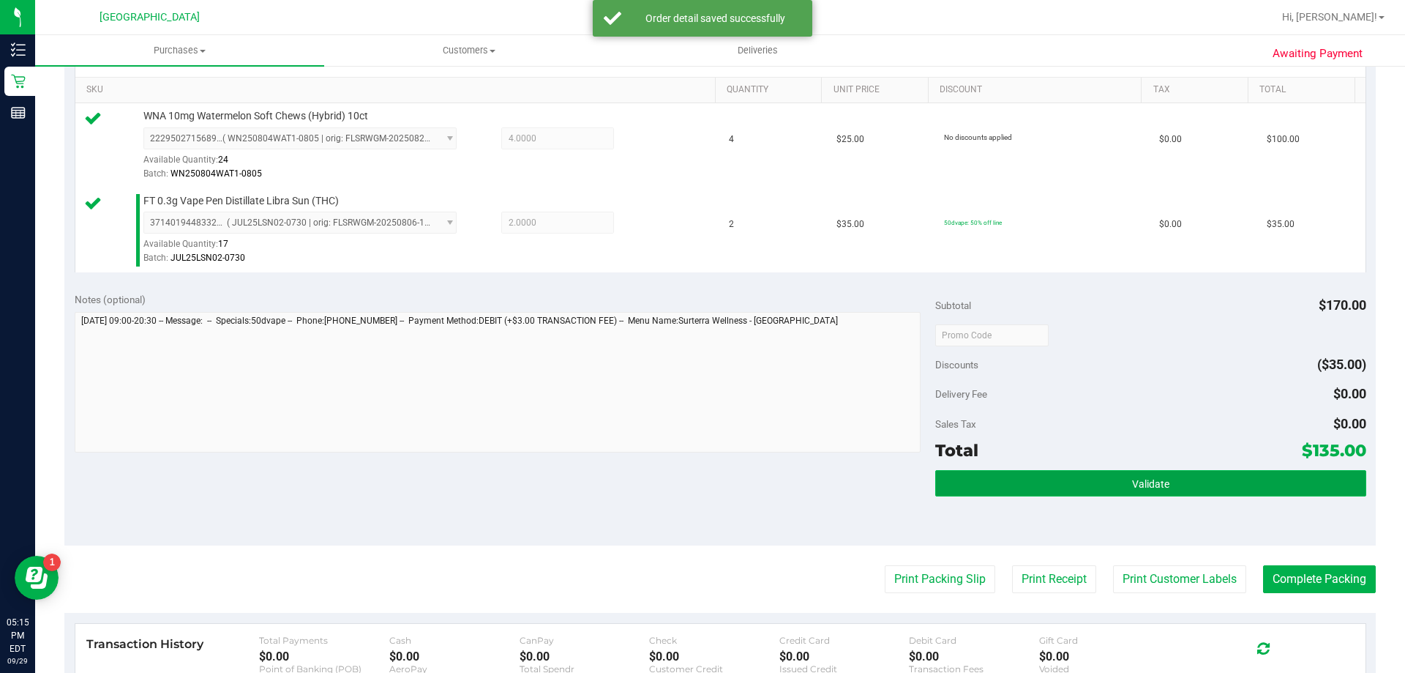
click at [1182, 481] on button "Validate" at bounding box center [1150, 483] width 430 height 26
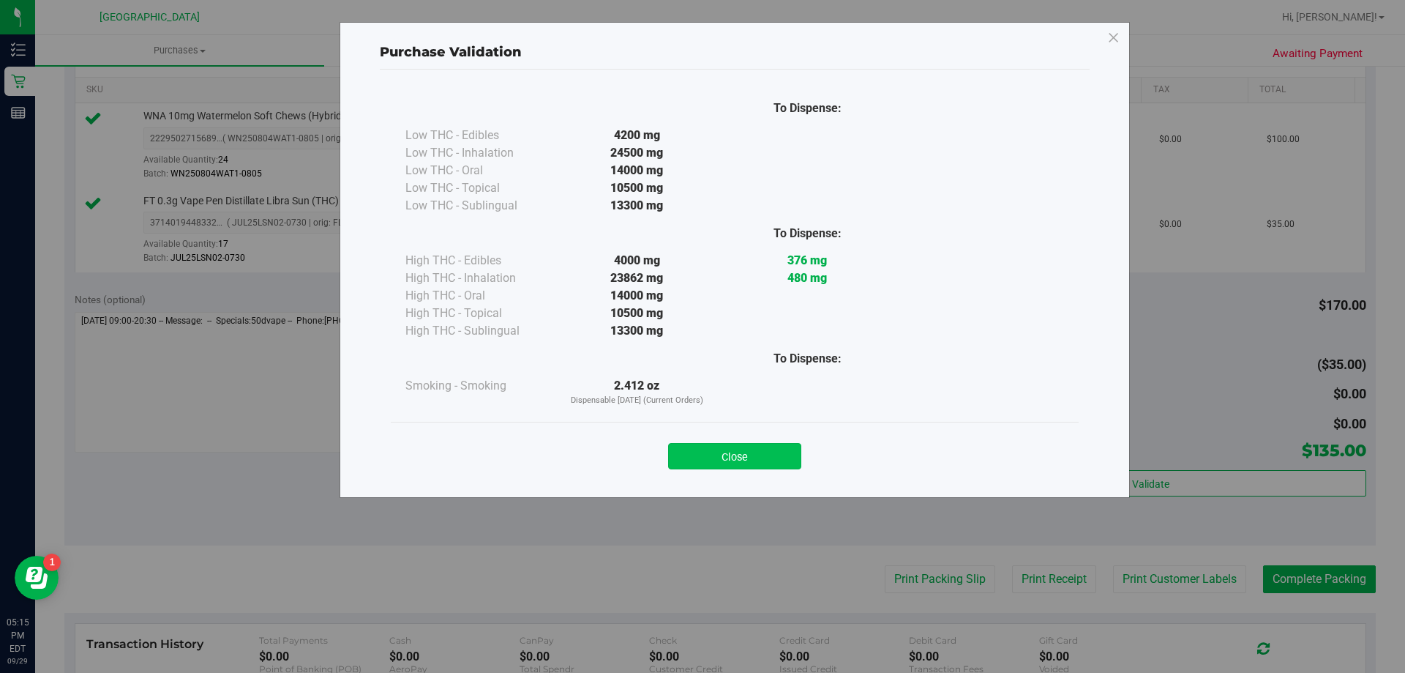
click at [763, 462] on button "Close" at bounding box center [734, 456] width 133 height 26
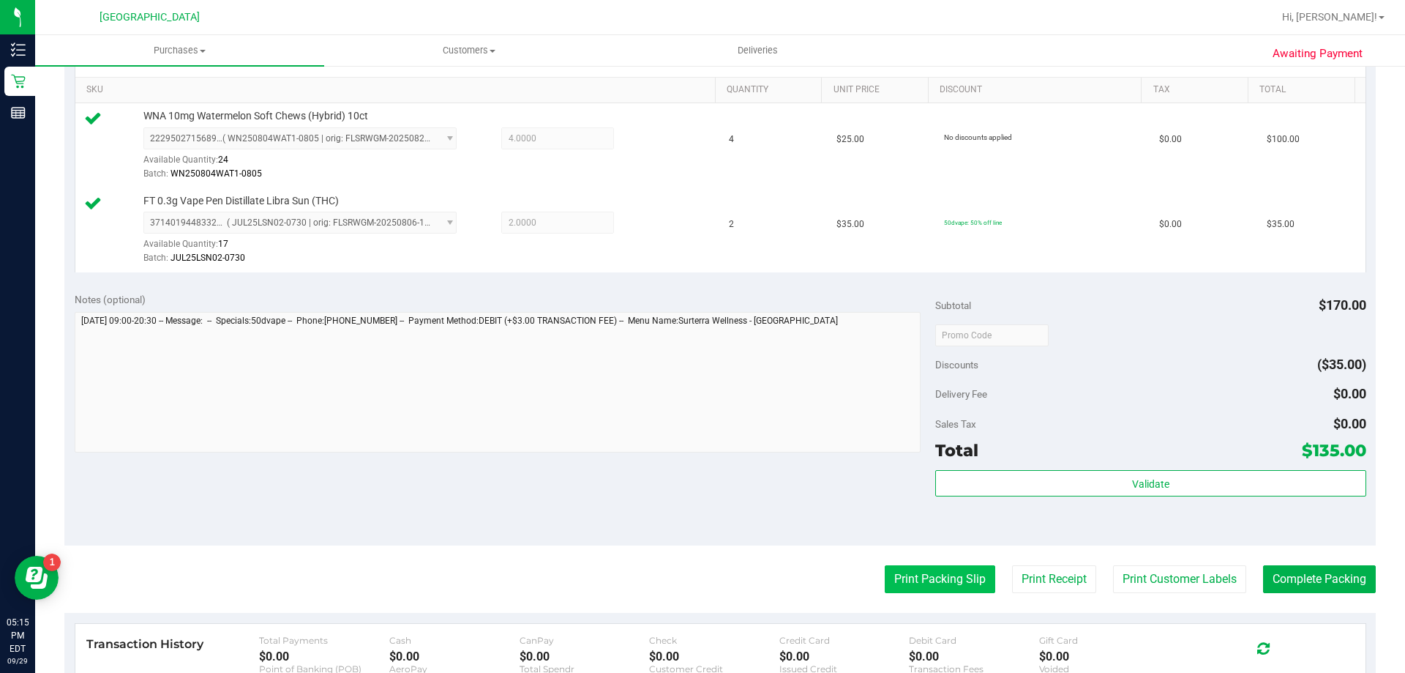
click at [916, 578] on button "Print Packing Slip" at bounding box center [940, 579] width 111 height 28
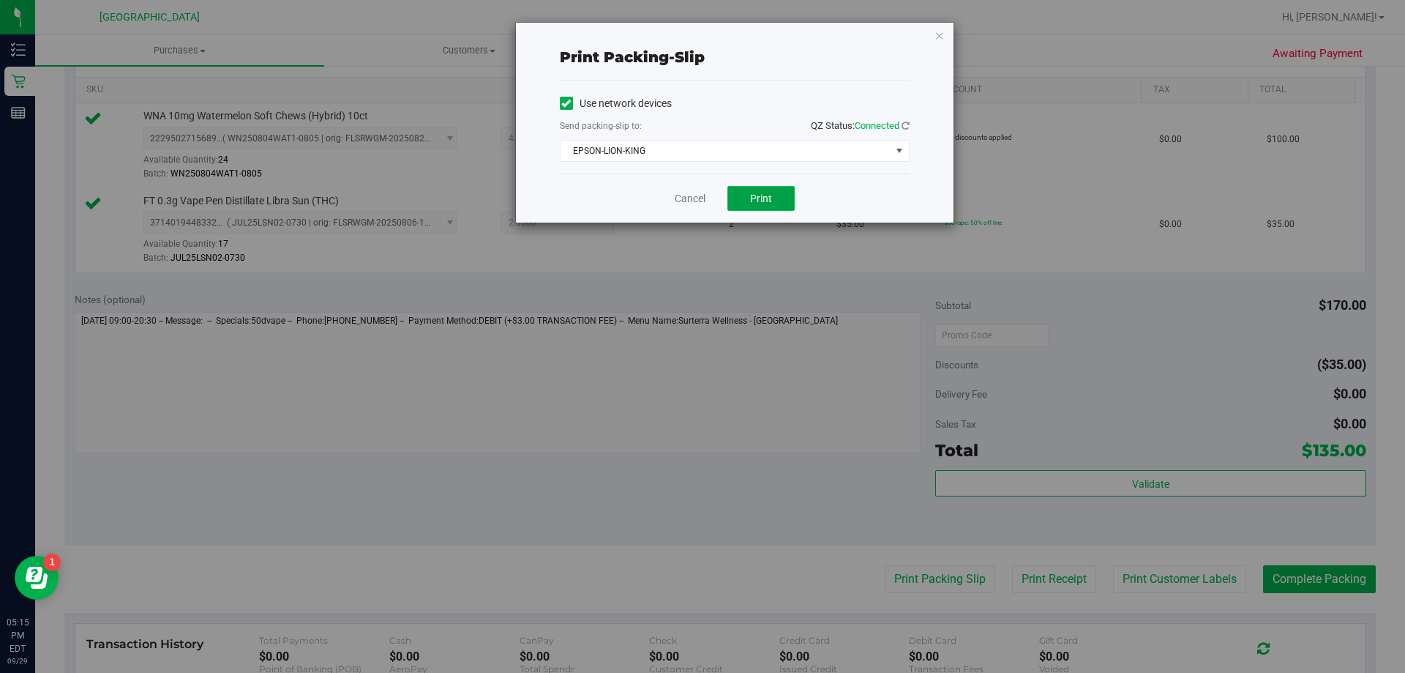
click at [777, 205] on button "Print" at bounding box center [761, 198] width 67 height 25
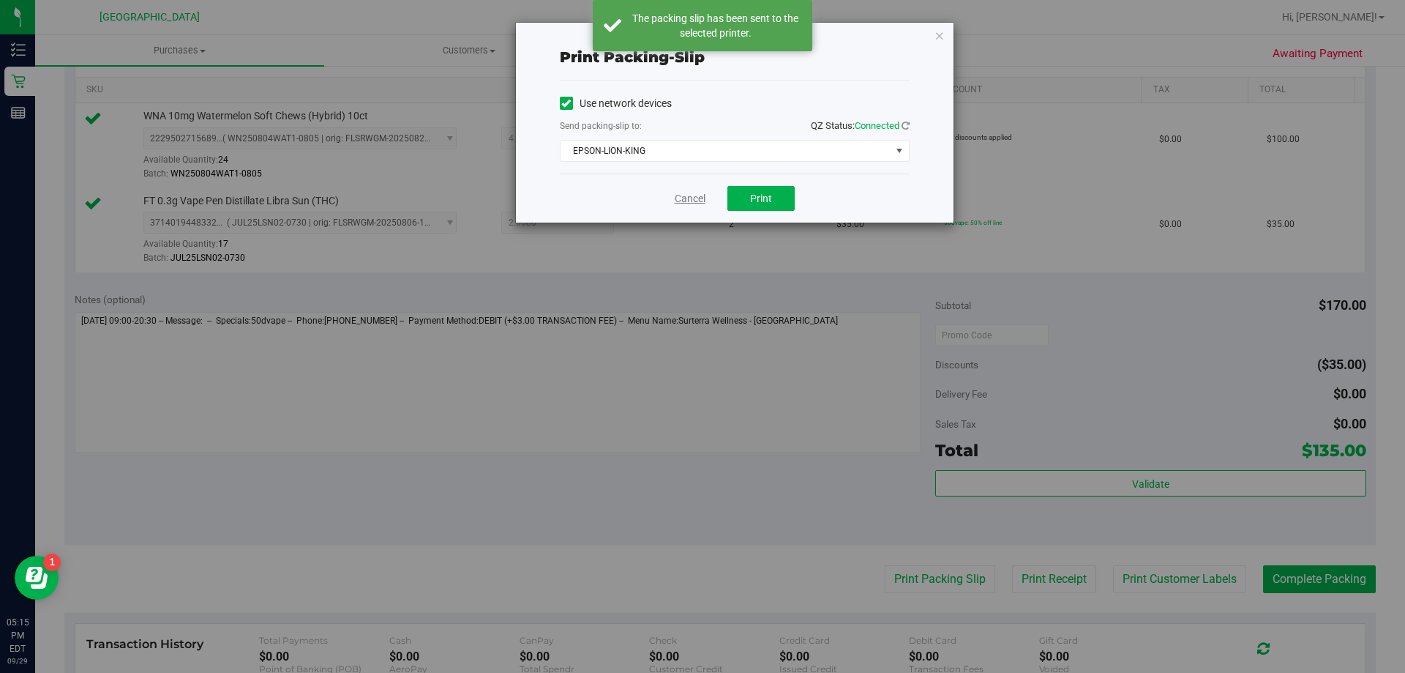
click at [686, 203] on link "Cancel" at bounding box center [690, 198] width 31 height 15
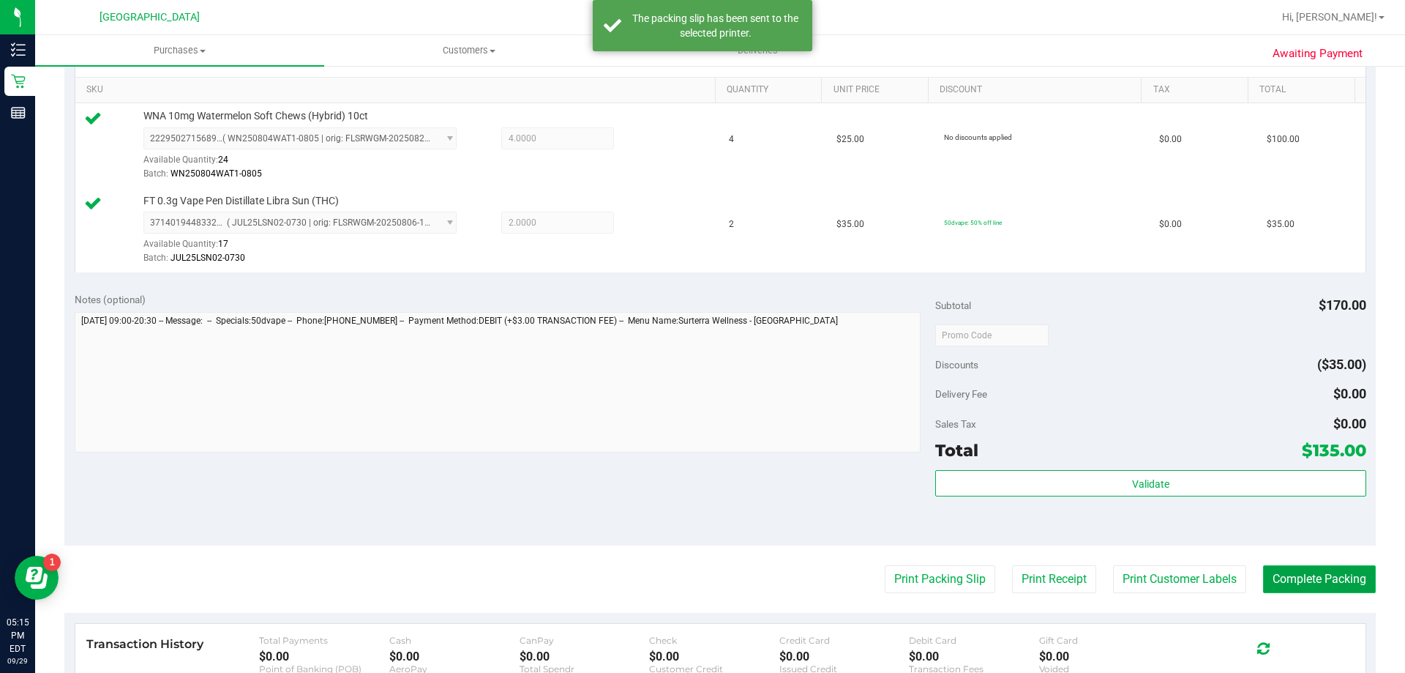
click at [1334, 573] on button "Complete Packing" at bounding box center [1319, 579] width 113 height 28
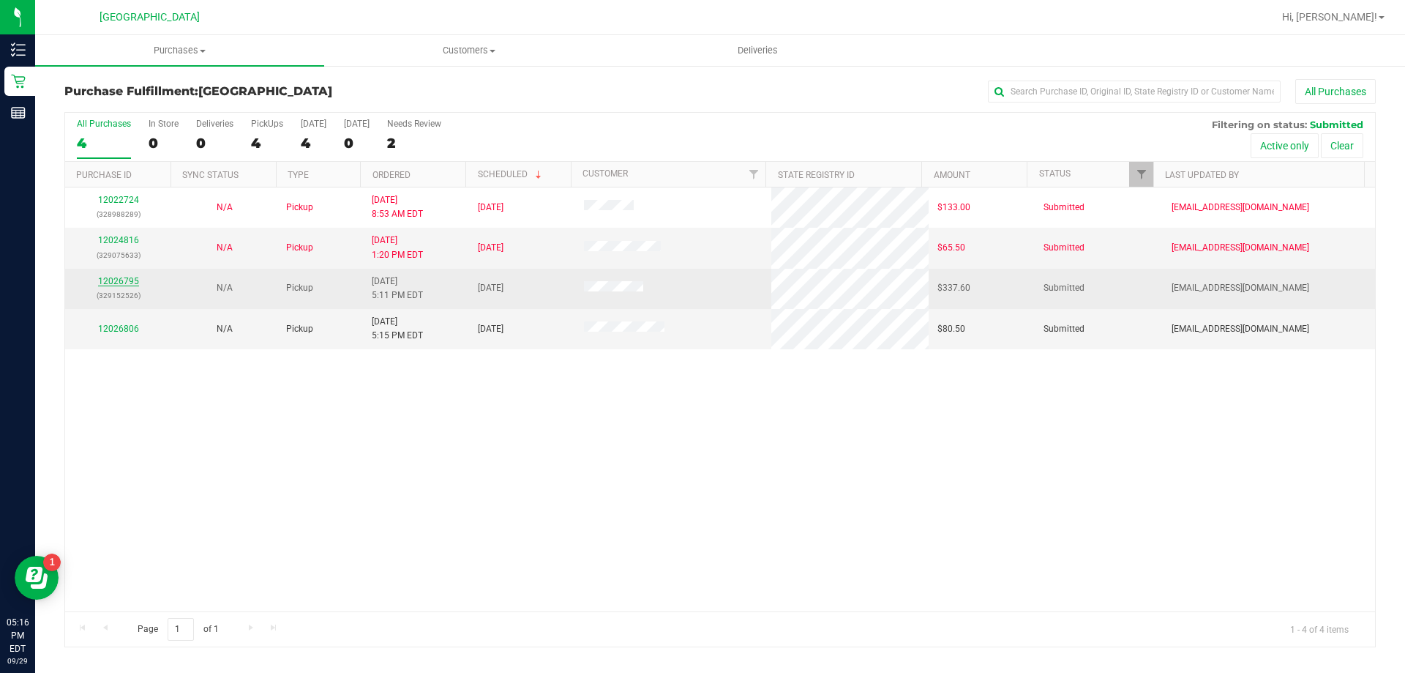
click at [116, 278] on link "12026795" at bounding box center [118, 281] width 41 height 10
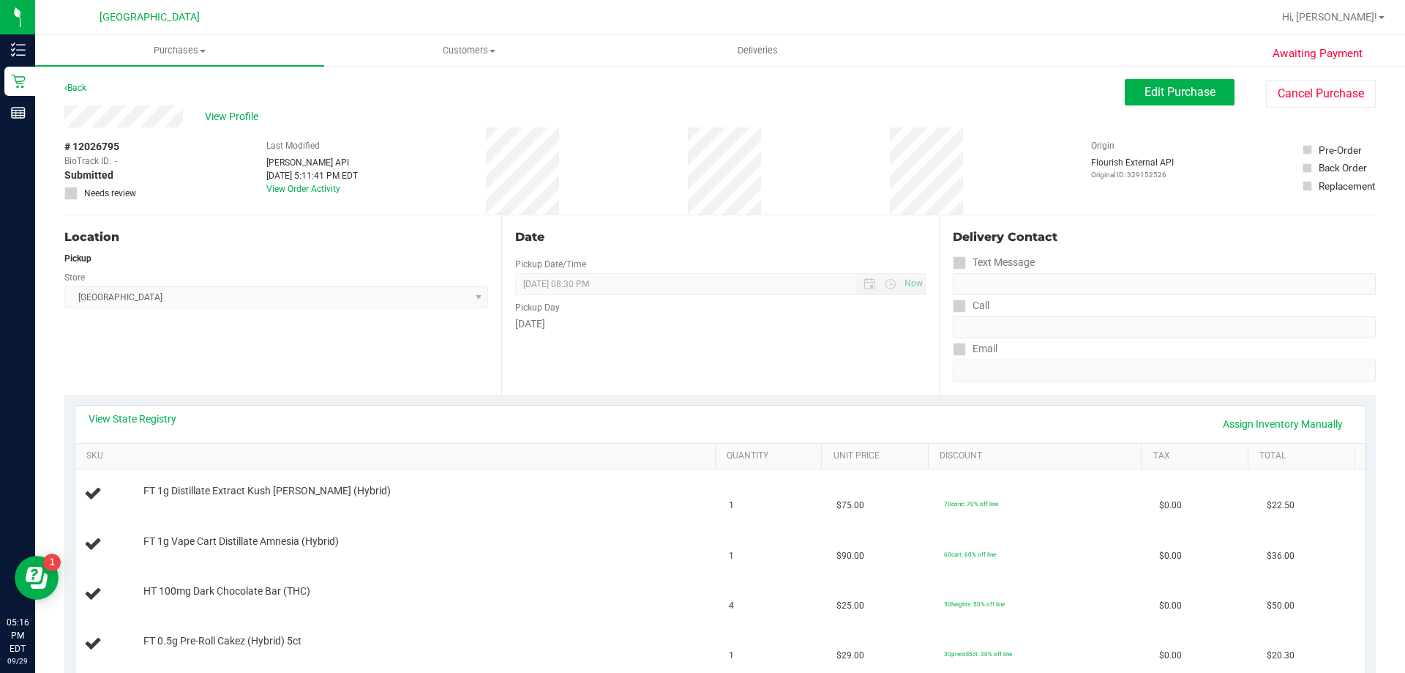
click at [83, 86] on link "Back" at bounding box center [75, 88] width 22 height 10
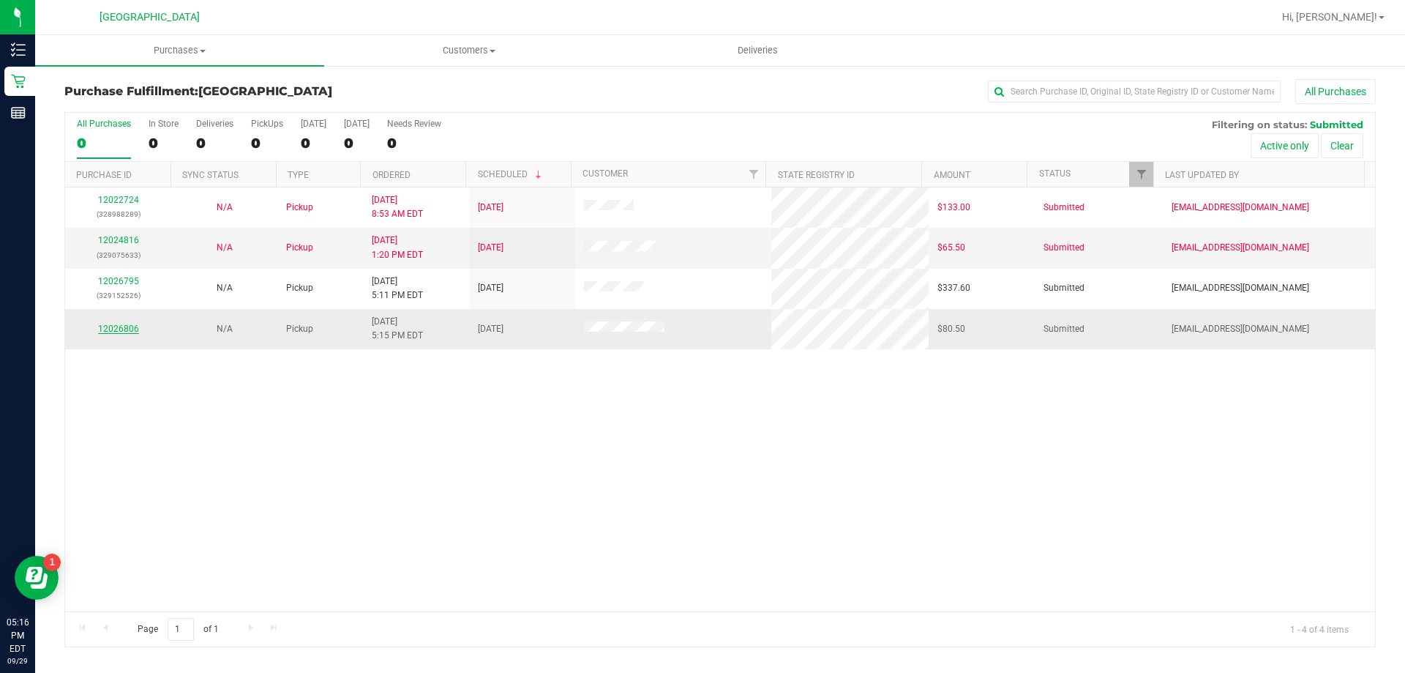
click at [130, 329] on link "12026806" at bounding box center [118, 329] width 41 height 10
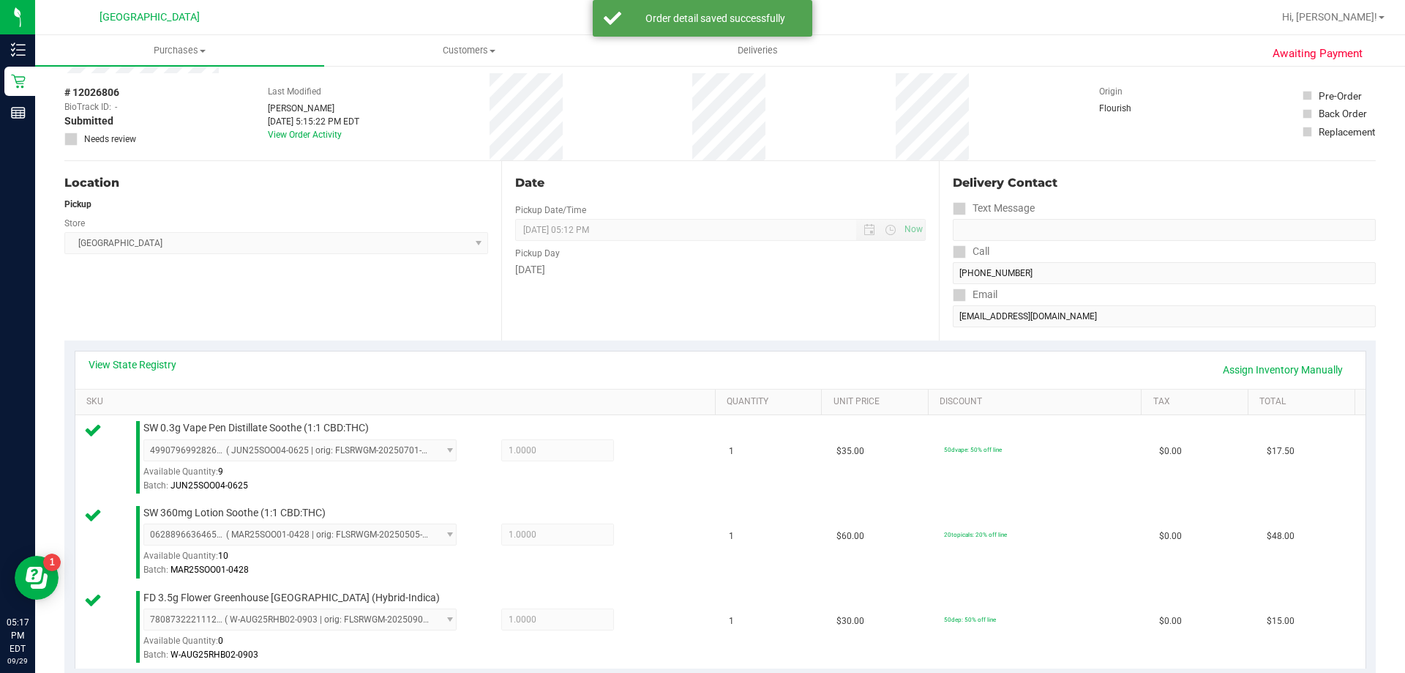
scroll to position [293, 0]
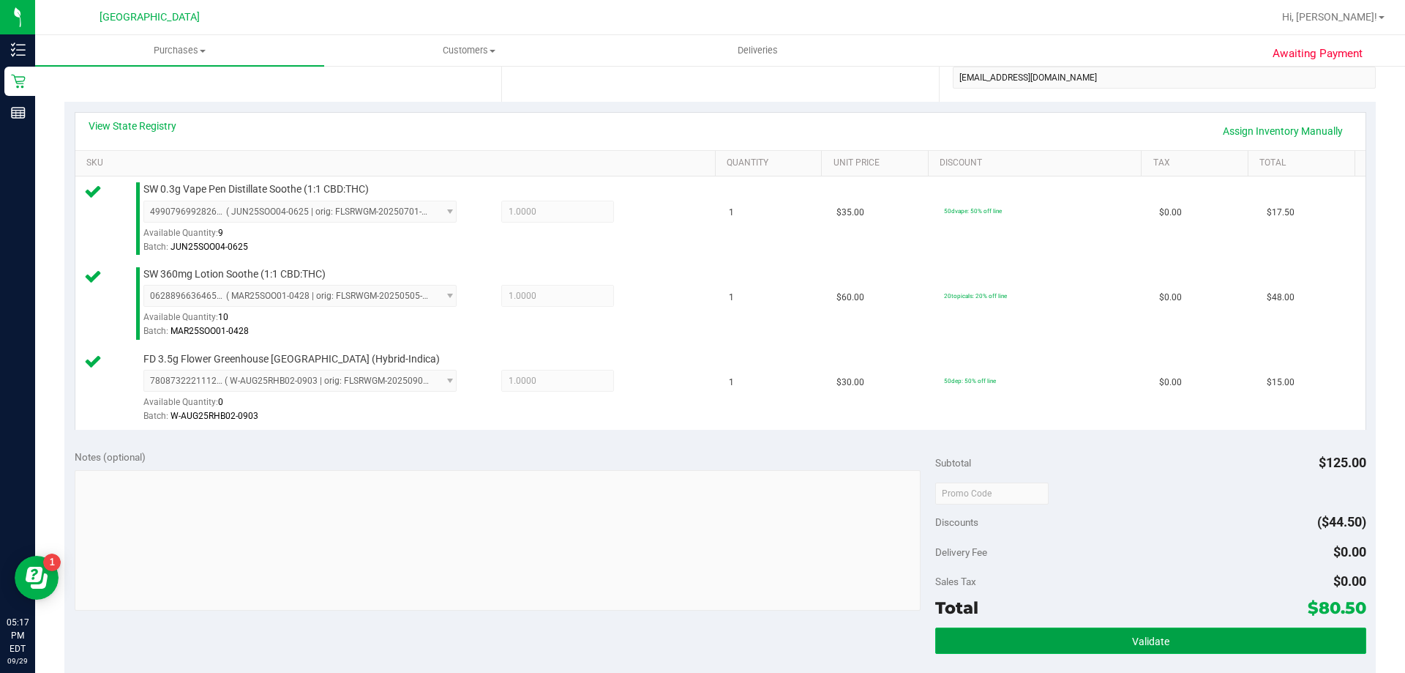
click at [1000, 634] on button "Validate" at bounding box center [1150, 640] width 430 height 26
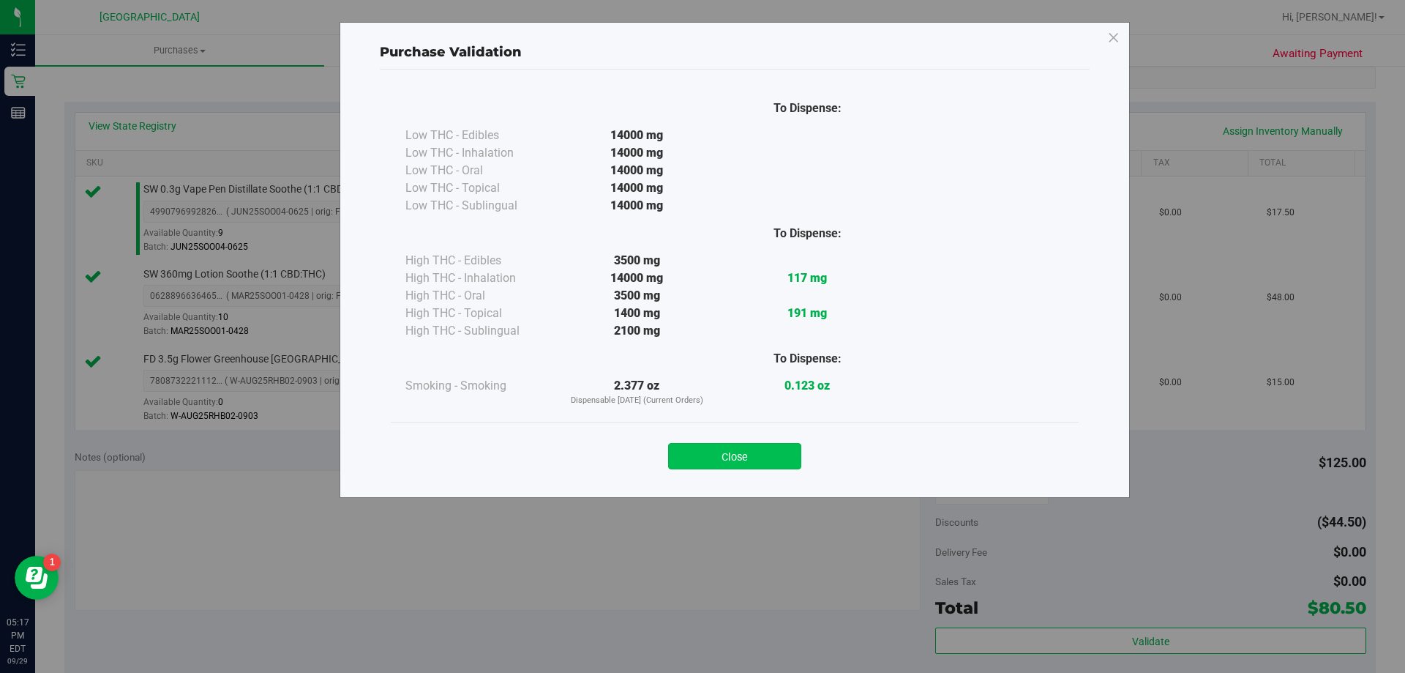
click at [769, 446] on button "Close" at bounding box center [734, 456] width 133 height 26
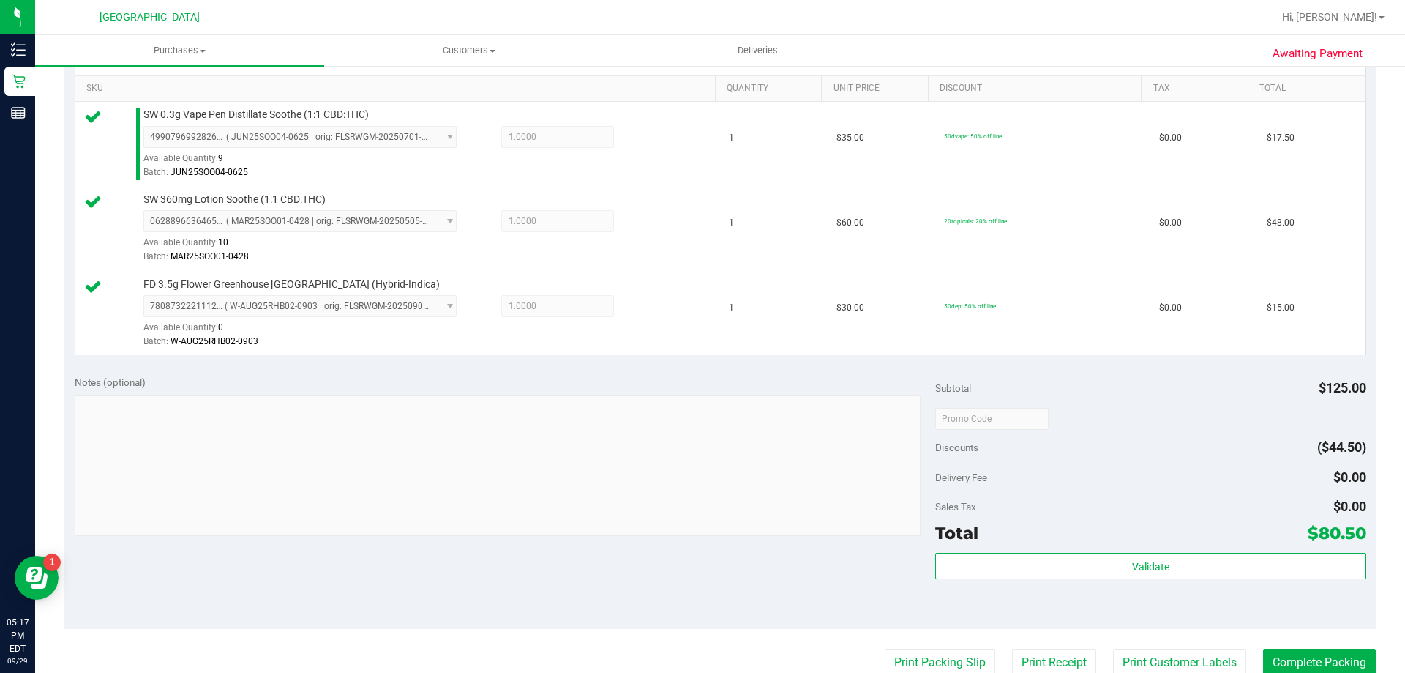
scroll to position [439, 0]
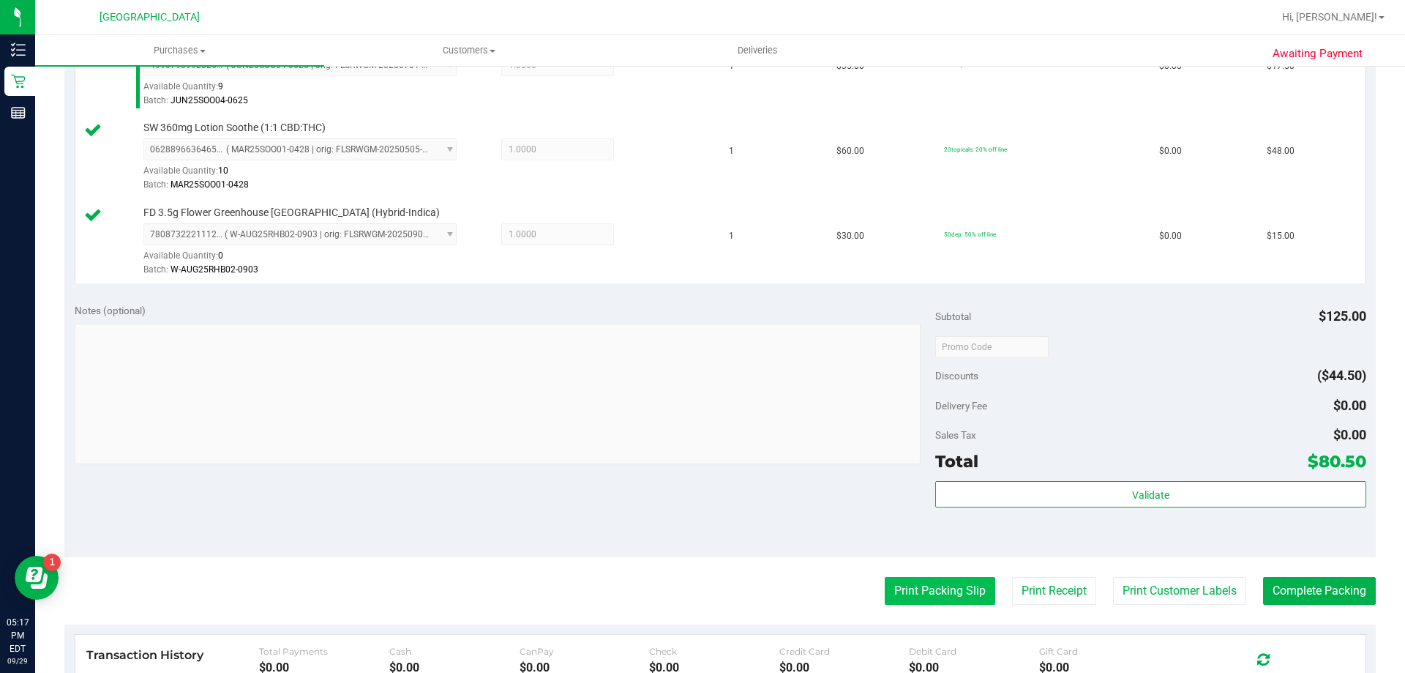
click at [919, 590] on button "Print Packing Slip" at bounding box center [940, 591] width 111 height 28
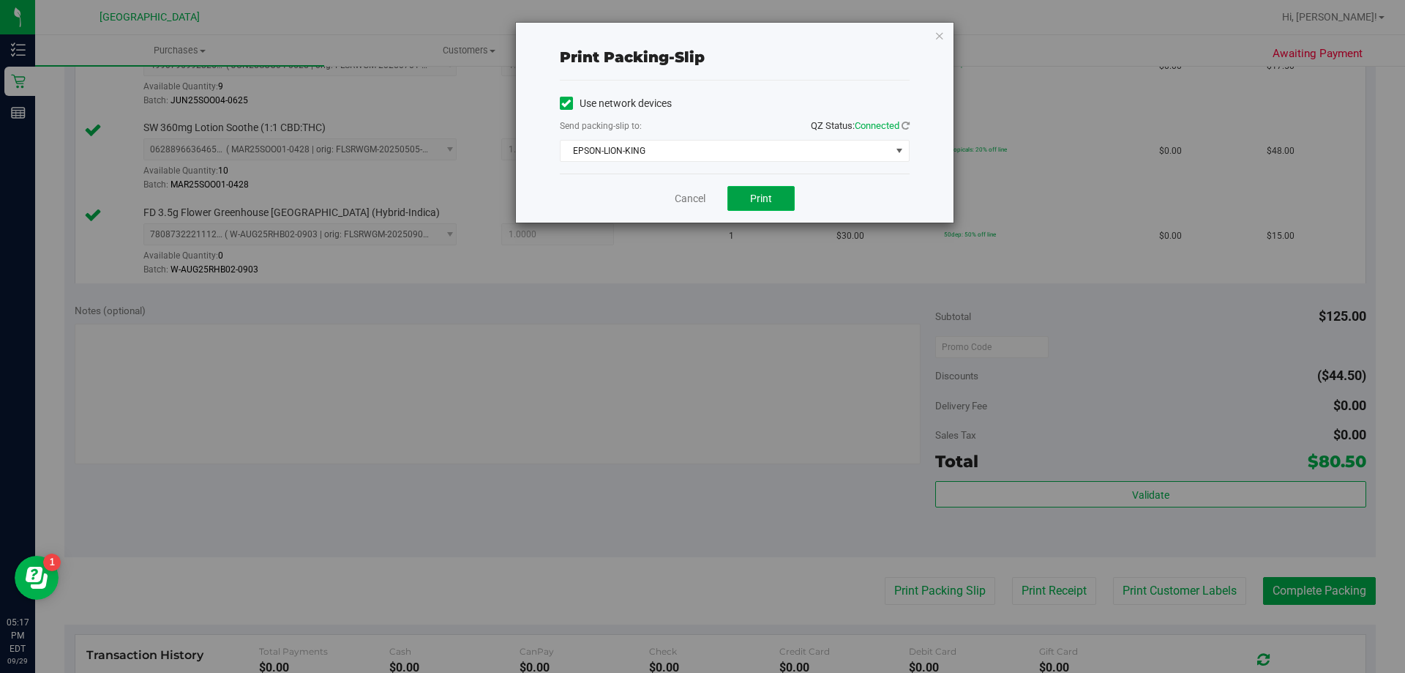
click at [778, 194] on button "Print" at bounding box center [761, 198] width 67 height 25
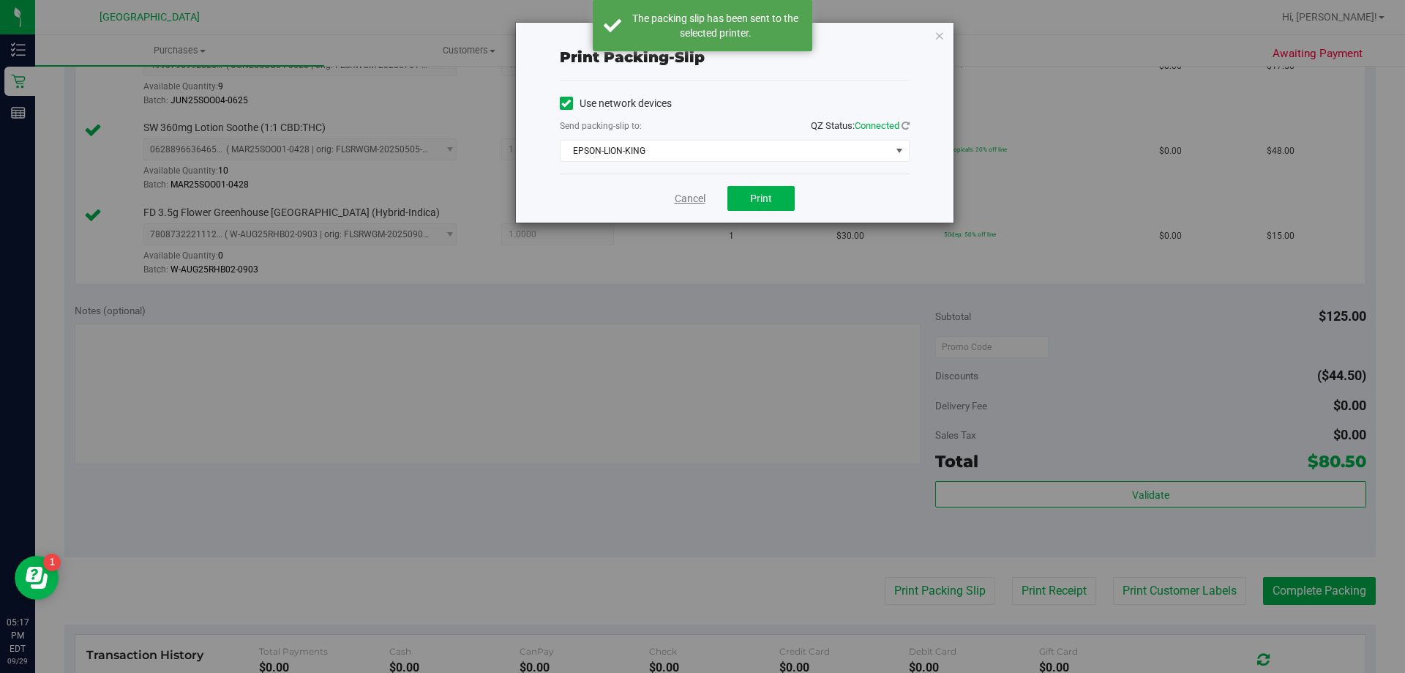
click at [694, 196] on link "Cancel" at bounding box center [690, 198] width 31 height 15
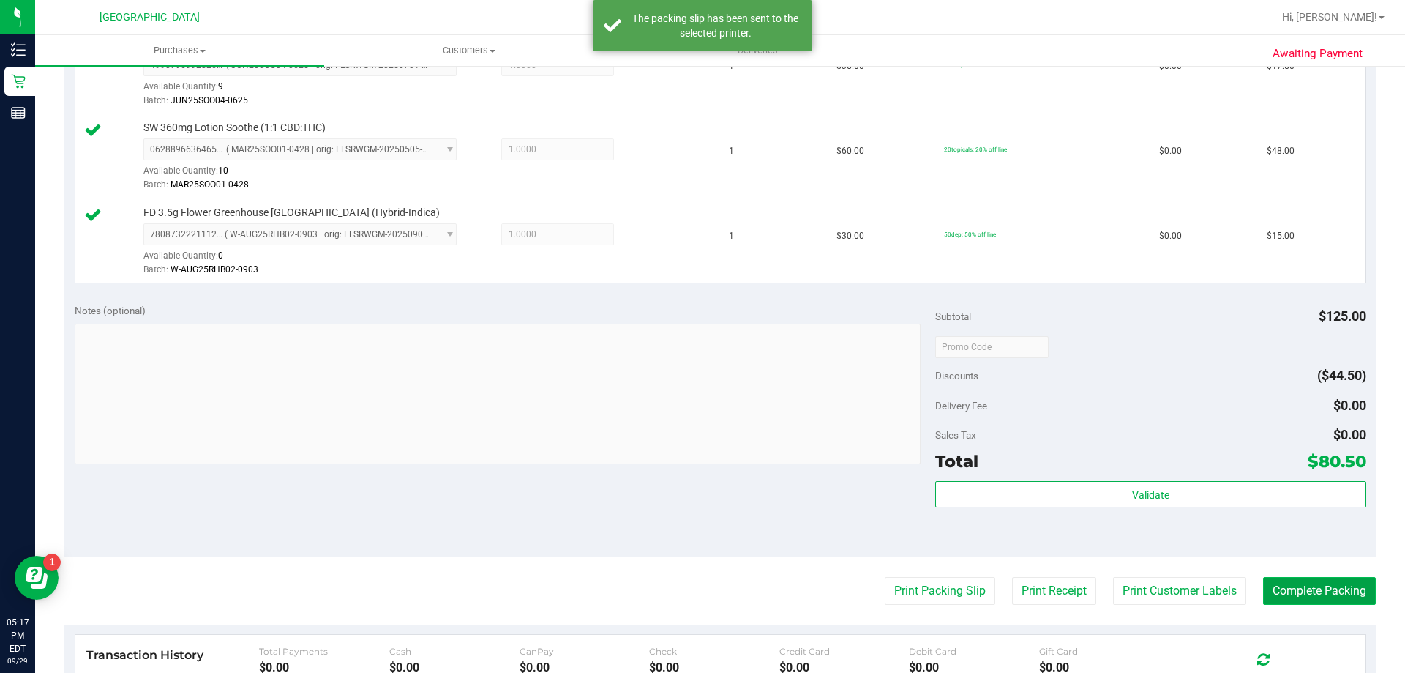
click at [1334, 595] on button "Complete Packing" at bounding box center [1319, 591] width 113 height 28
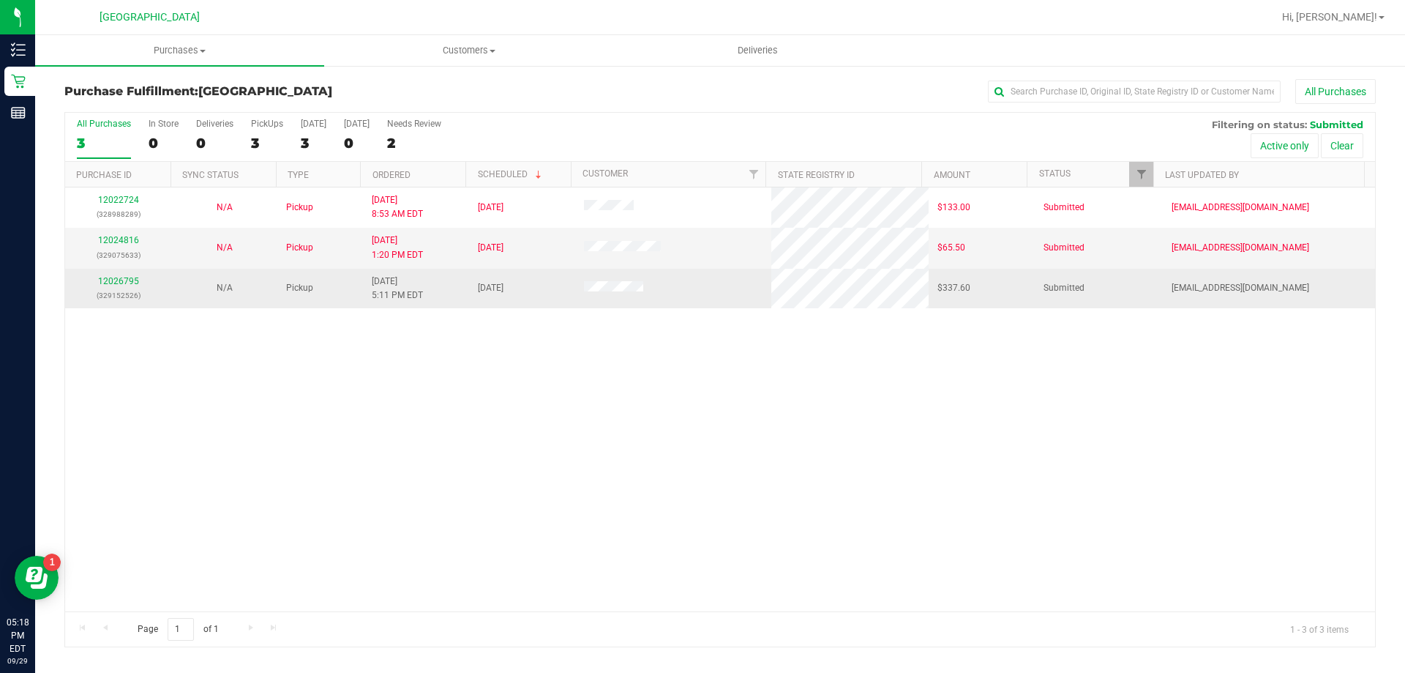
click at [111, 291] on p "(329152526)" at bounding box center [118, 295] width 89 height 14
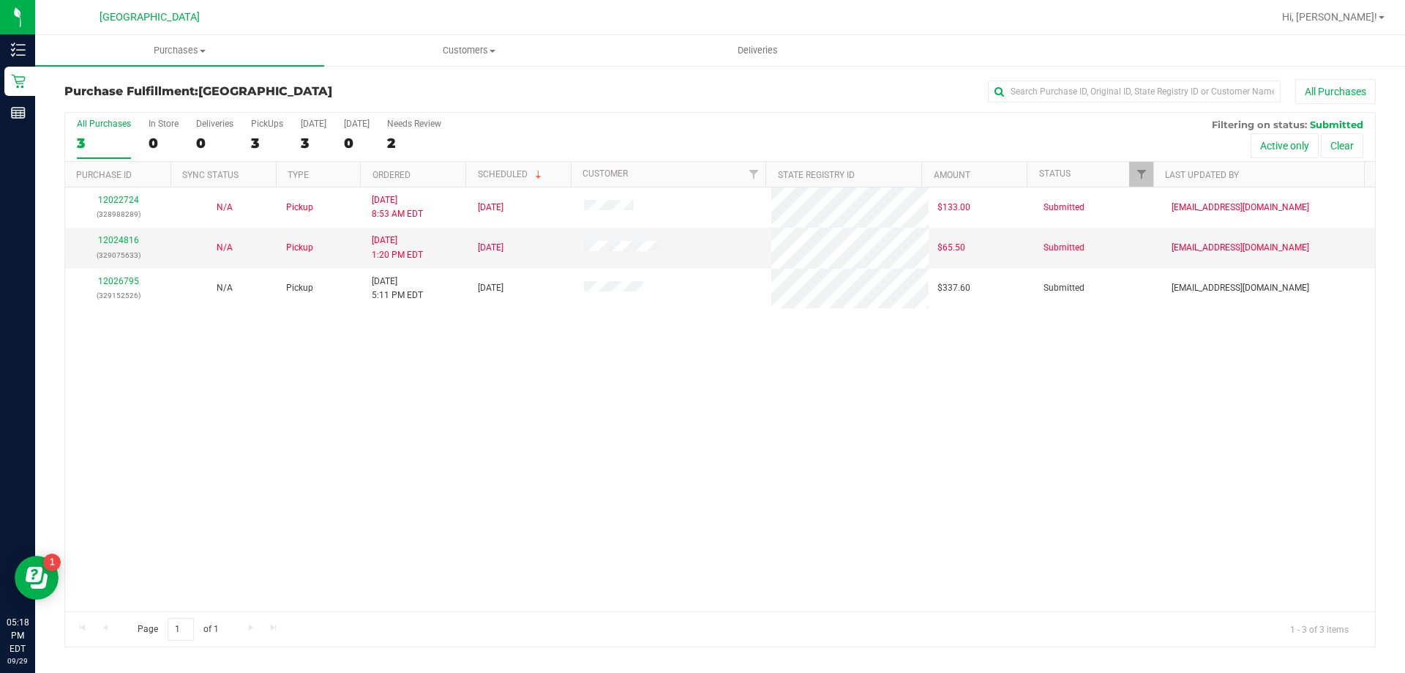
drag, startPoint x: 278, startPoint y: 381, endPoint x: 271, endPoint y: 377, distance: 8.5
click at [276, 380] on div "12022724 (328988289) N/A Pickup 9/29/2025 8:53 AM EDT 9/29/2025 $133.00 Submitt…" at bounding box center [720, 399] width 1310 height 424
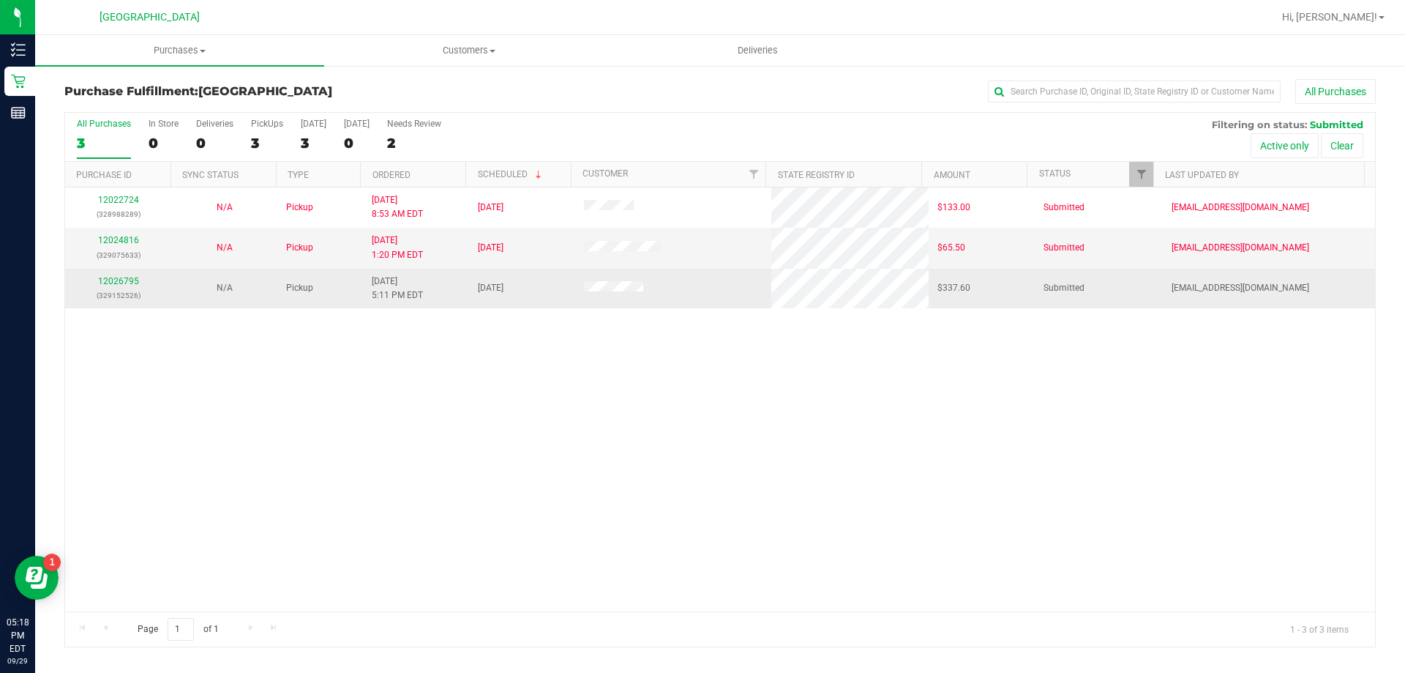
click at [119, 272] on td "12026795 (329152526)" at bounding box center [118, 289] width 106 height 40
click at [122, 279] on link "12026795" at bounding box center [118, 281] width 41 height 10
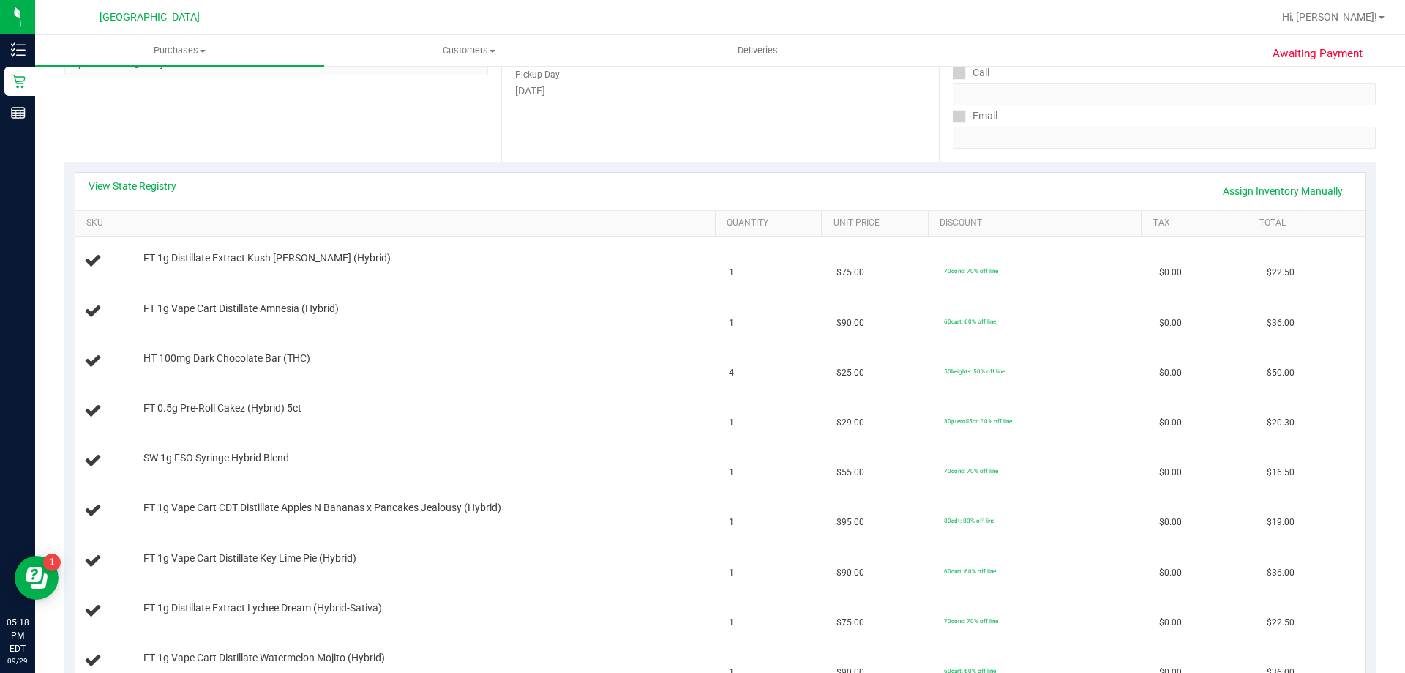
scroll to position [220, 0]
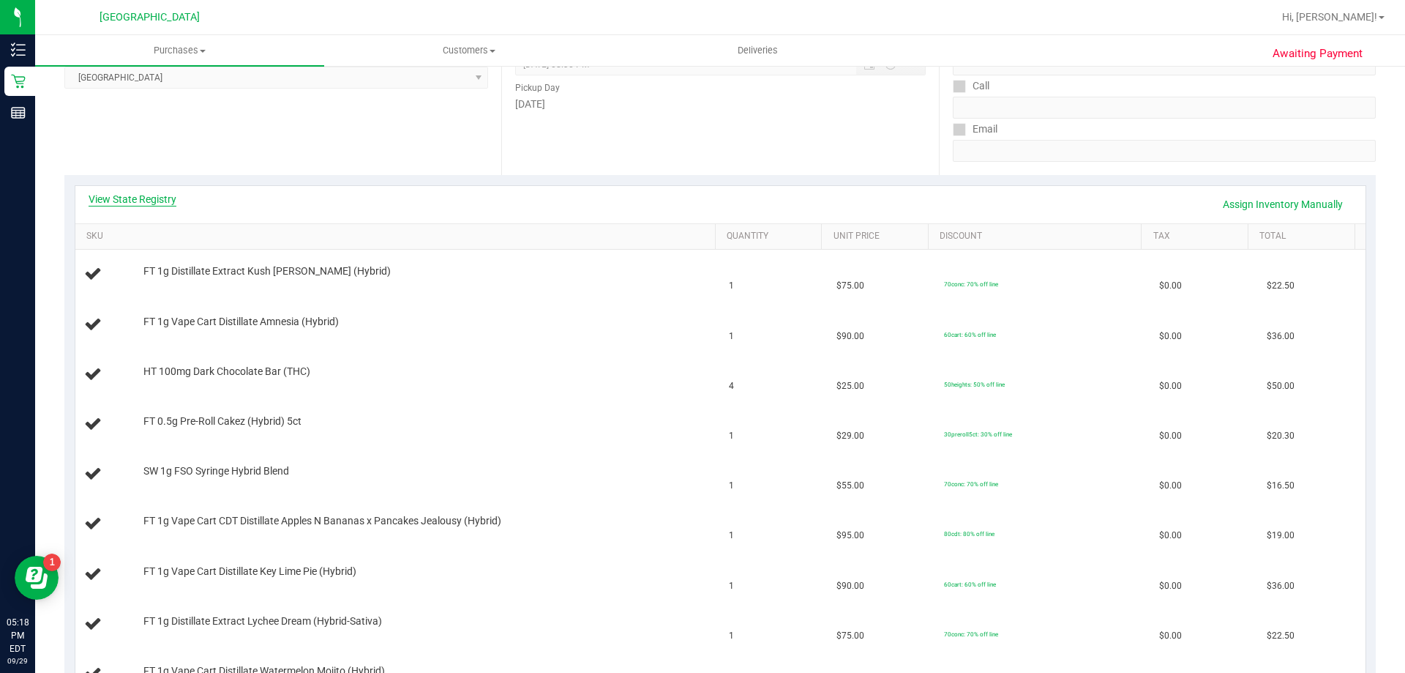
click at [165, 199] on link "View State Registry" at bounding box center [133, 199] width 88 height 15
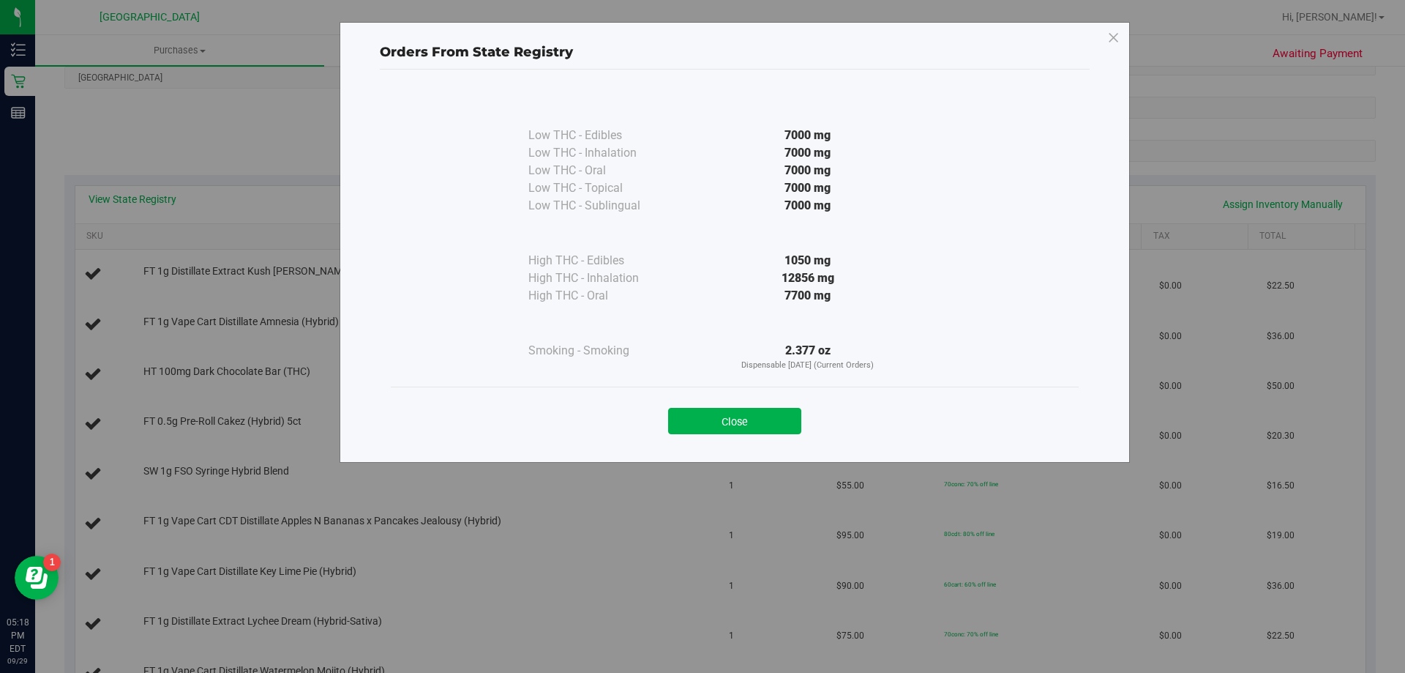
click at [732, 403] on div "Close" at bounding box center [735, 416] width 666 height 37
click at [720, 419] on button "Close" at bounding box center [734, 421] width 133 height 26
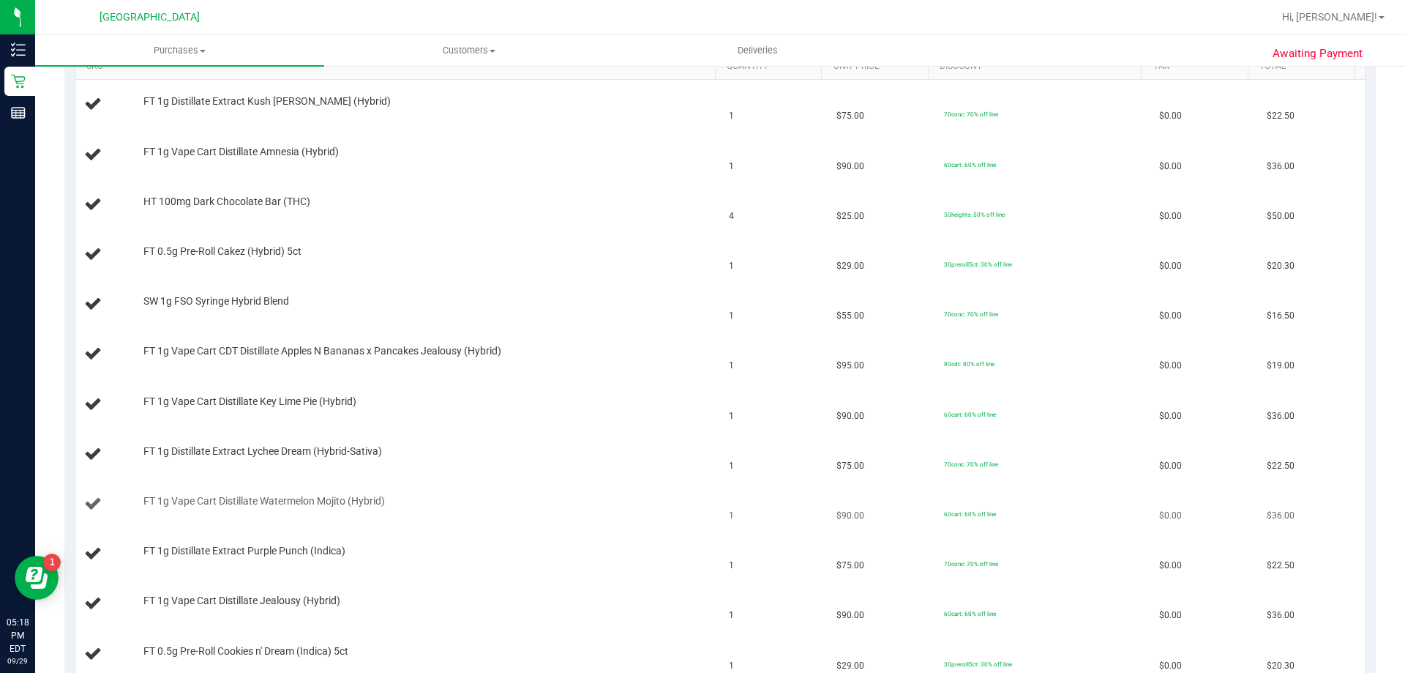
scroll to position [366, 0]
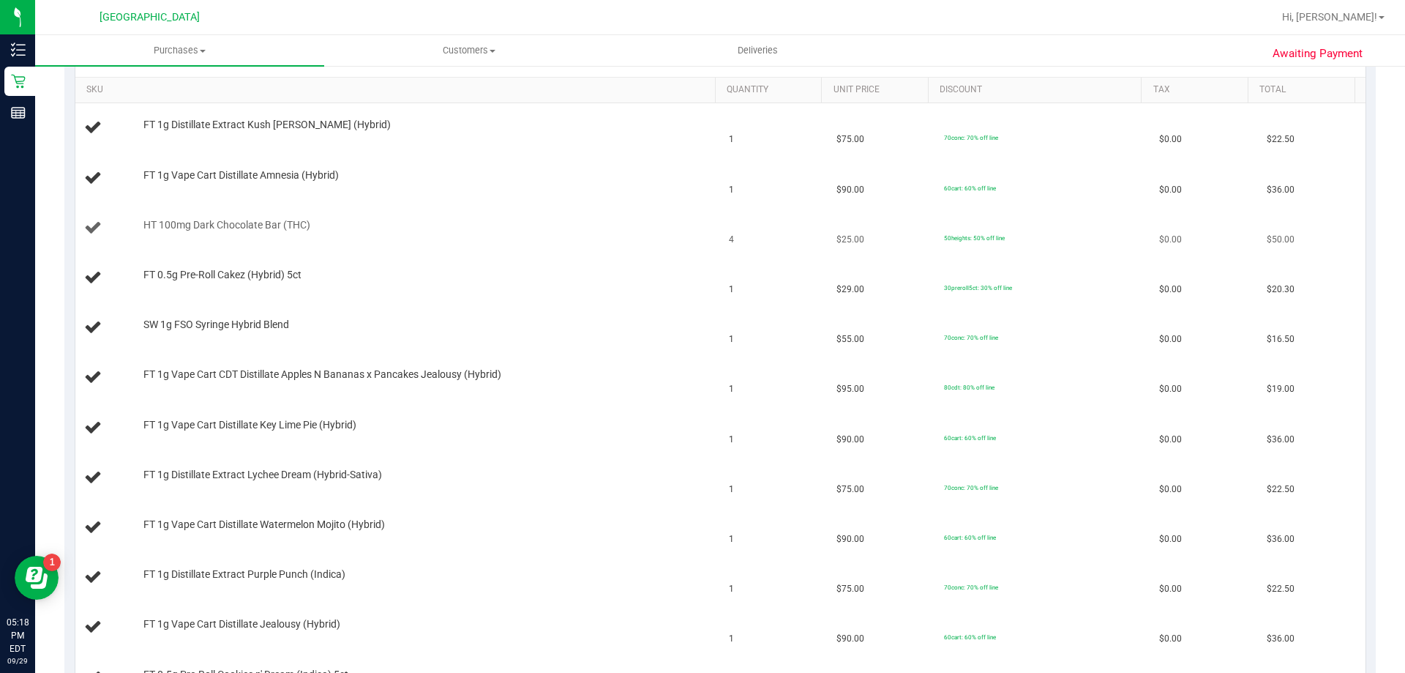
click at [474, 228] on div "HT 100mg Dark Chocolate Bar (THC)" at bounding box center [422, 225] width 572 height 15
click at [585, 329] on div "SW 1g FSO Syringe Hybrid Blend" at bounding box center [422, 325] width 572 height 15
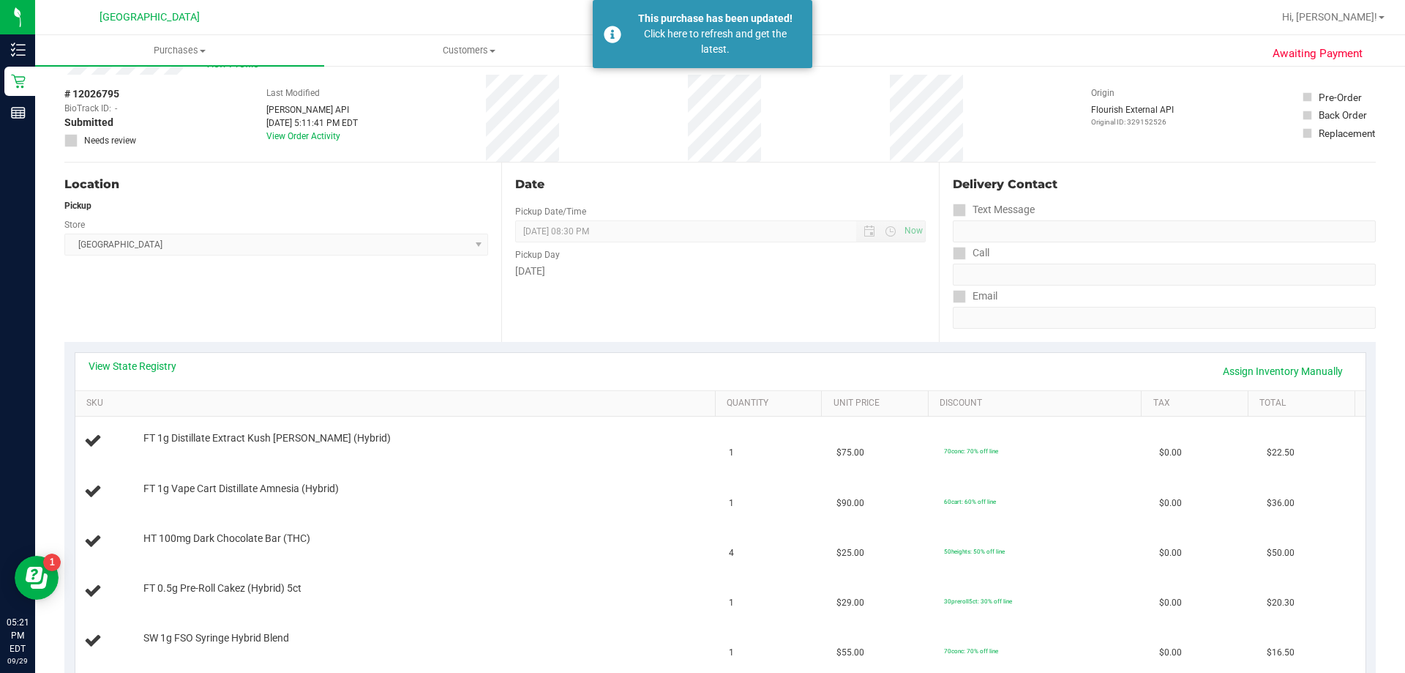
scroll to position [0, 0]
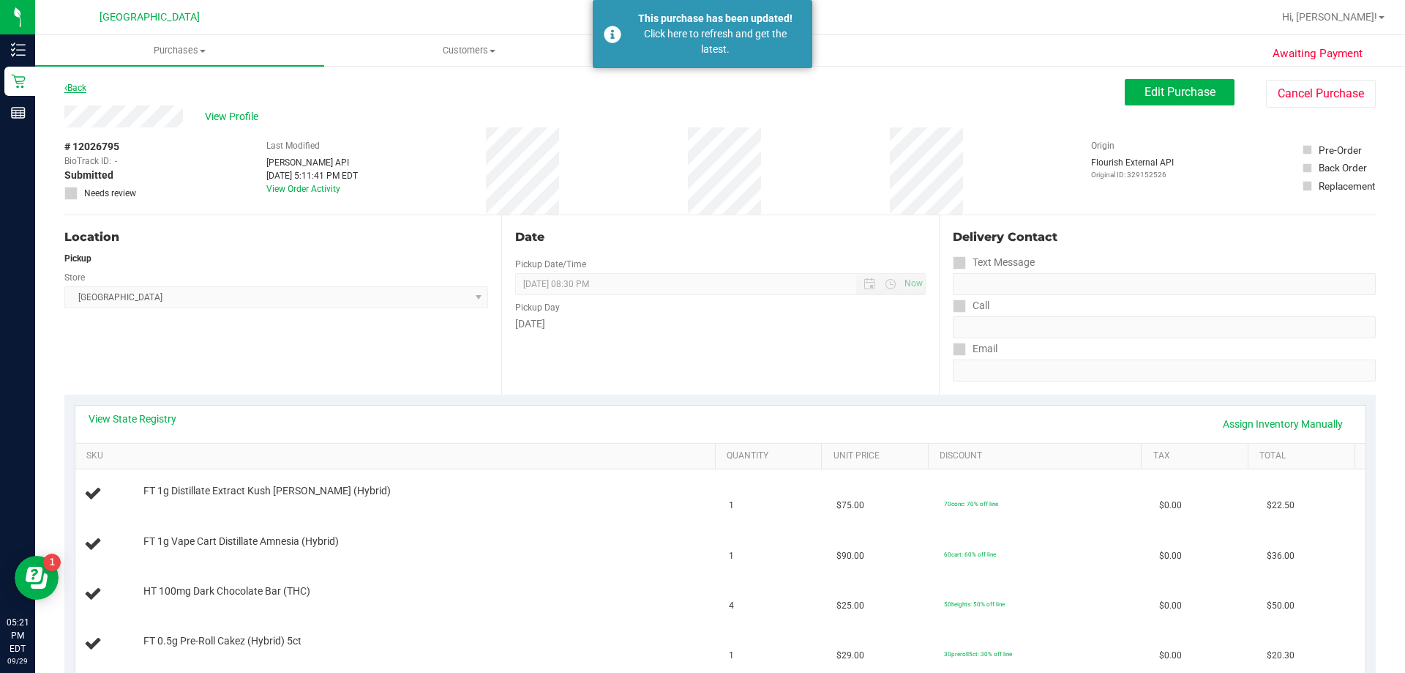
click at [78, 86] on link "Back" at bounding box center [75, 88] width 22 height 10
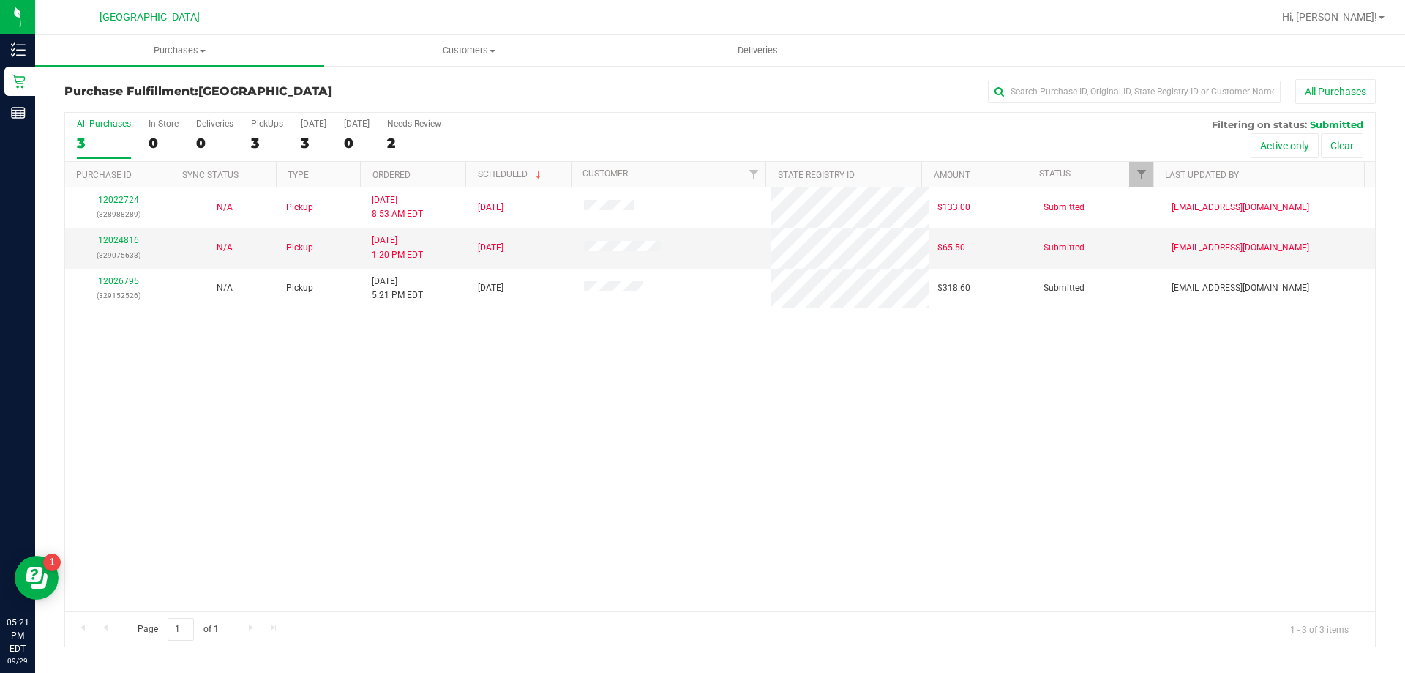
click at [318, 423] on div "12022724 (328988289) N/A Pickup 9/29/2025 8:53 AM EDT 9/29/2025 $133.00 Submitt…" at bounding box center [720, 399] width 1310 height 424
click at [763, 536] on div "12022724 (328988289) N/A Pickup 9/29/2025 8:53 AM EDT 9/29/2025 $133.00 Submitt…" at bounding box center [720, 399] width 1310 height 424
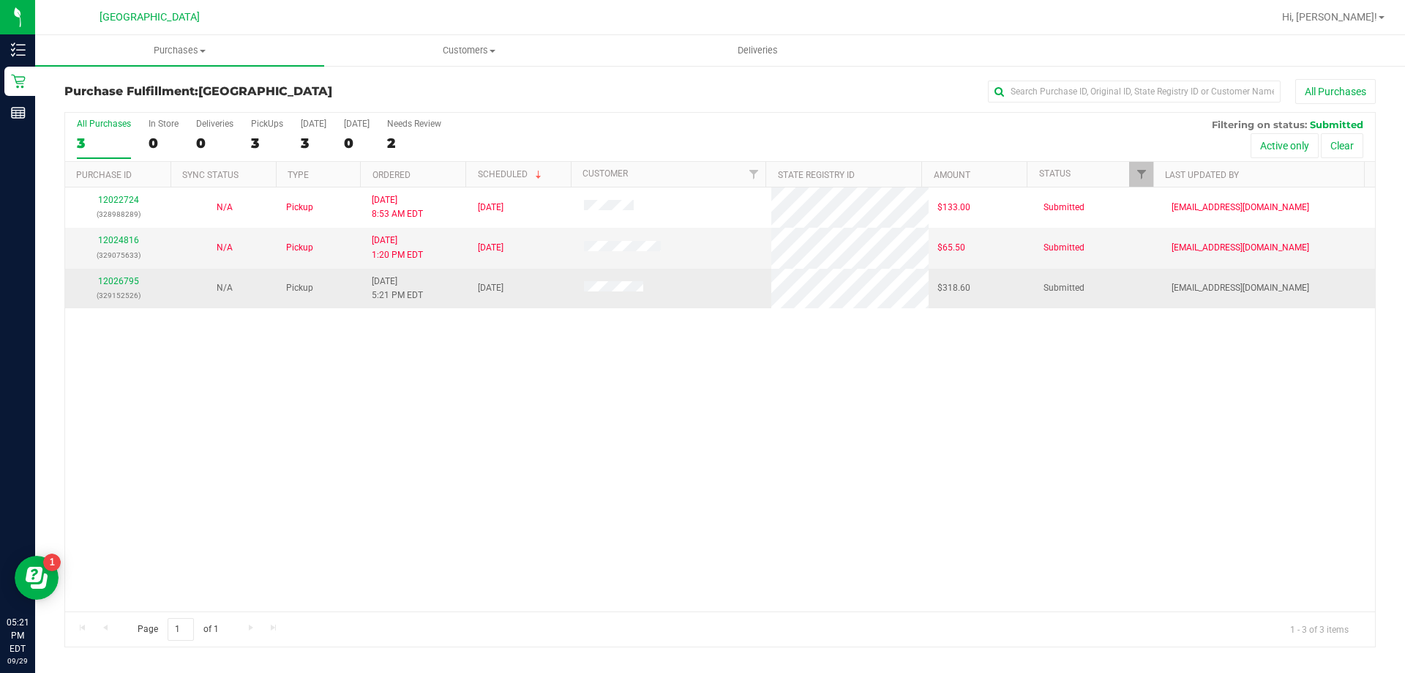
click at [124, 274] on div "12026795 (329152526)" at bounding box center [118, 288] width 89 height 28
click at [130, 276] on link "12026795" at bounding box center [118, 281] width 41 height 10
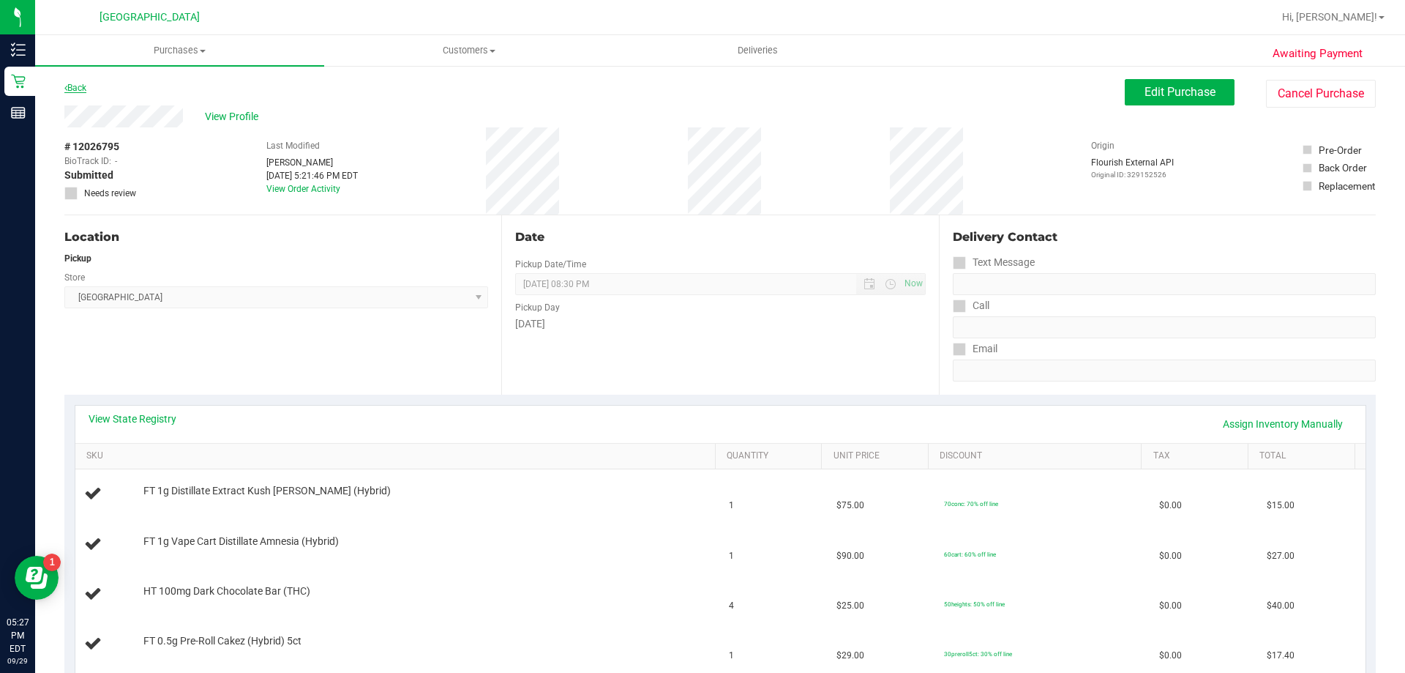
click at [71, 89] on link "Back" at bounding box center [75, 88] width 22 height 10
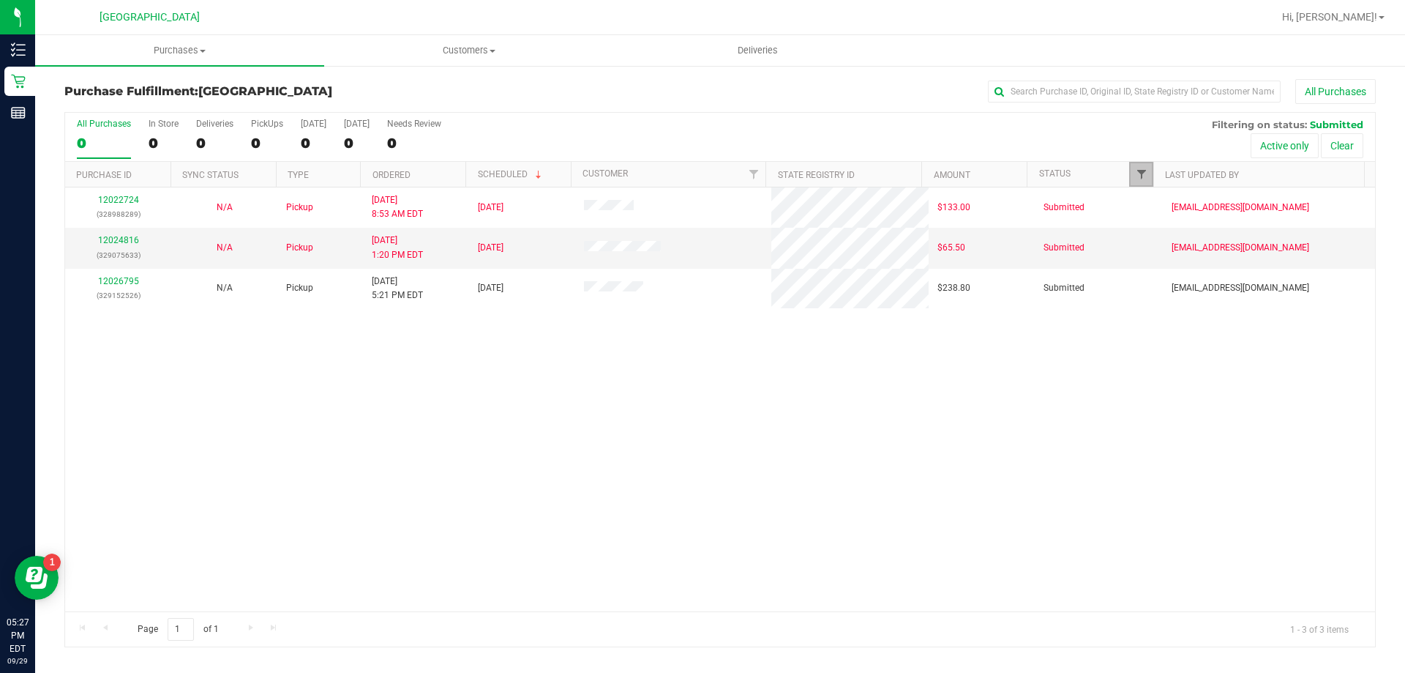
click at [1136, 172] on span "Filter" at bounding box center [1142, 174] width 12 height 12
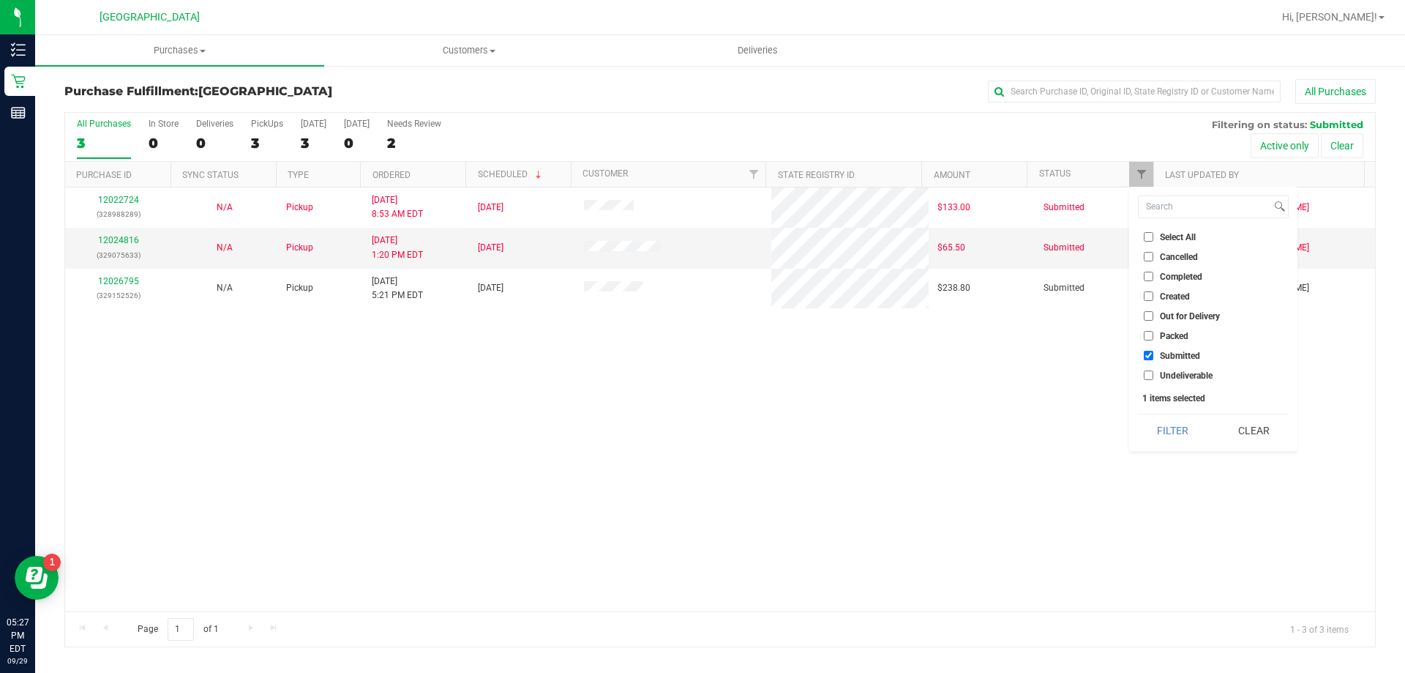
click at [1158, 381] on li "Undeliverable" at bounding box center [1213, 374] width 151 height 15
click at [1161, 375] on span "Undeliverable" at bounding box center [1186, 375] width 53 height 9
click at [1153, 375] on input "Undeliverable" at bounding box center [1149, 375] width 10 height 10
checkbox input "true"
click at [1178, 424] on button "Filter" at bounding box center [1173, 430] width 70 height 32
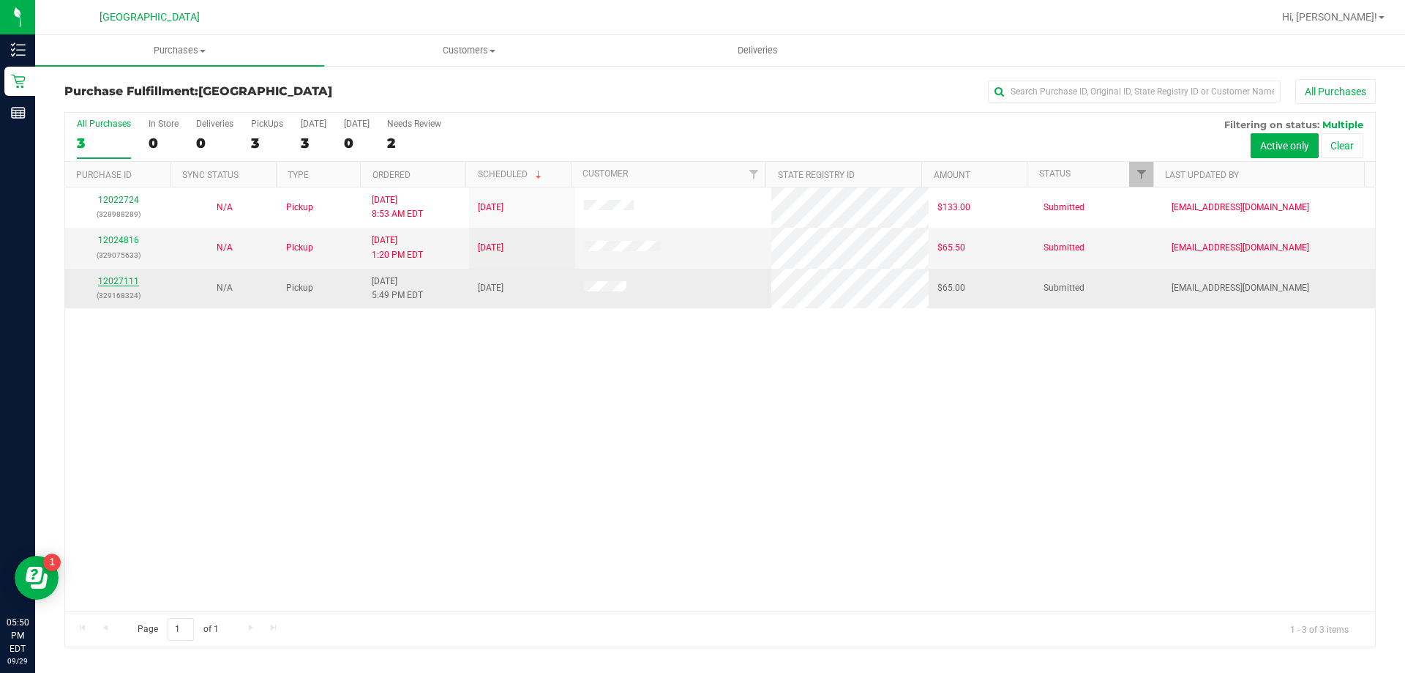
click at [124, 284] on link "12027111" at bounding box center [118, 281] width 41 height 10
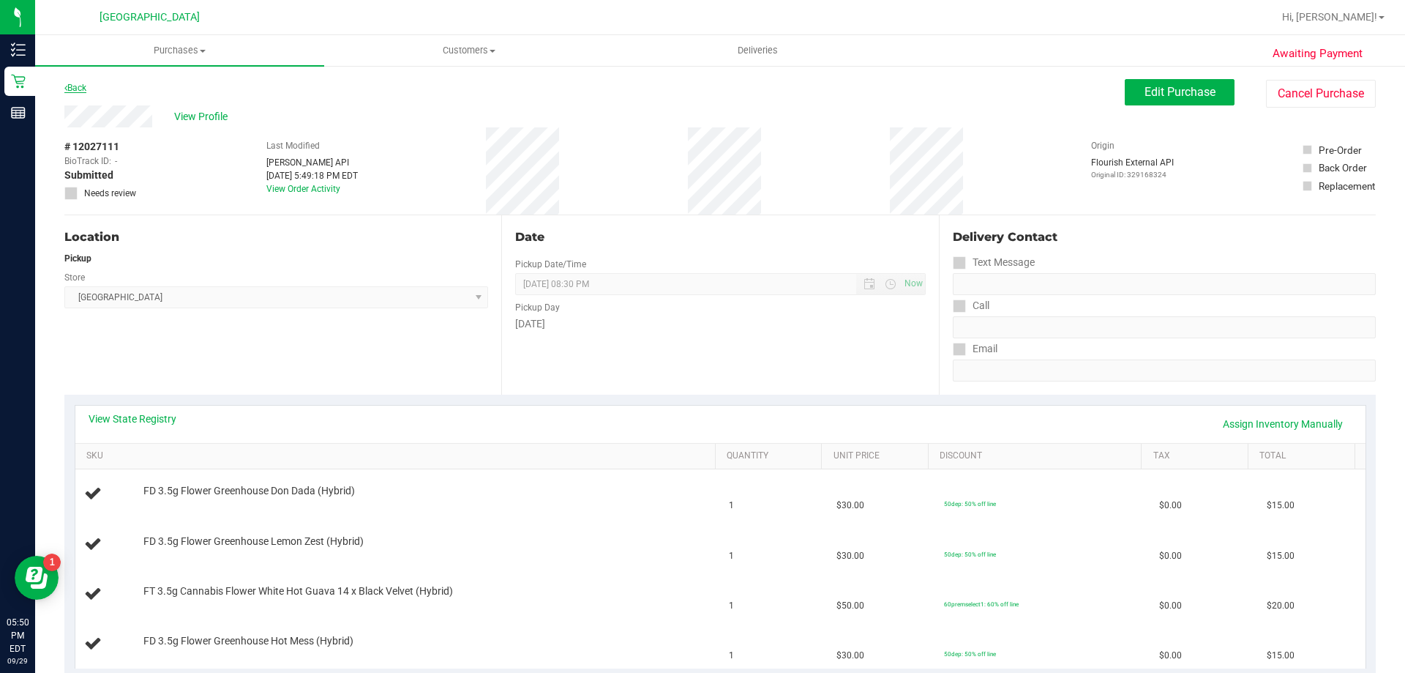
click at [83, 87] on link "Back" at bounding box center [75, 88] width 22 height 10
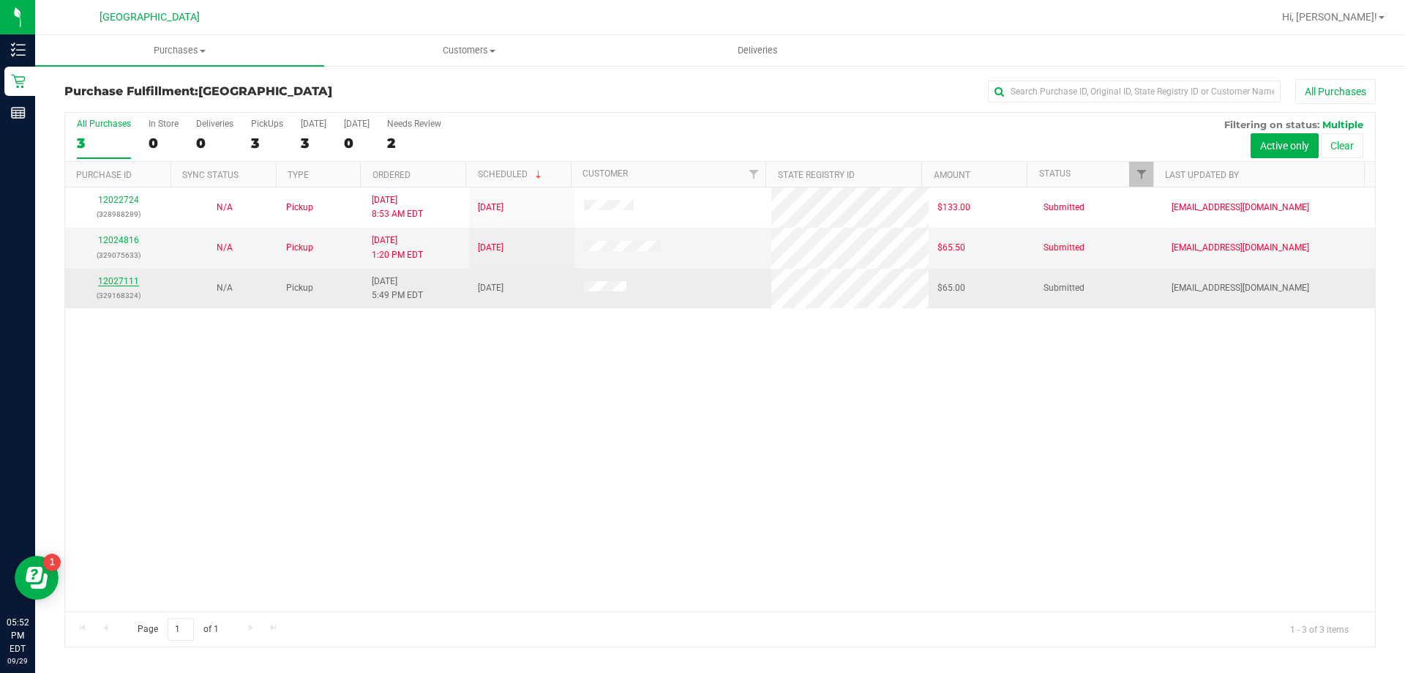
click at [110, 277] on link "12027111" at bounding box center [118, 281] width 41 height 10
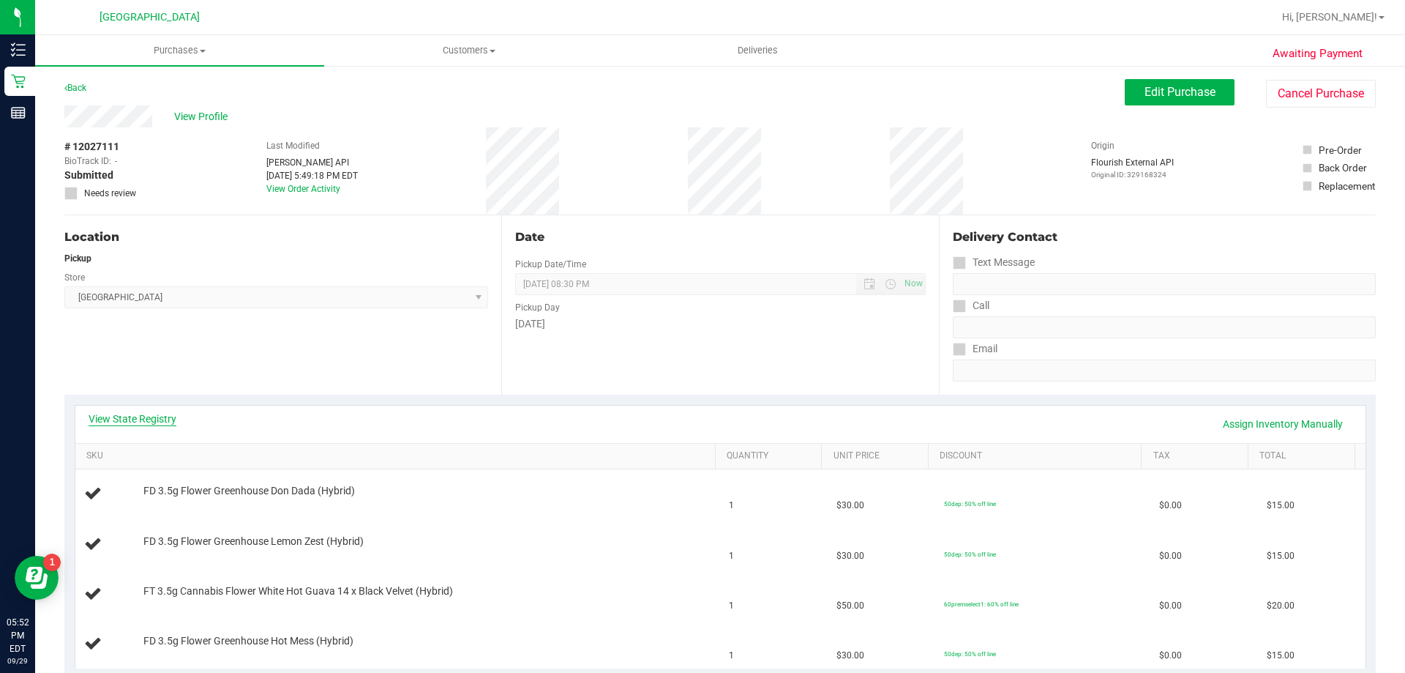
click at [142, 413] on link "View State Registry" at bounding box center [133, 418] width 88 height 15
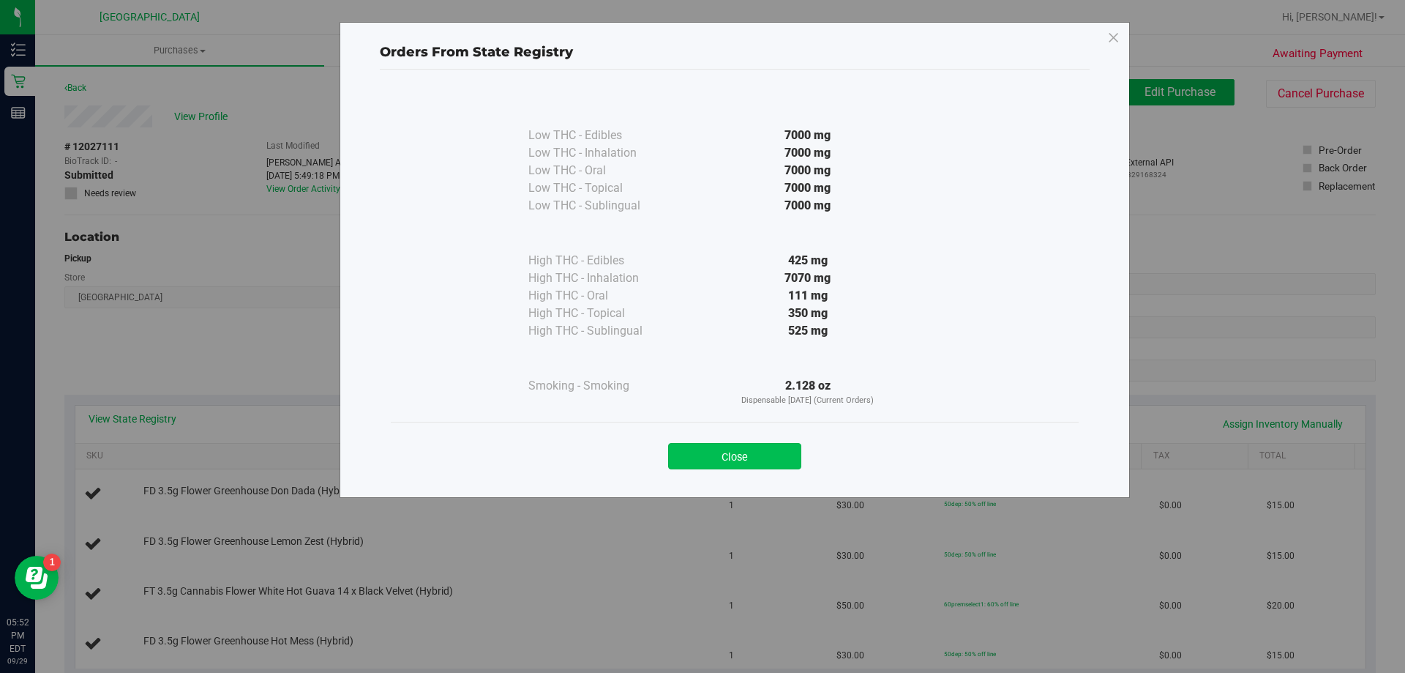
click at [758, 464] on button "Close" at bounding box center [734, 456] width 133 height 26
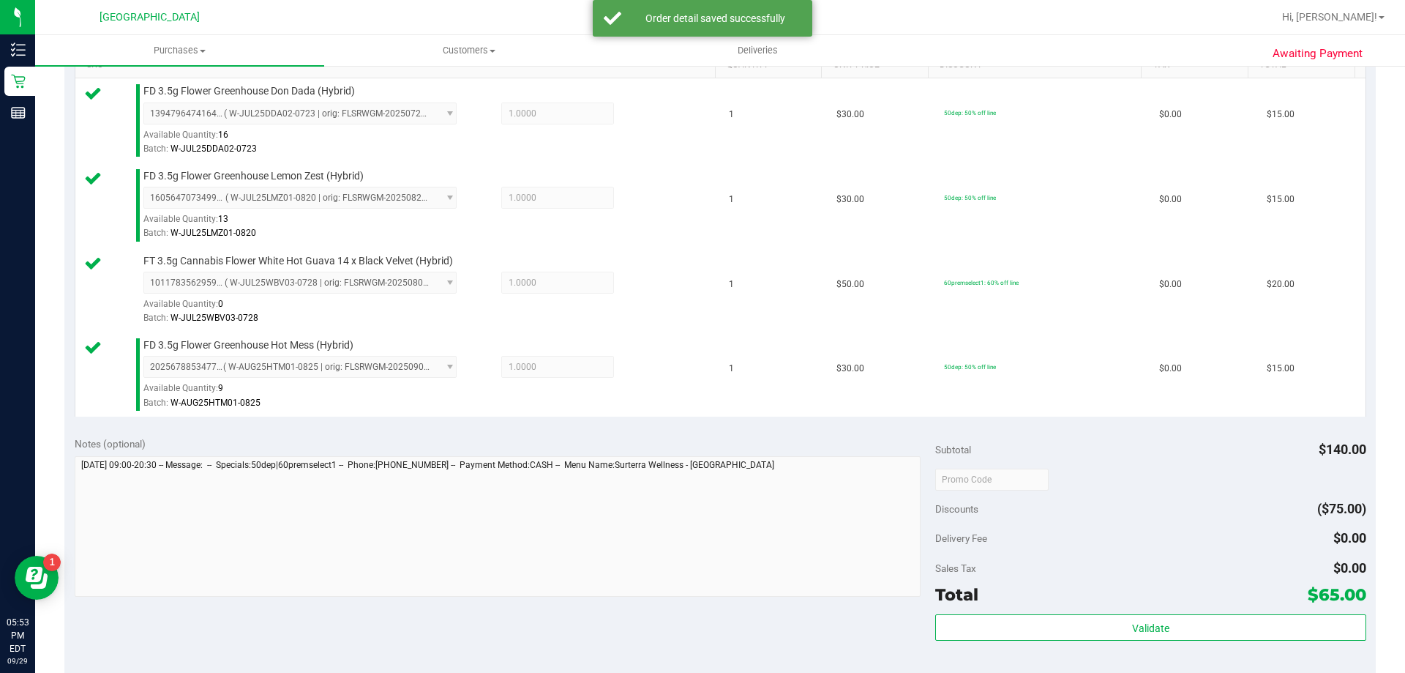
scroll to position [512, 0]
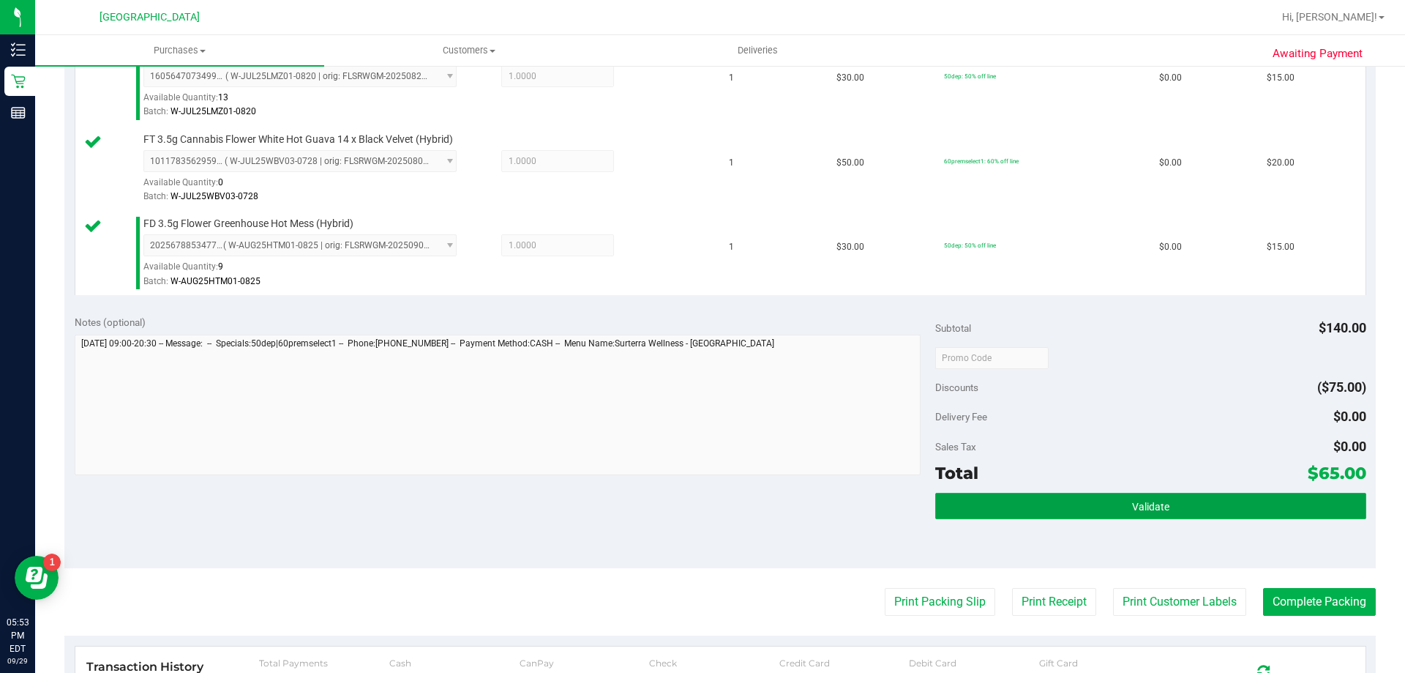
click at [1005, 506] on button "Validate" at bounding box center [1150, 506] width 430 height 26
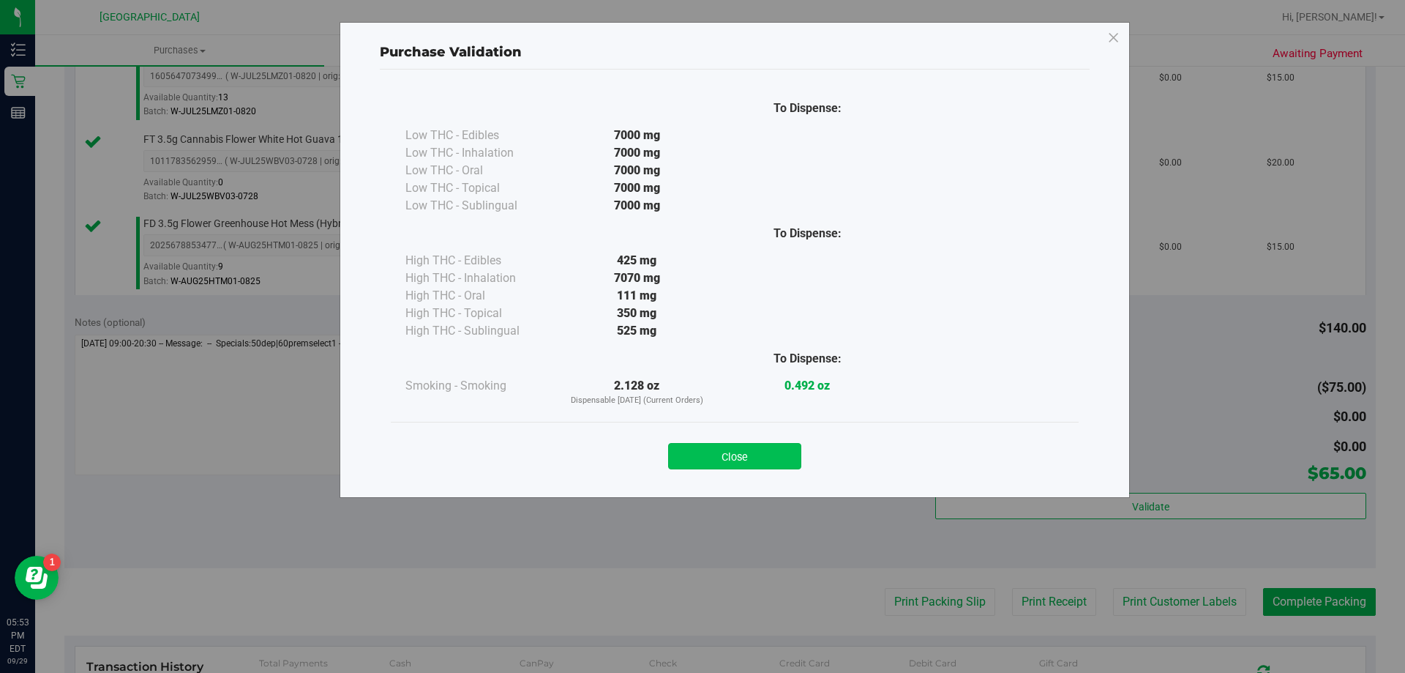
click at [719, 463] on button "Close" at bounding box center [734, 456] width 133 height 26
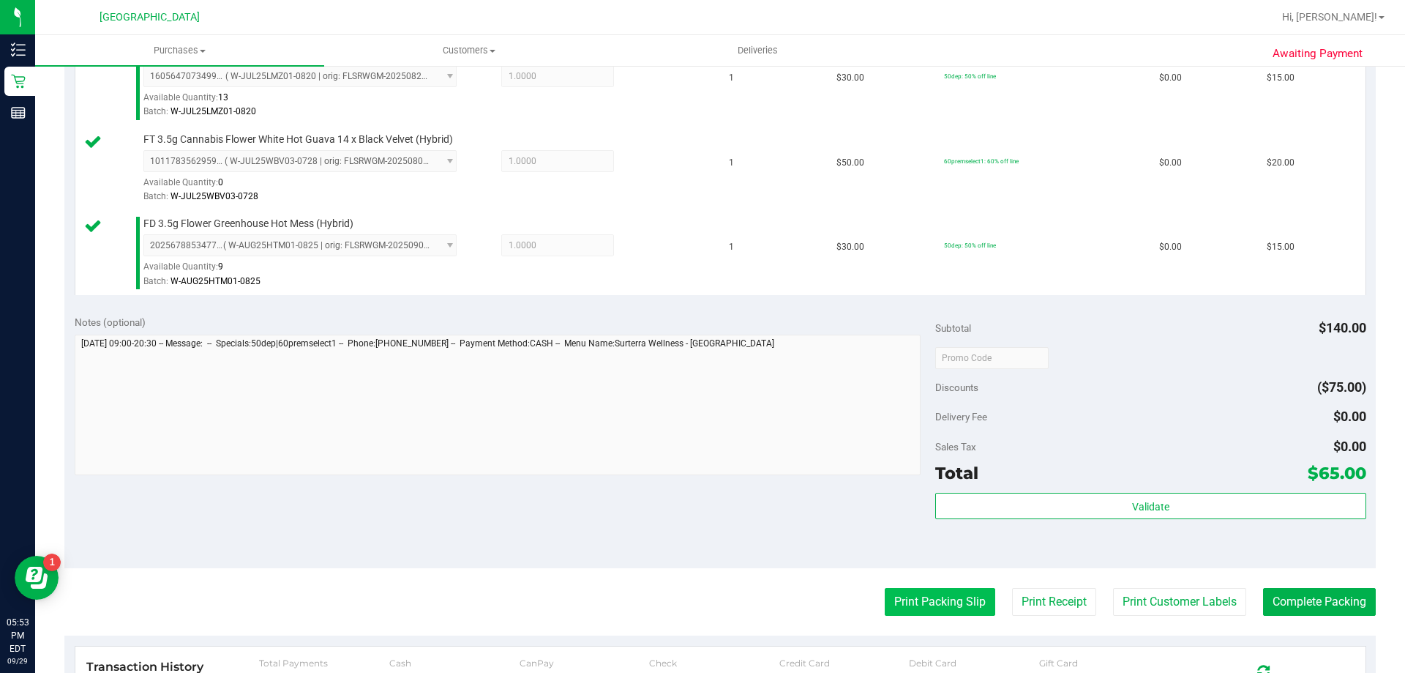
click at [947, 594] on button "Print Packing Slip" at bounding box center [940, 602] width 111 height 28
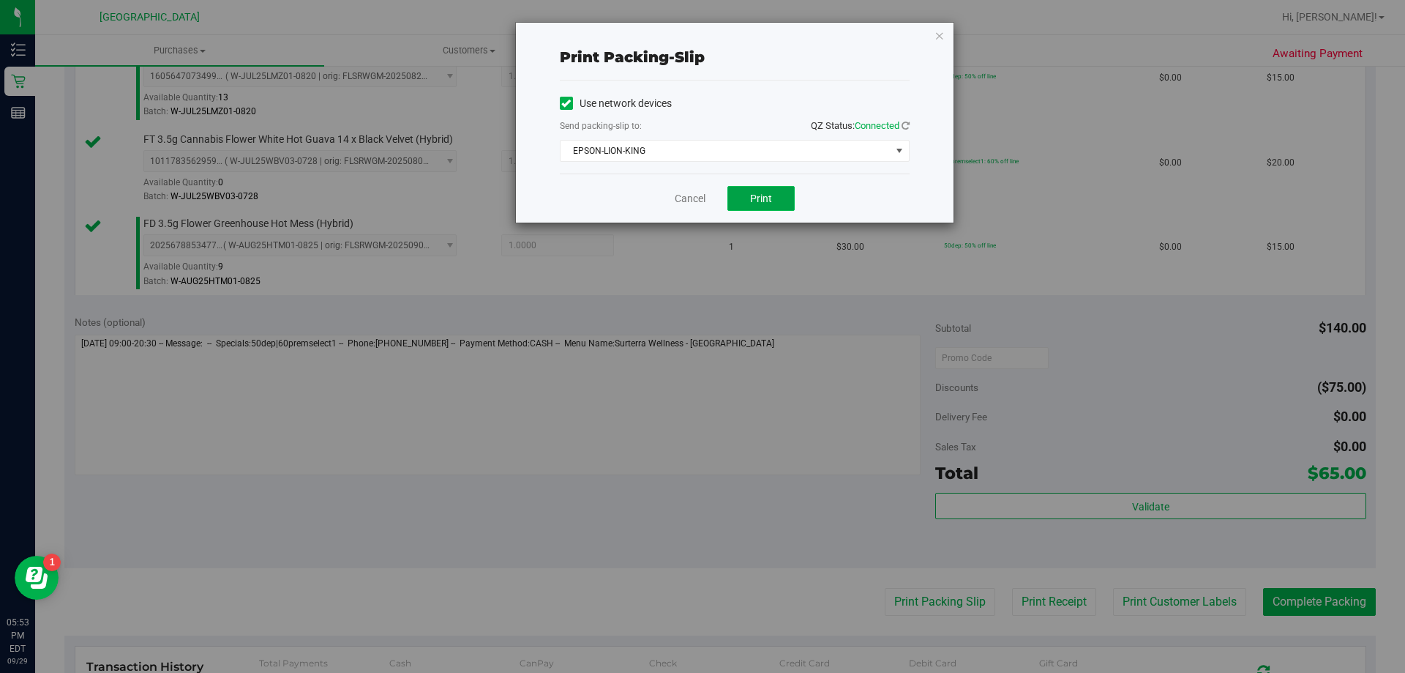
click at [769, 189] on button "Print" at bounding box center [761, 198] width 67 height 25
click at [685, 198] on link "Cancel" at bounding box center [690, 198] width 31 height 15
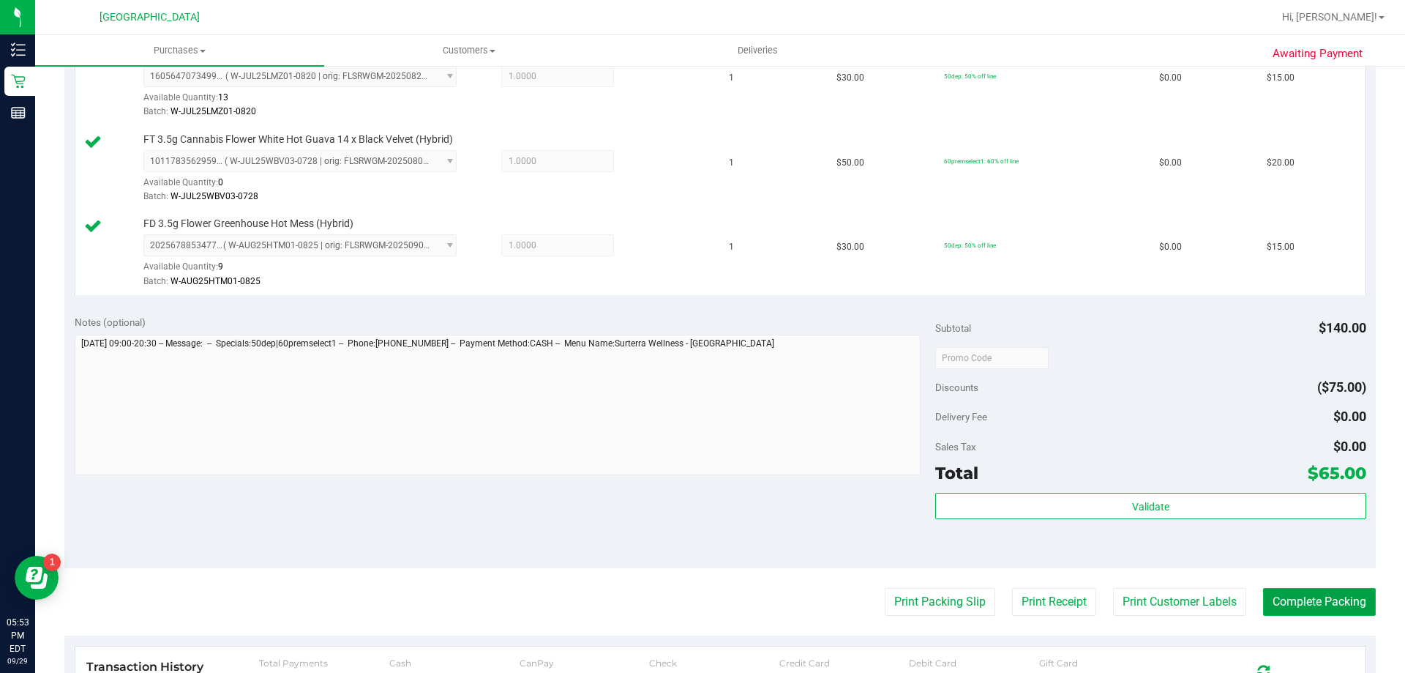
click at [1326, 616] on button "Complete Packing" at bounding box center [1319, 602] width 113 height 28
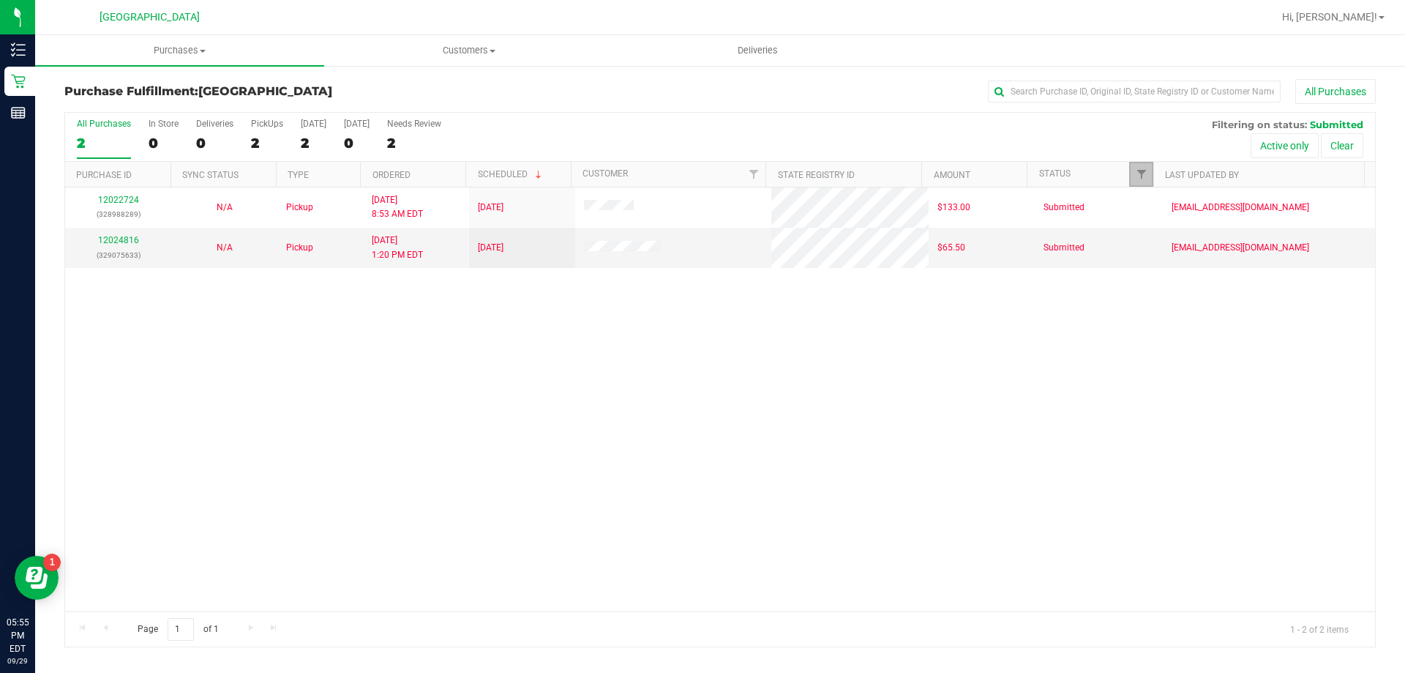
click at [1134, 168] on link "Filter" at bounding box center [1141, 174] width 24 height 25
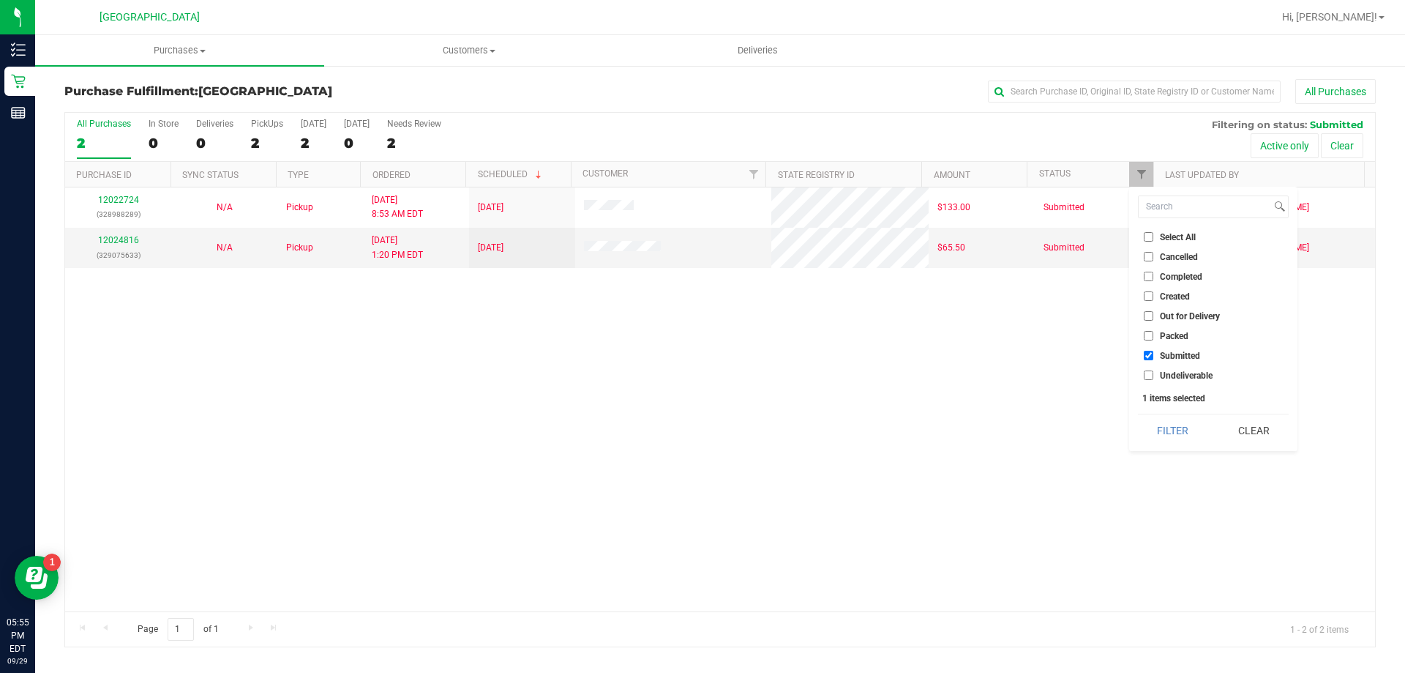
click at [1159, 370] on label "Undeliverable" at bounding box center [1178, 375] width 69 height 10
click at [1153, 370] on input "Undeliverable" at bounding box center [1149, 375] width 10 height 10
checkbox input "true"
click at [1182, 428] on button "Filter" at bounding box center [1173, 430] width 70 height 32
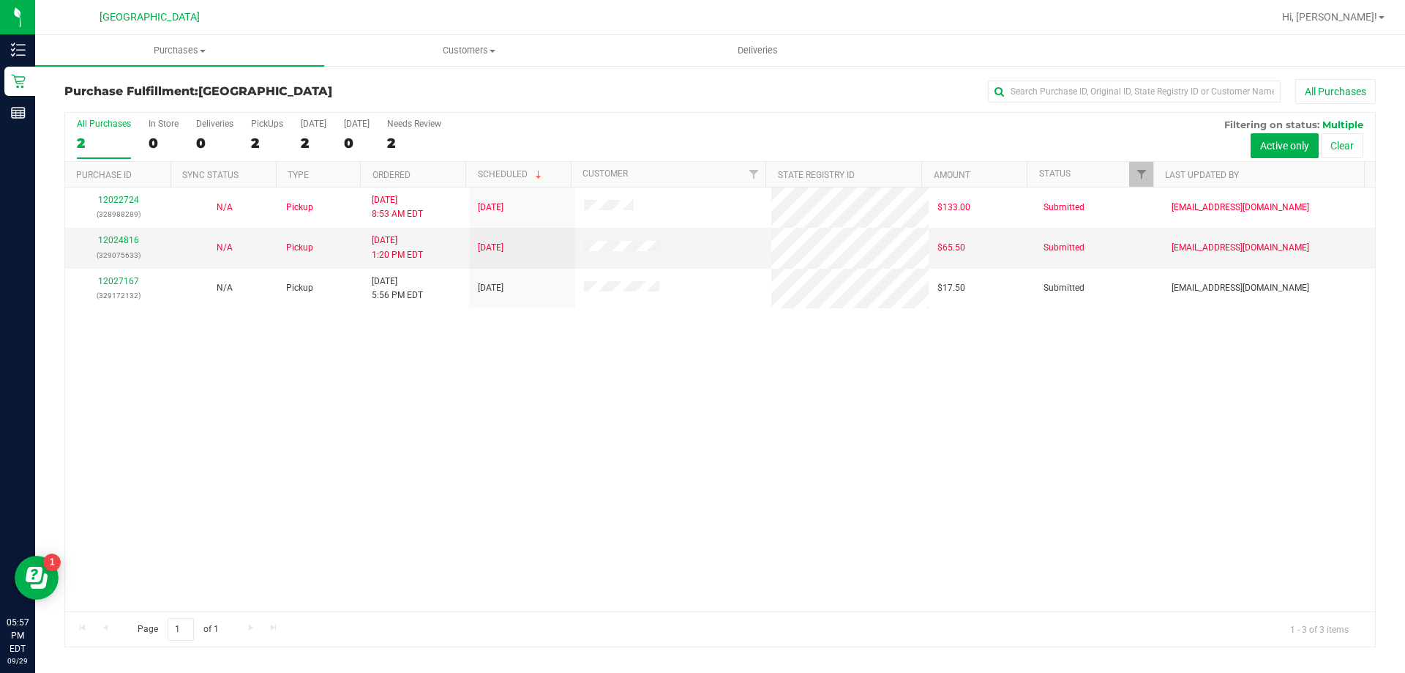
click at [269, 419] on div "12022724 (328988289) N/A Pickup 9/29/2025 8:53 AM EDT 9/29/2025 $133.00 Submitt…" at bounding box center [720, 399] width 1310 height 424
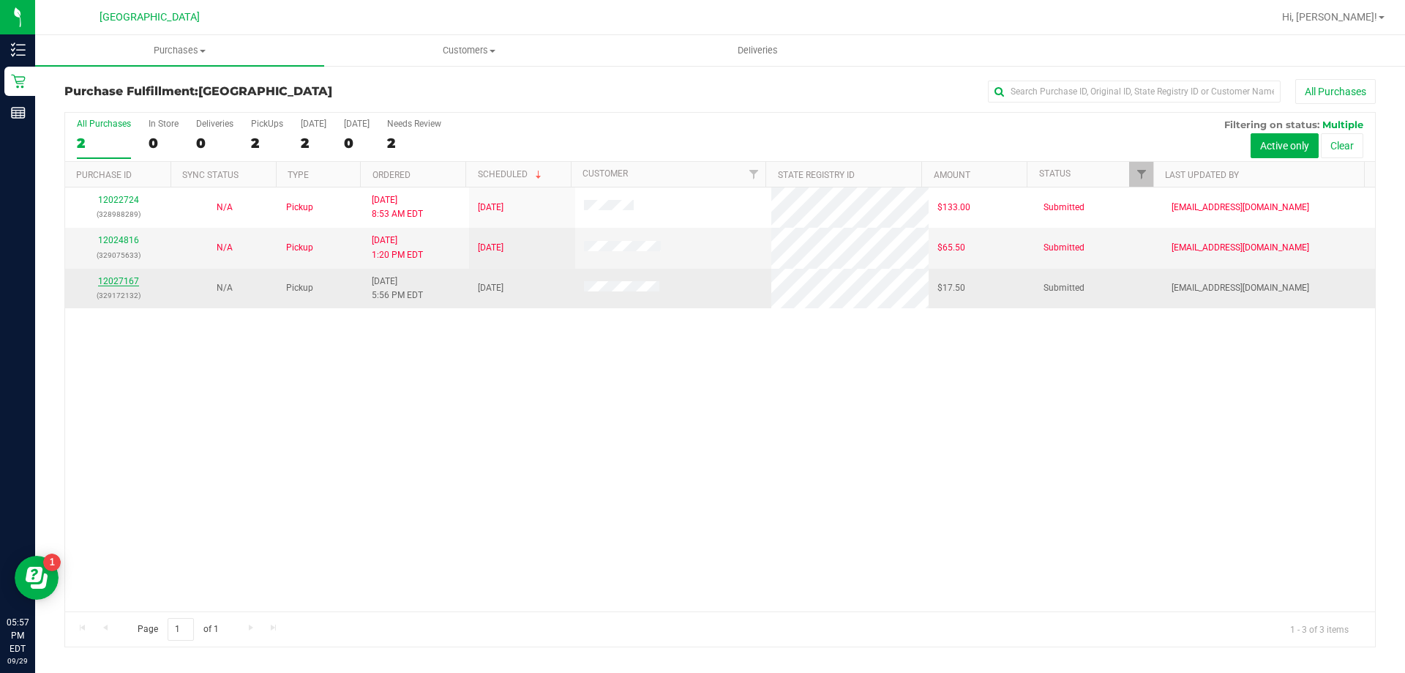
click at [105, 280] on link "12027167" at bounding box center [118, 281] width 41 height 10
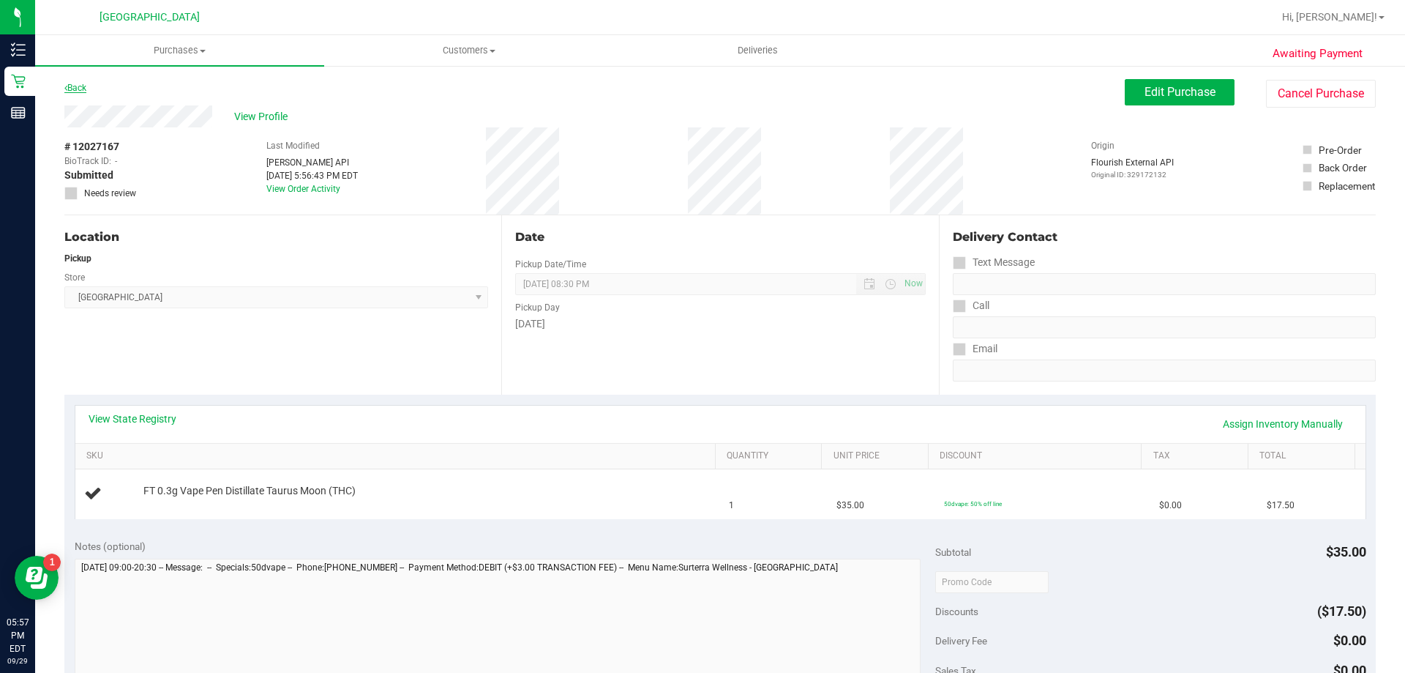
click at [75, 88] on link "Back" at bounding box center [75, 88] width 22 height 10
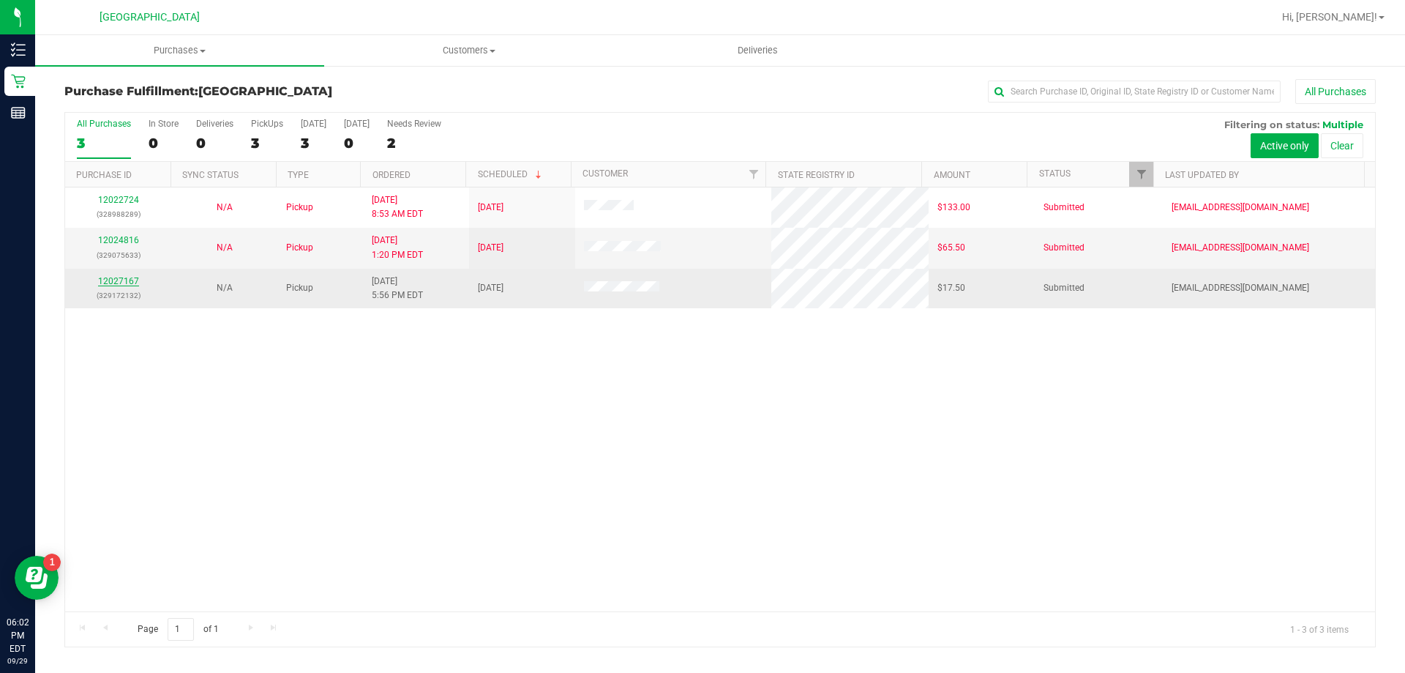
click at [113, 280] on link "12027167" at bounding box center [118, 281] width 41 height 10
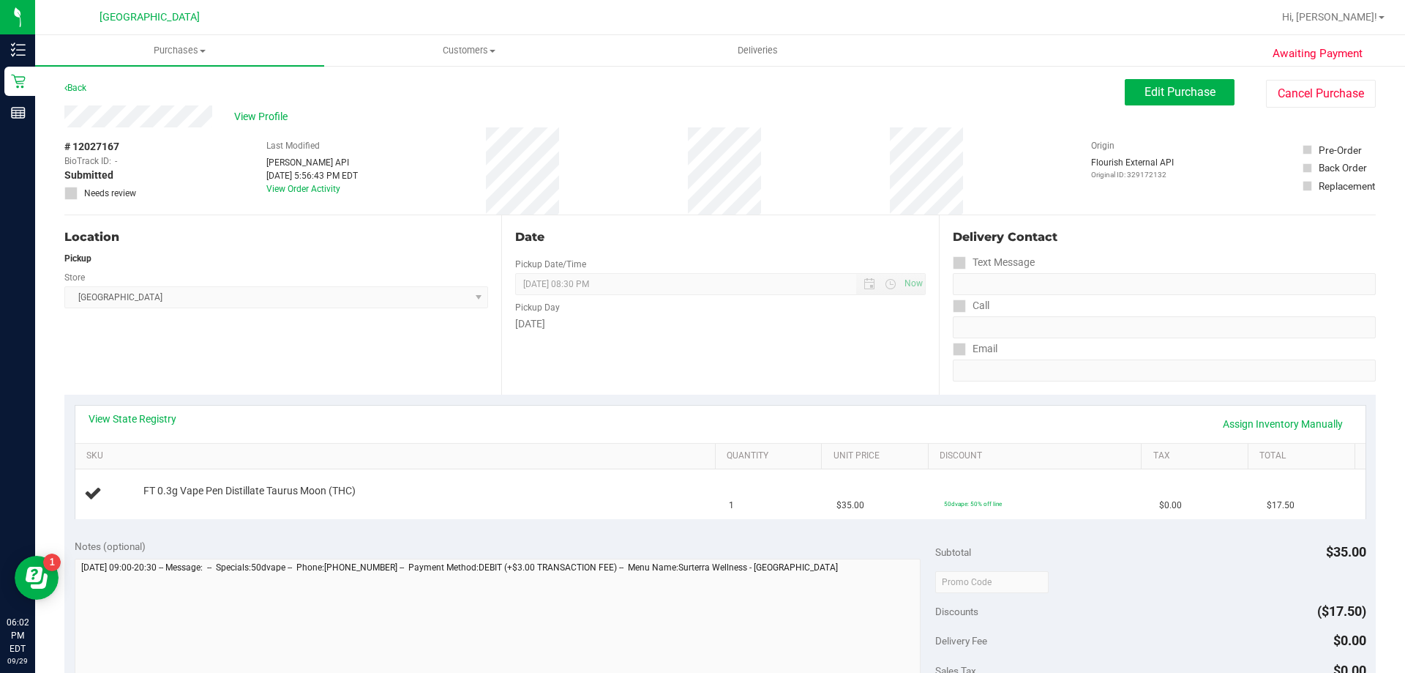
click at [507, 434] on div "View State Registry Assign Inventory Manually" at bounding box center [721, 423] width 1264 height 25
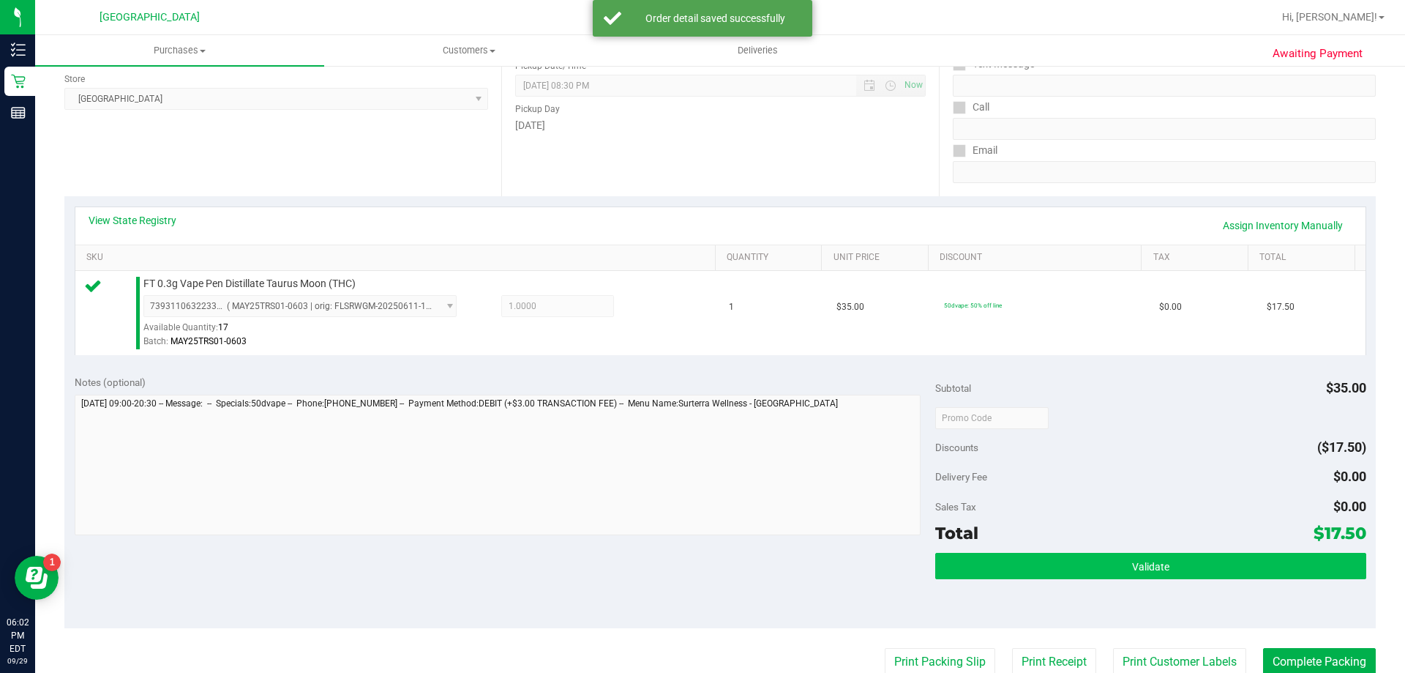
scroll to position [220, 0]
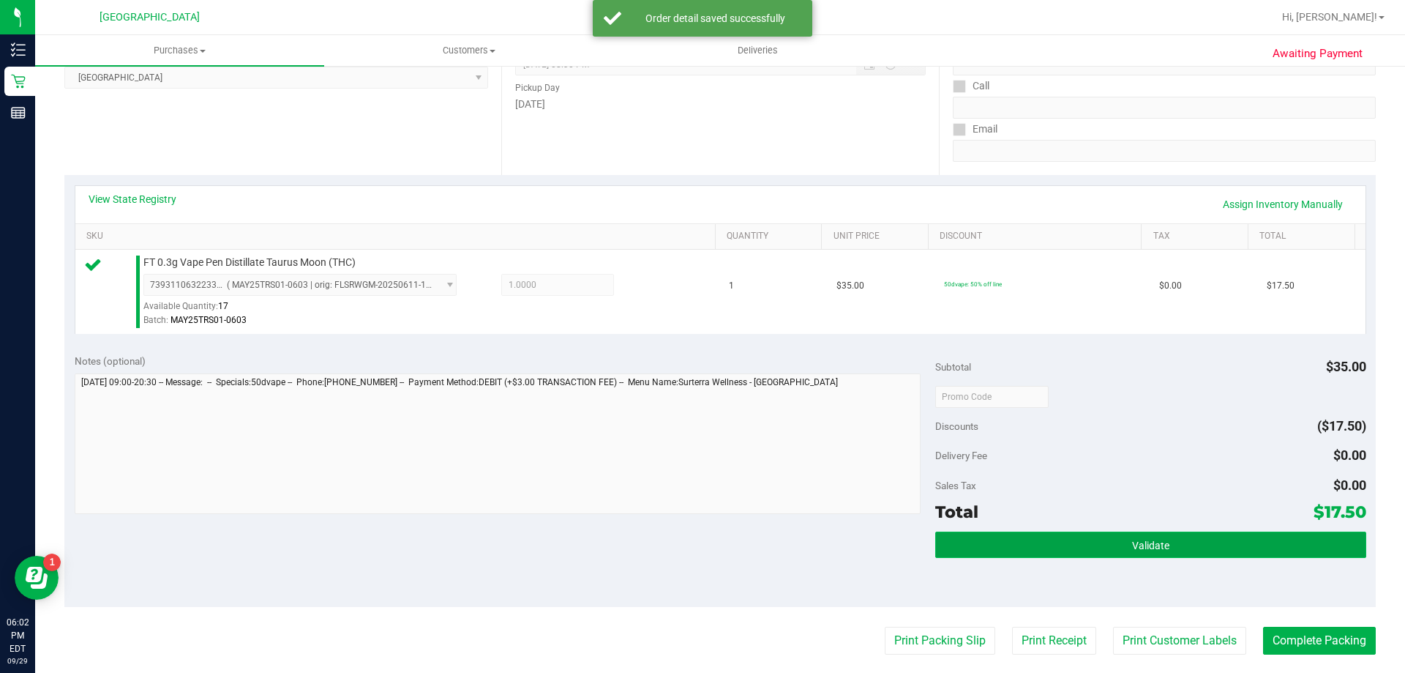
click at [1214, 556] on button "Validate" at bounding box center [1150, 544] width 430 height 26
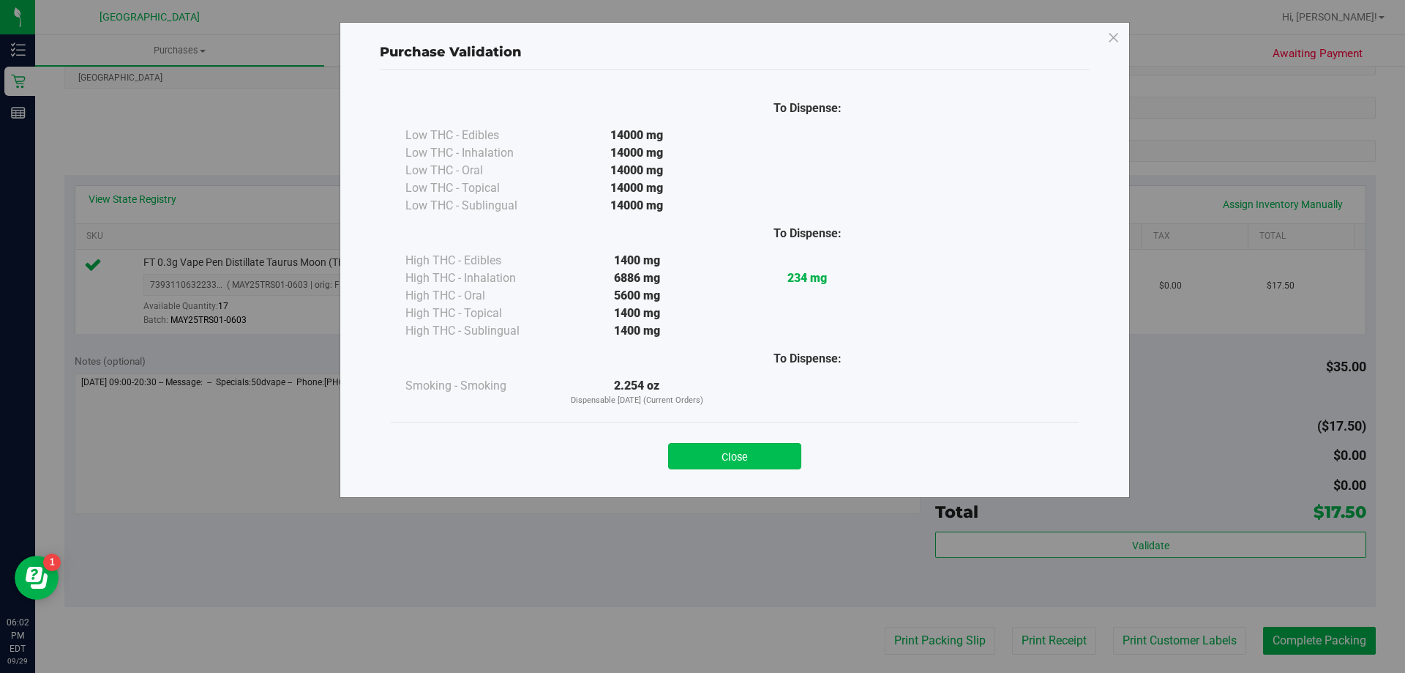
click at [699, 452] on button "Close" at bounding box center [734, 456] width 133 height 26
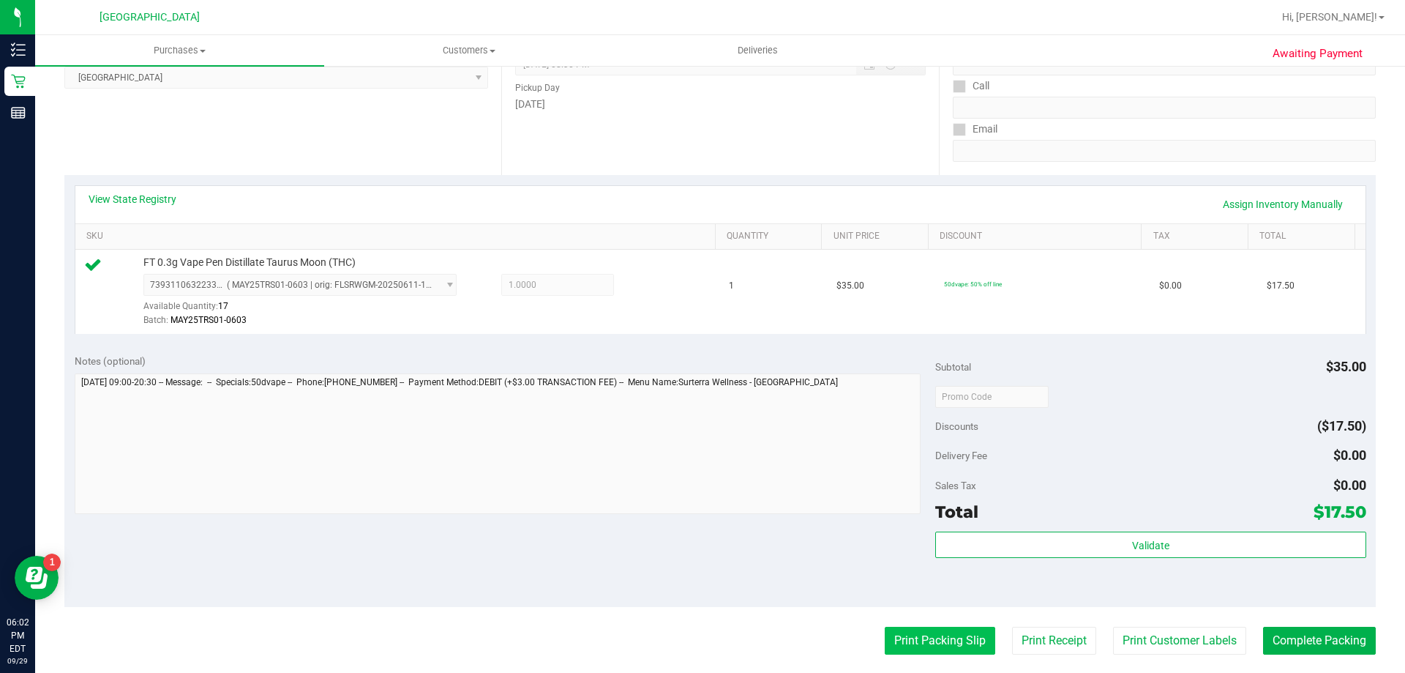
click at [935, 644] on button "Print Packing Slip" at bounding box center [940, 641] width 111 height 28
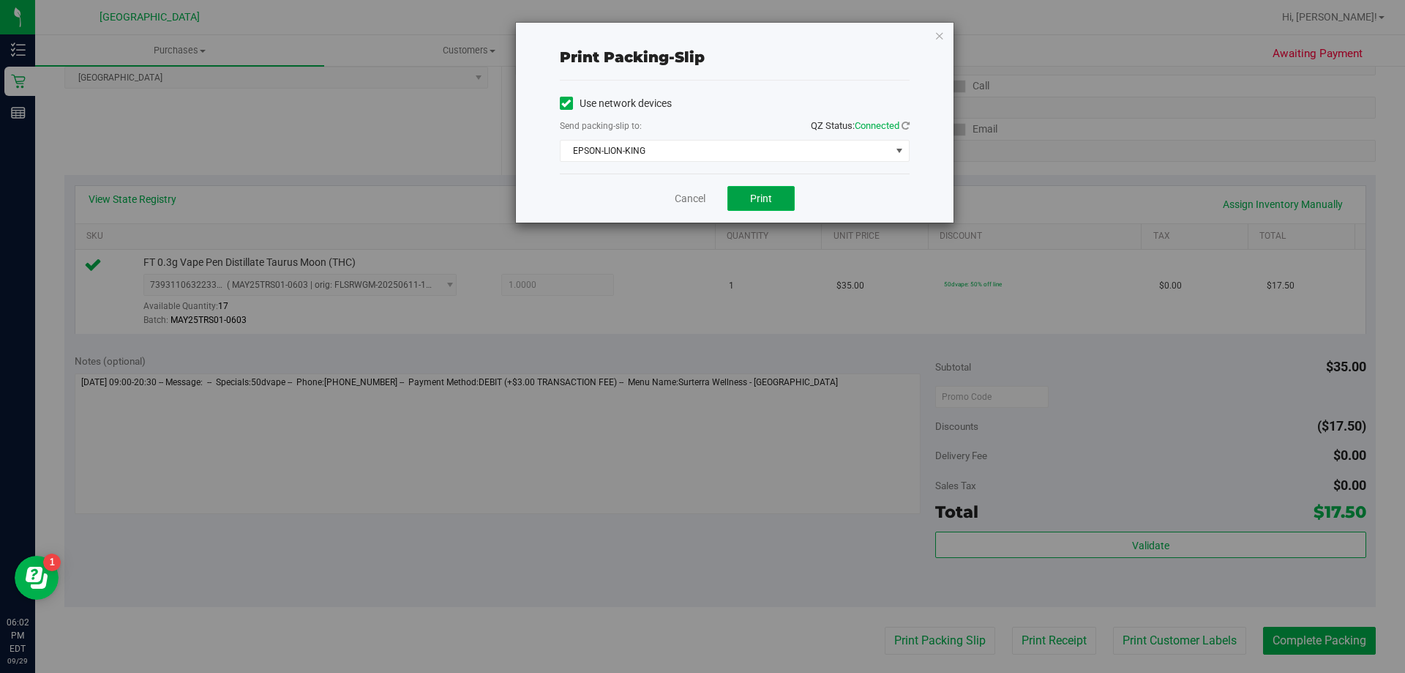
click at [763, 190] on button "Print" at bounding box center [761, 198] width 67 height 25
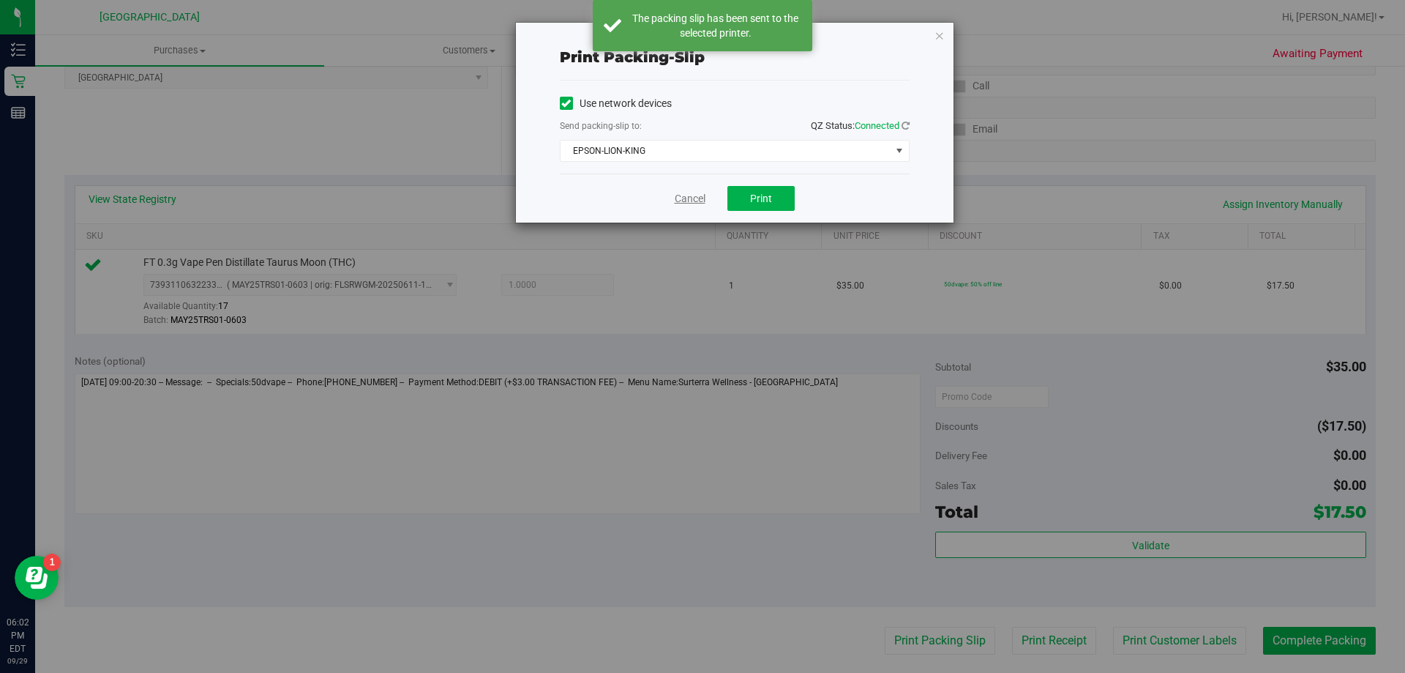
click at [696, 194] on link "Cancel" at bounding box center [690, 198] width 31 height 15
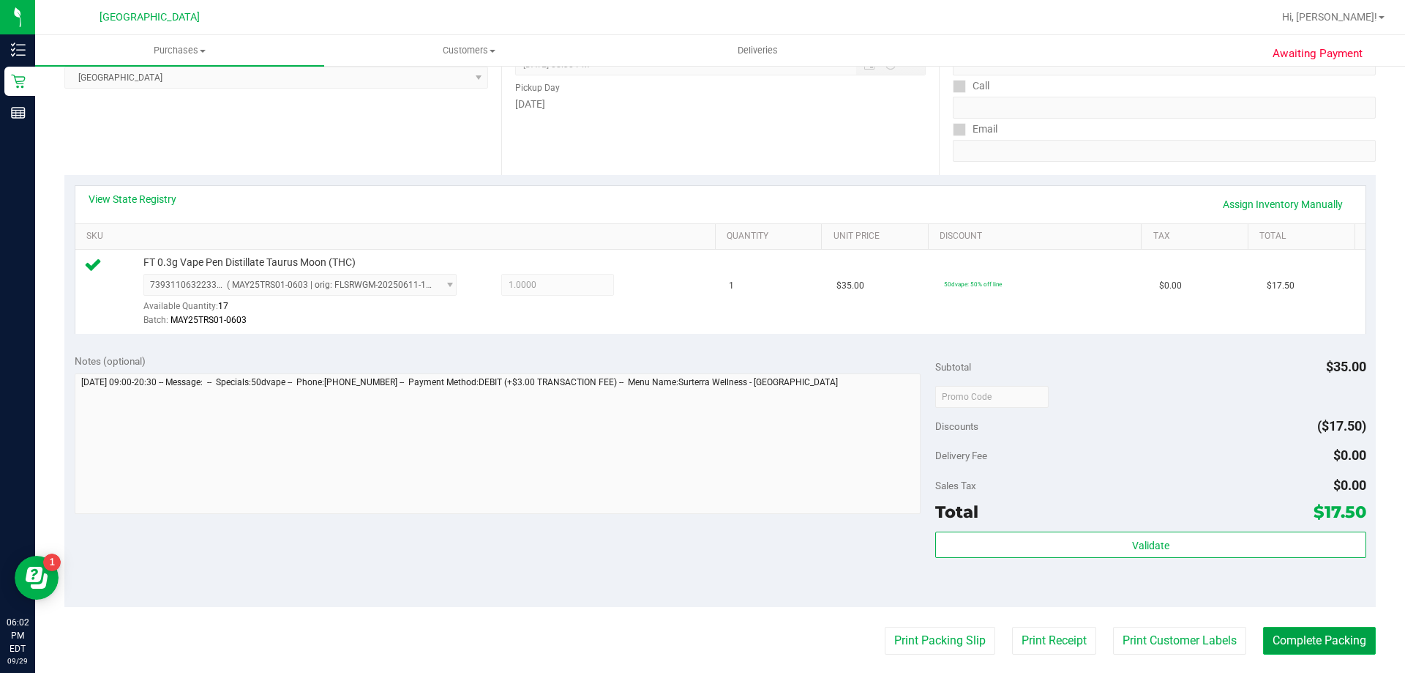
click at [1332, 636] on button "Complete Packing" at bounding box center [1319, 641] width 113 height 28
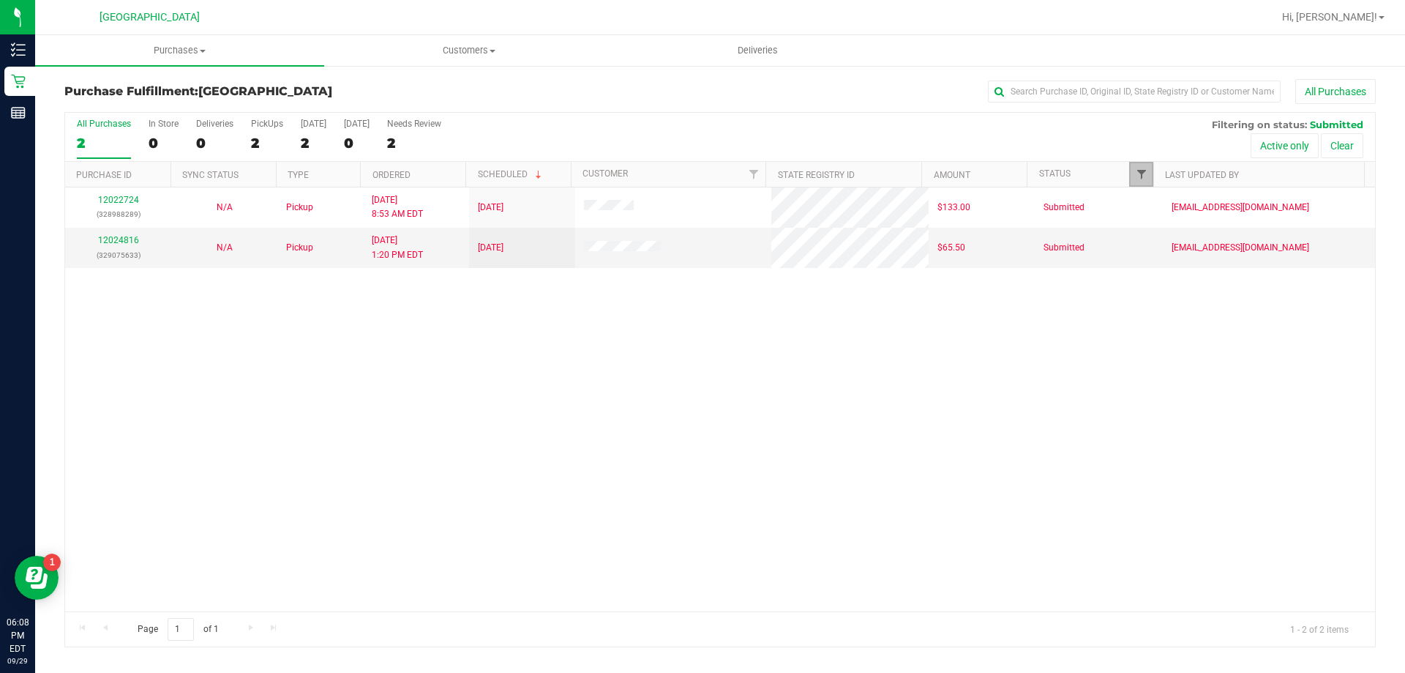
click at [1145, 176] on span "Filter" at bounding box center [1142, 174] width 12 height 12
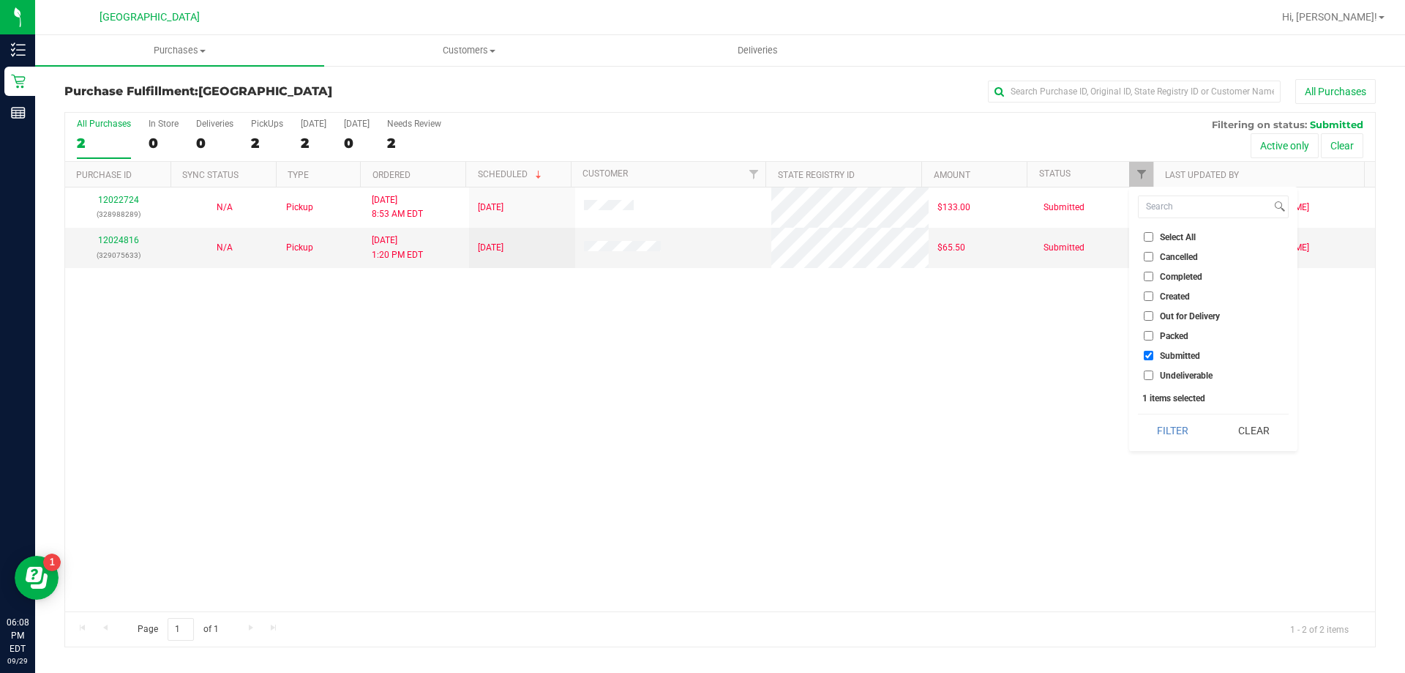
click at [1171, 375] on span "Undeliverable" at bounding box center [1186, 375] width 53 height 9
click at [1153, 375] on input "Undeliverable" at bounding box center [1149, 375] width 10 height 10
checkbox input "true"
click at [1170, 416] on button "Filter" at bounding box center [1173, 430] width 70 height 32
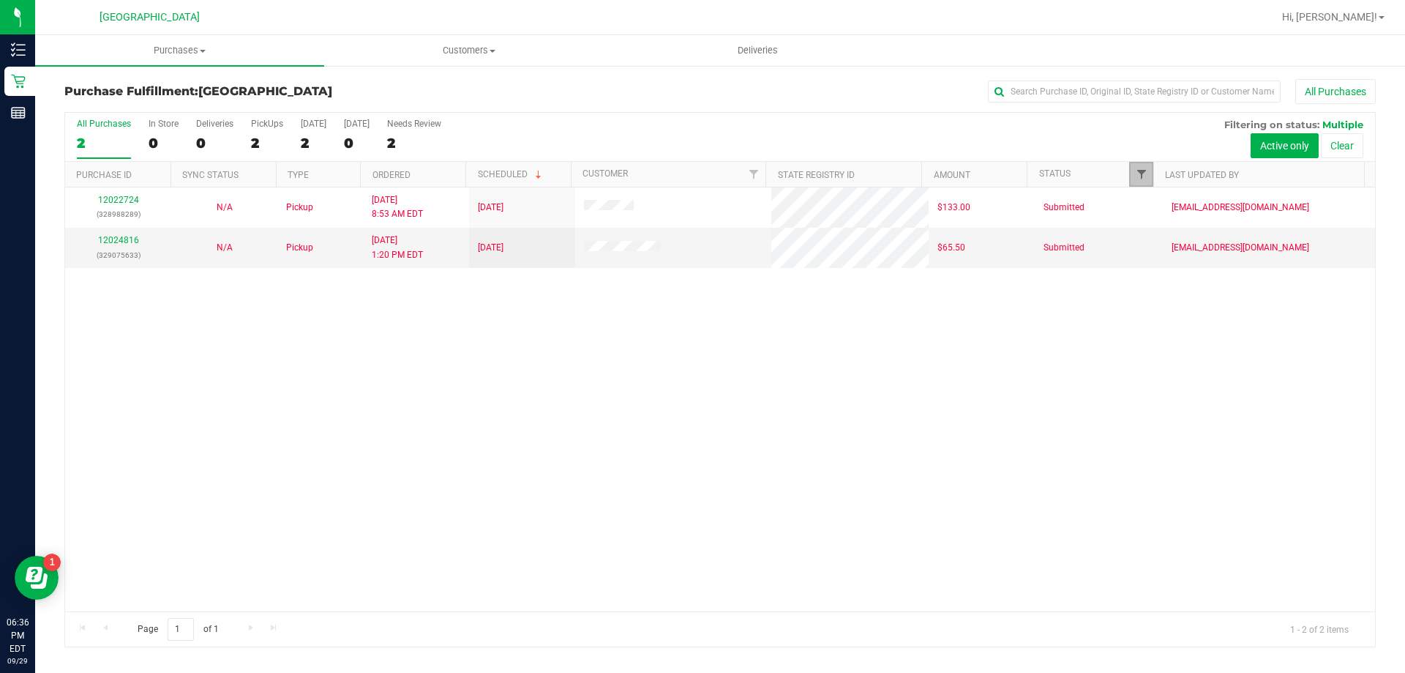
click at [1143, 173] on span "Filter" at bounding box center [1142, 174] width 12 height 12
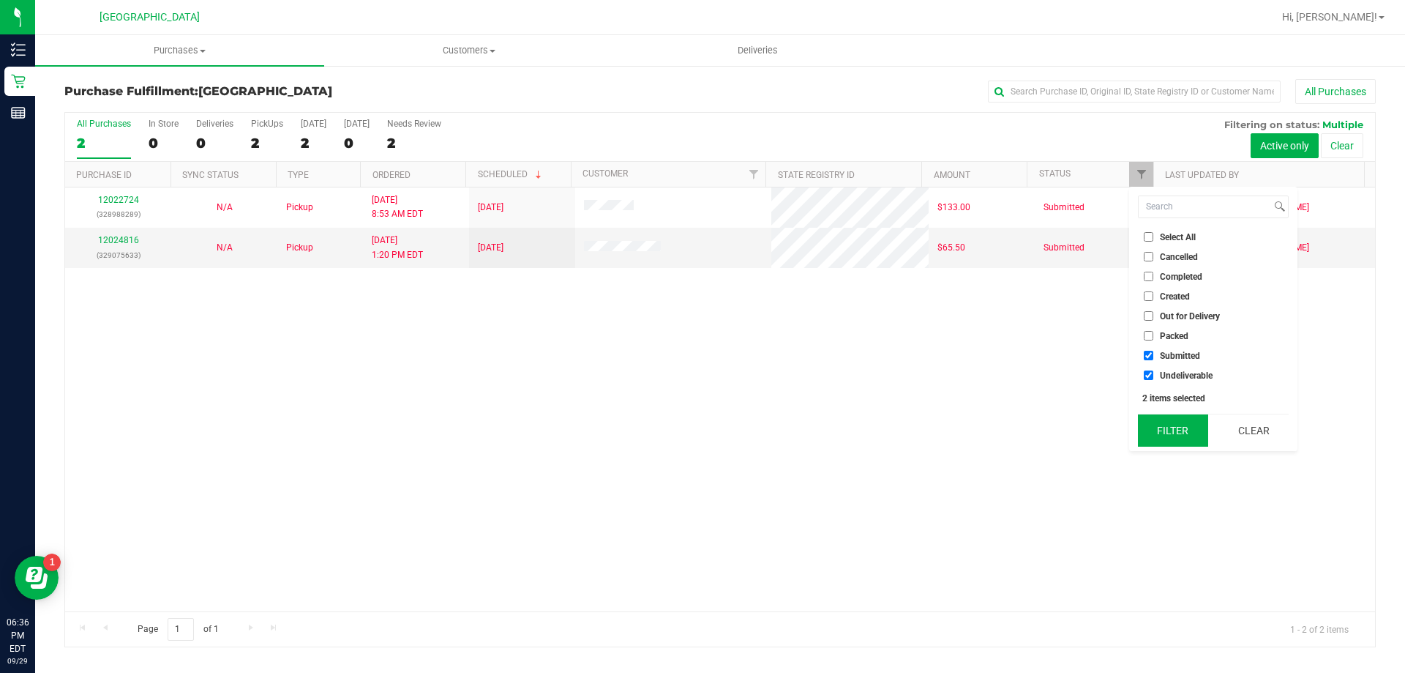
click at [1175, 426] on button "Filter" at bounding box center [1173, 430] width 70 height 32
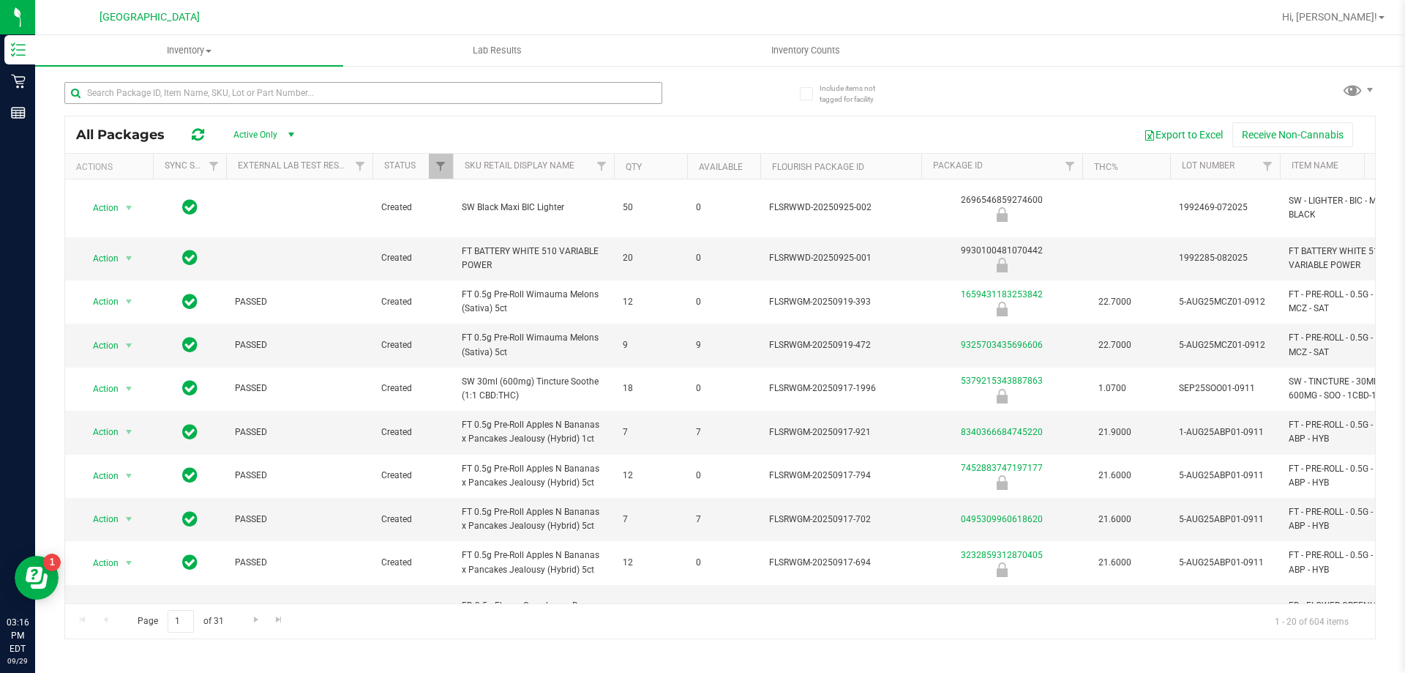
click at [138, 97] on input "text" at bounding box center [363, 93] width 598 height 22
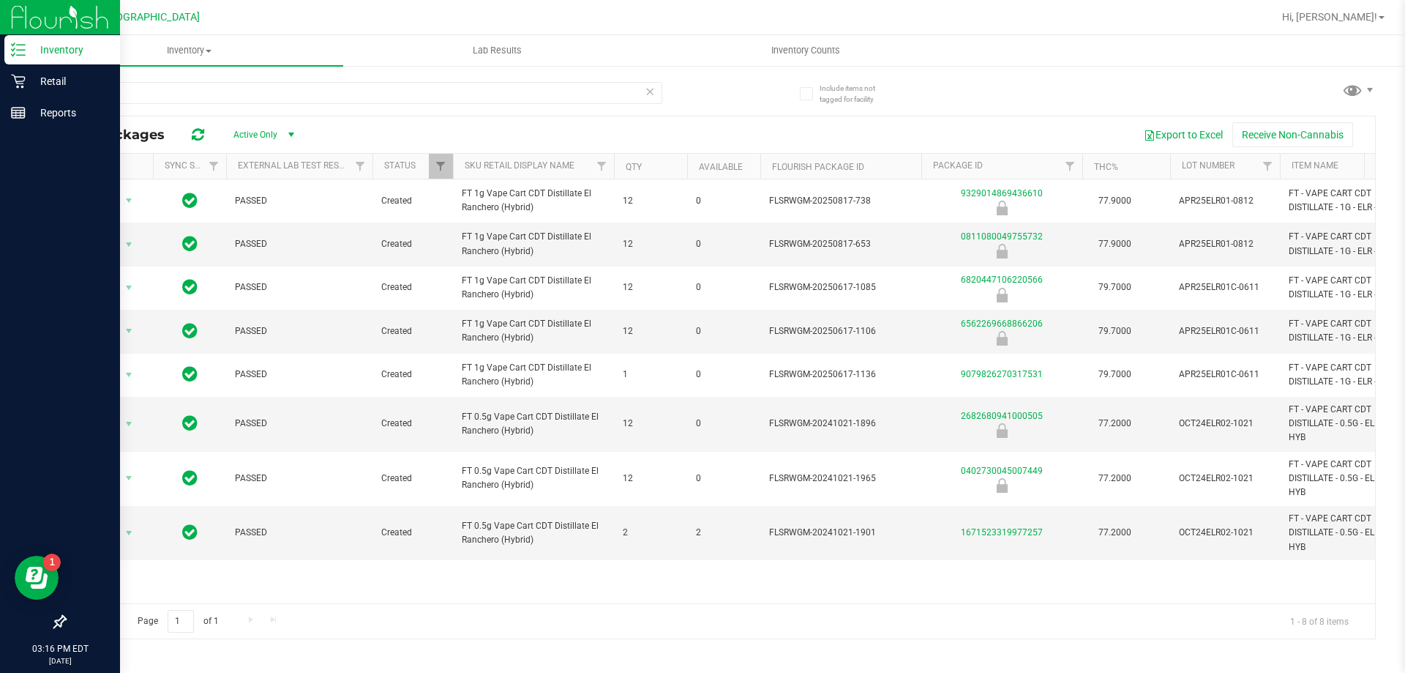
type input "e"
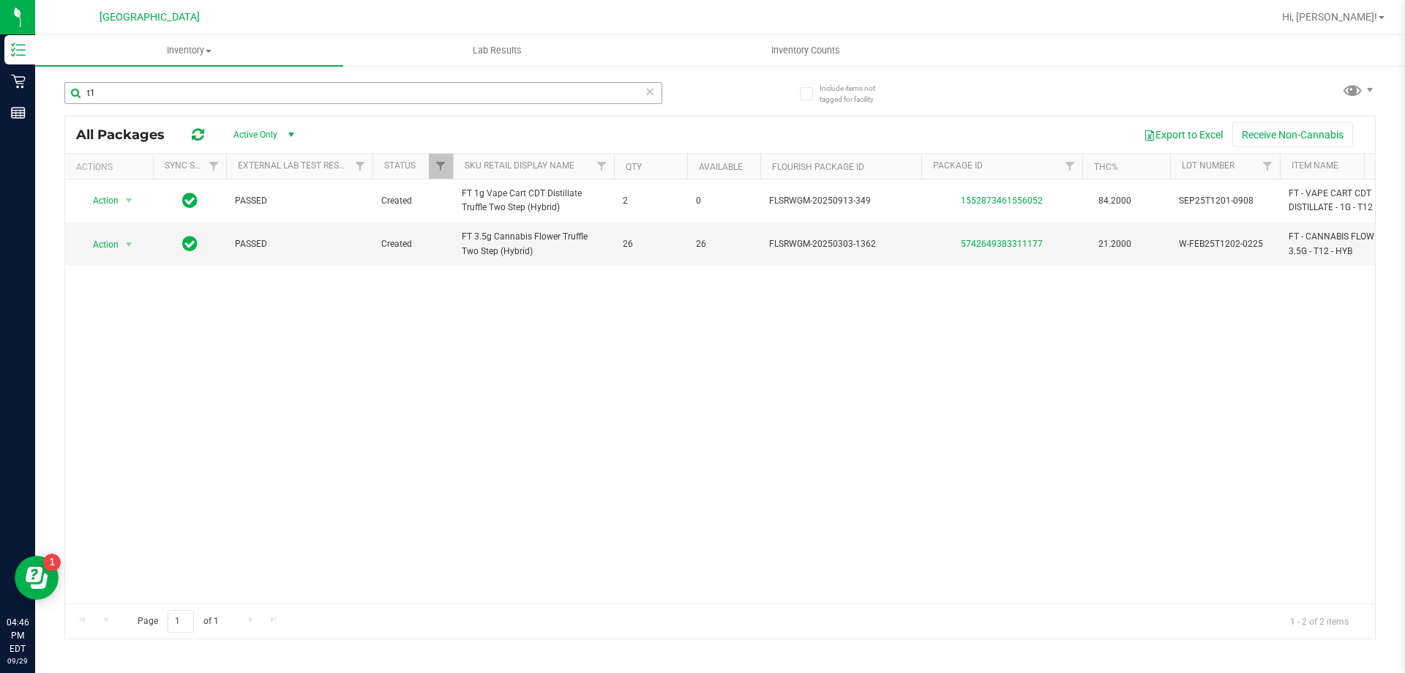
type input "t"
